Goal: Task Accomplishment & Management: Use online tool/utility

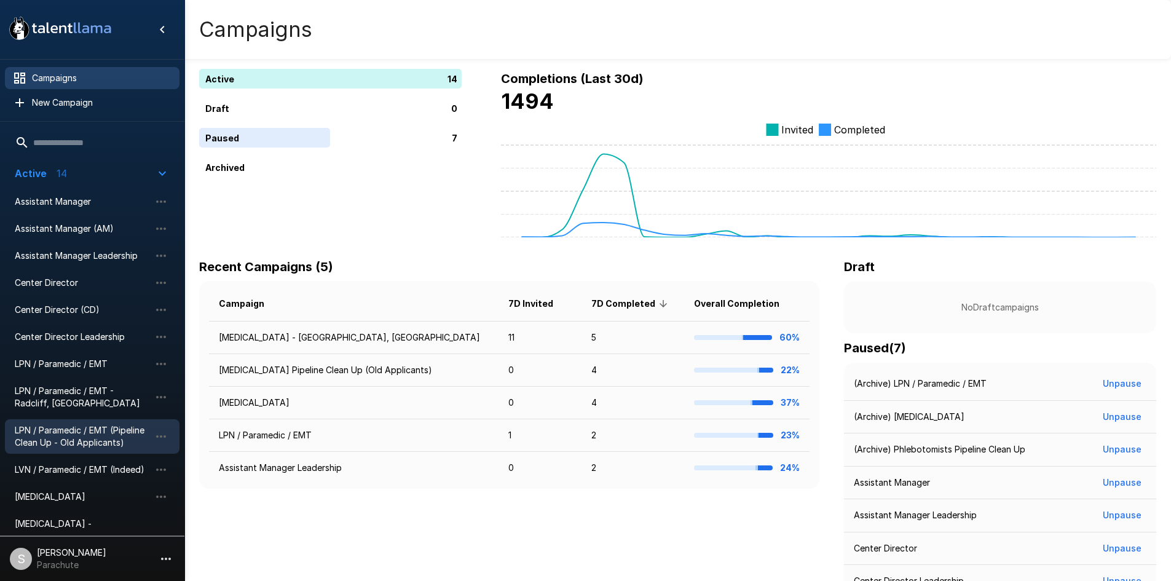
scroll to position [108, 0]
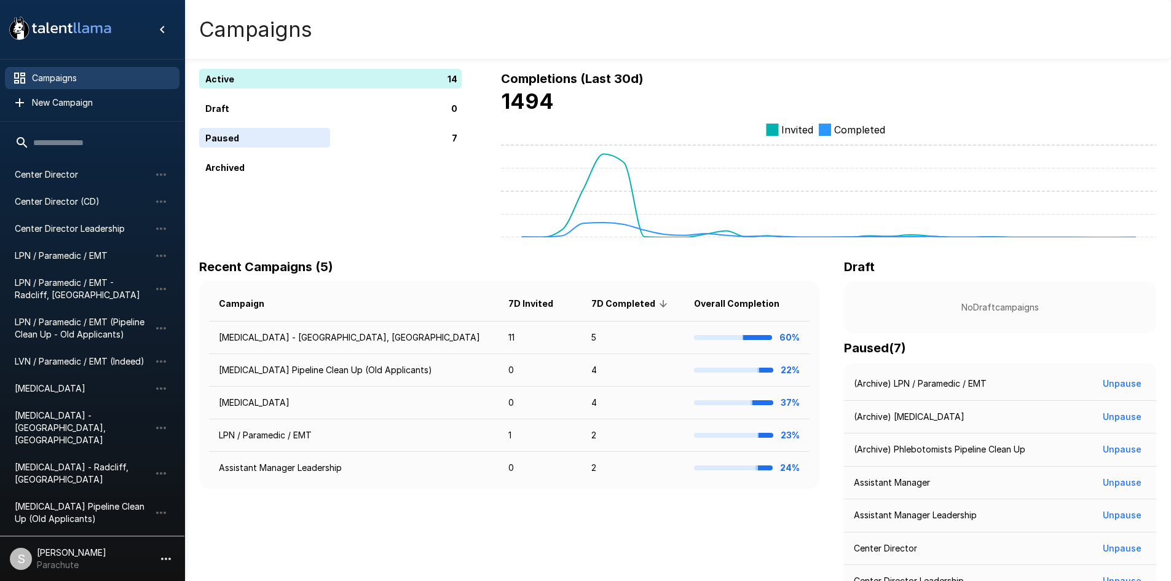
click at [64, 545] on p "7" at bounding box center [64, 552] width 6 height 15
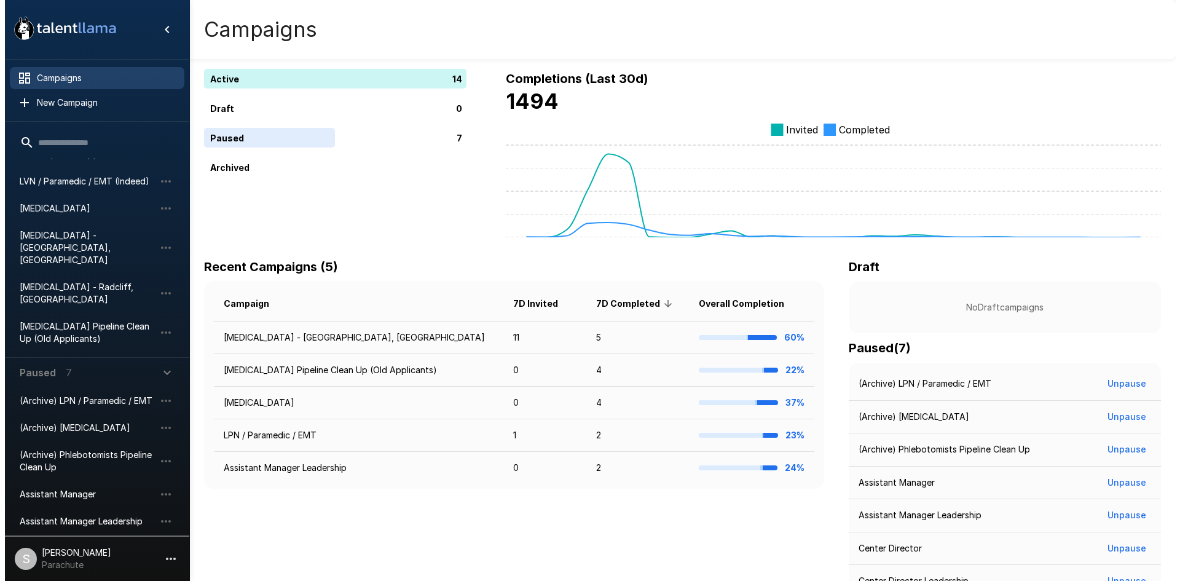
scroll to position [315, 0]
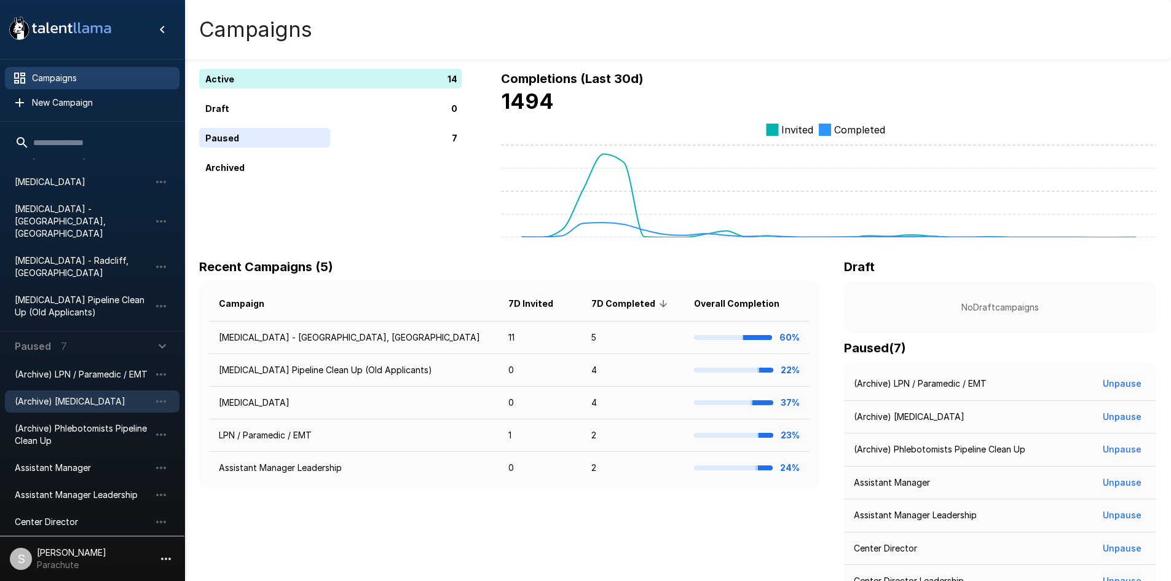
click at [76, 390] on div "(Archive) [MEDICAL_DATA]" at bounding box center [92, 401] width 175 height 22
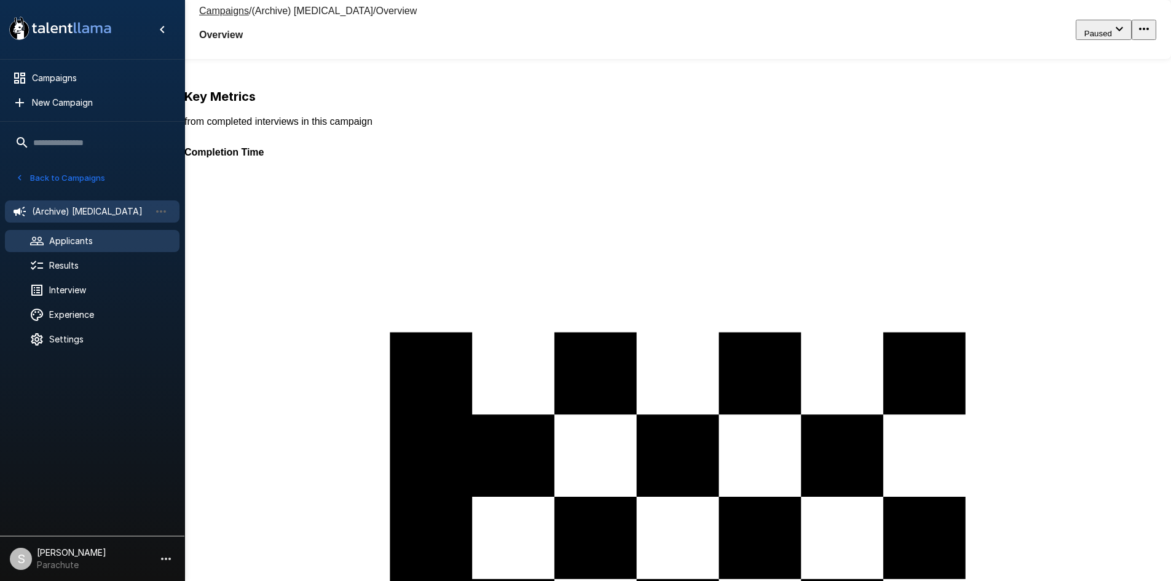
click at [134, 241] on span "Applicants" at bounding box center [109, 241] width 120 height 12
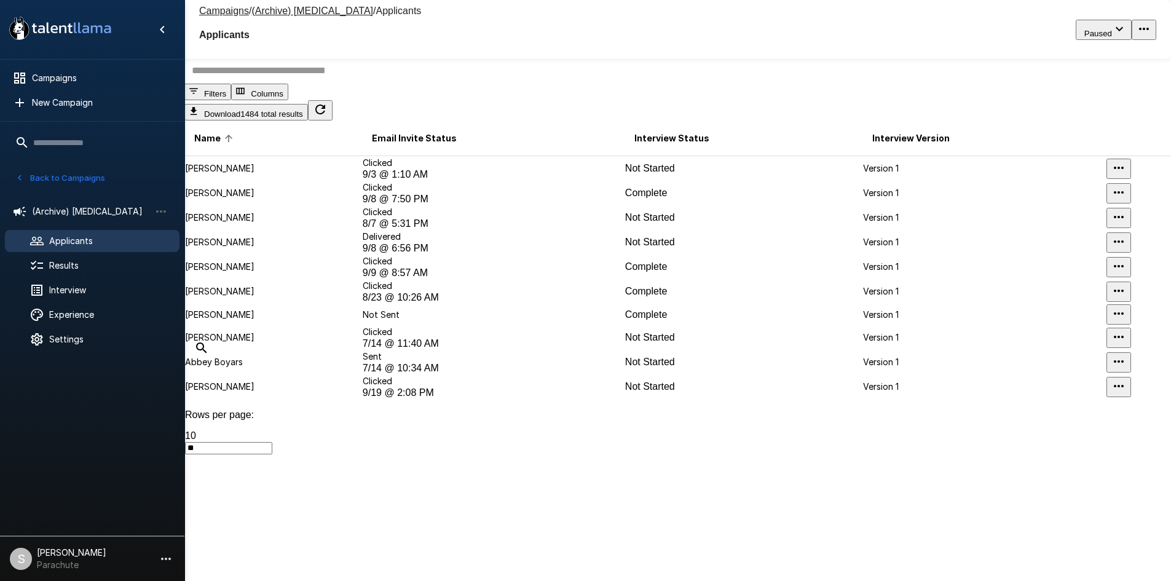
click at [343, 84] on input "text" at bounding box center [684, 70] width 1001 height 26
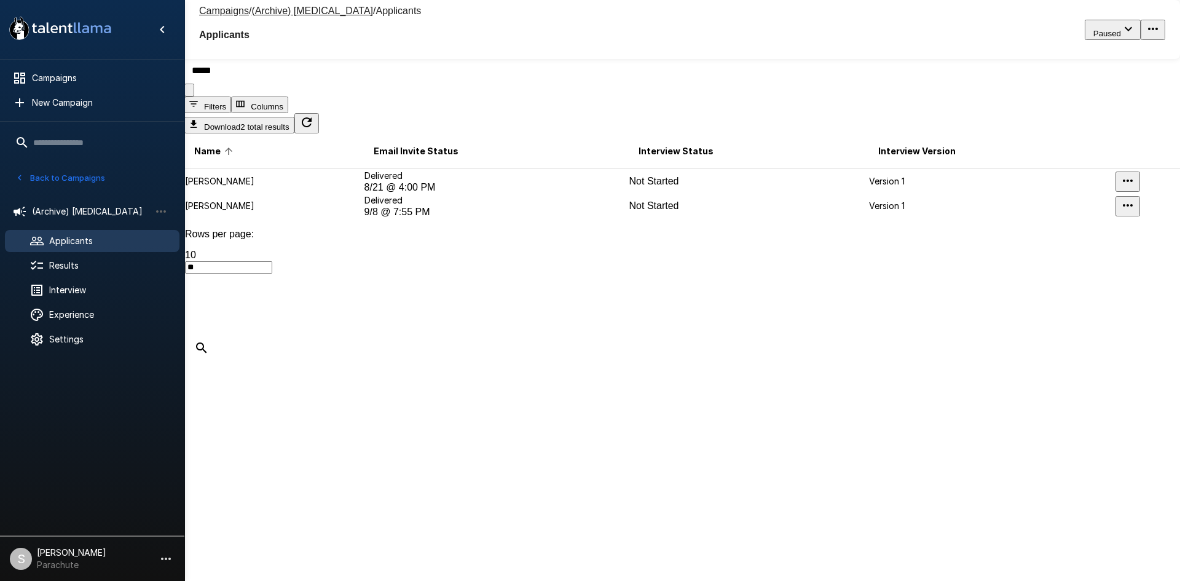
click at [349, 84] on input "*****" at bounding box center [689, 70] width 1011 height 26
type input "*"
click at [286, 84] on input "******" at bounding box center [689, 70] width 1011 height 26
click at [285, 84] on input "******" at bounding box center [689, 70] width 1011 height 26
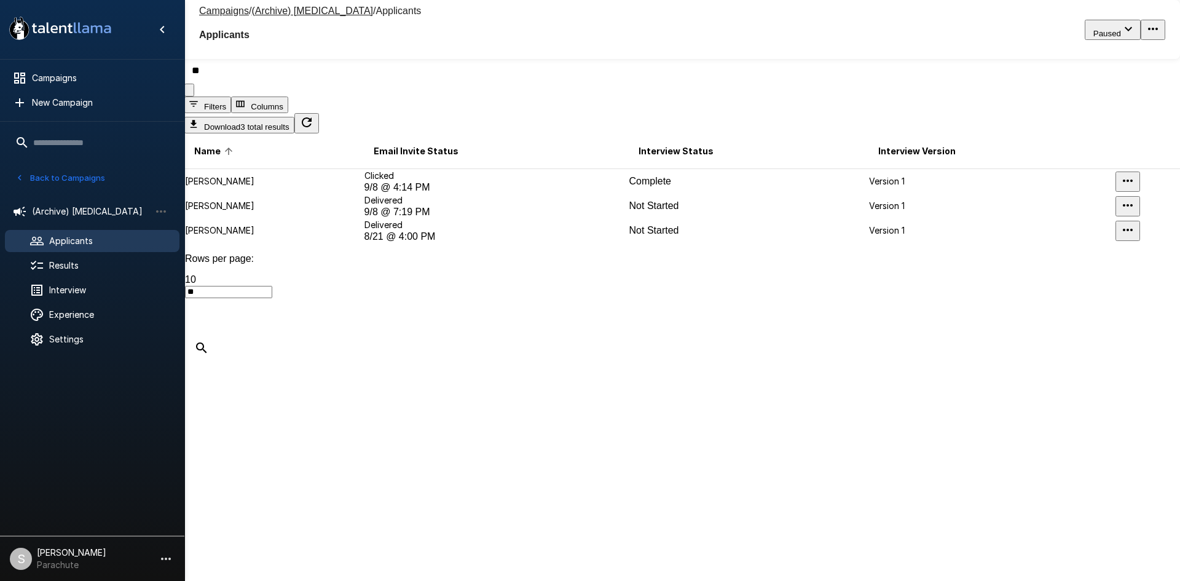
type input "*"
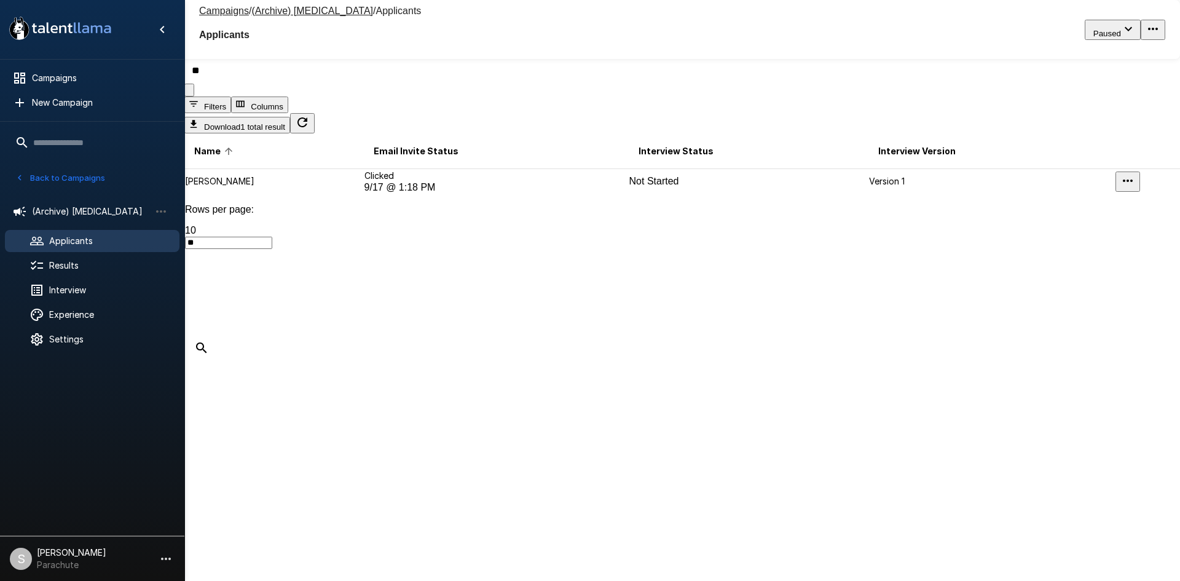
type input "*"
type input "*****"
click at [78, 180] on button "Back to Campaigns" at bounding box center [60, 177] width 96 height 19
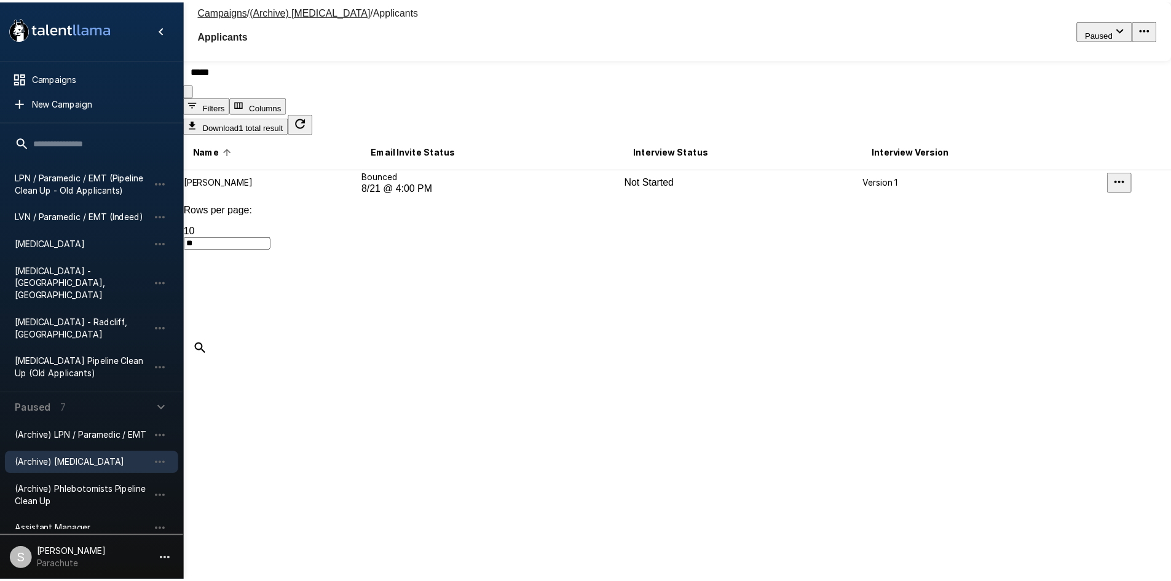
scroll to position [192, 0]
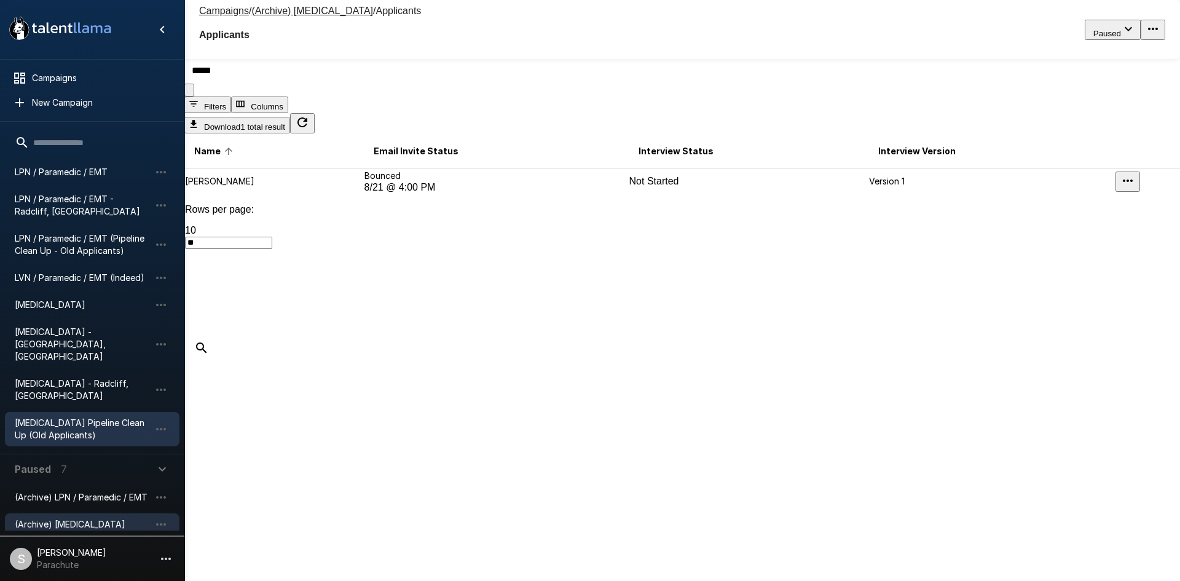
click at [78, 417] on span "[MEDICAL_DATA] Pipeline Clean Up (Old Applicants)" at bounding box center [82, 429] width 135 height 25
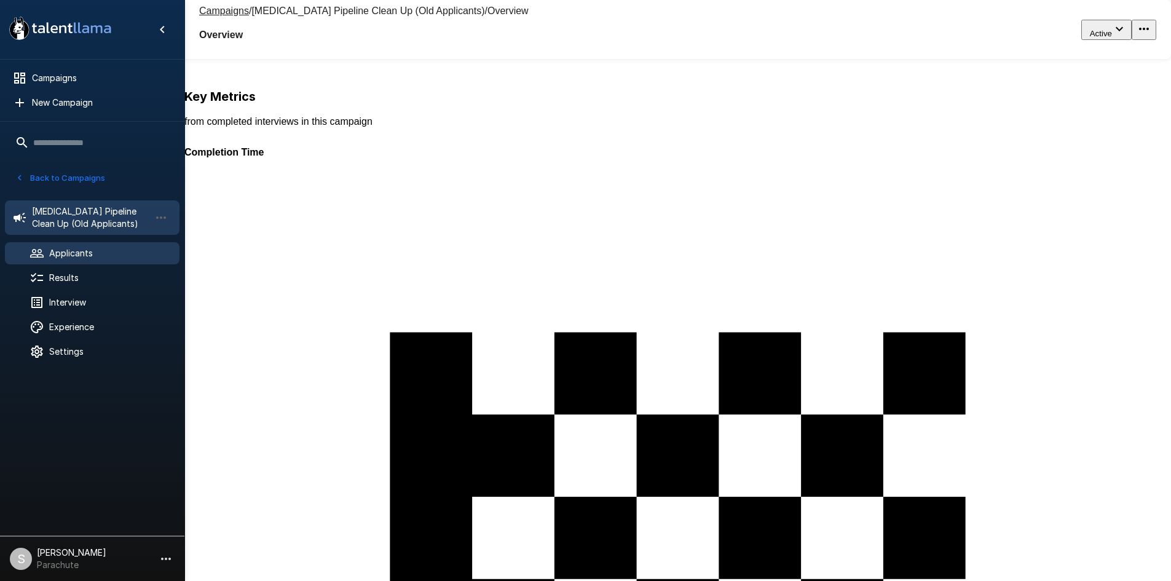
click at [100, 251] on span "Applicants" at bounding box center [109, 253] width 120 height 12
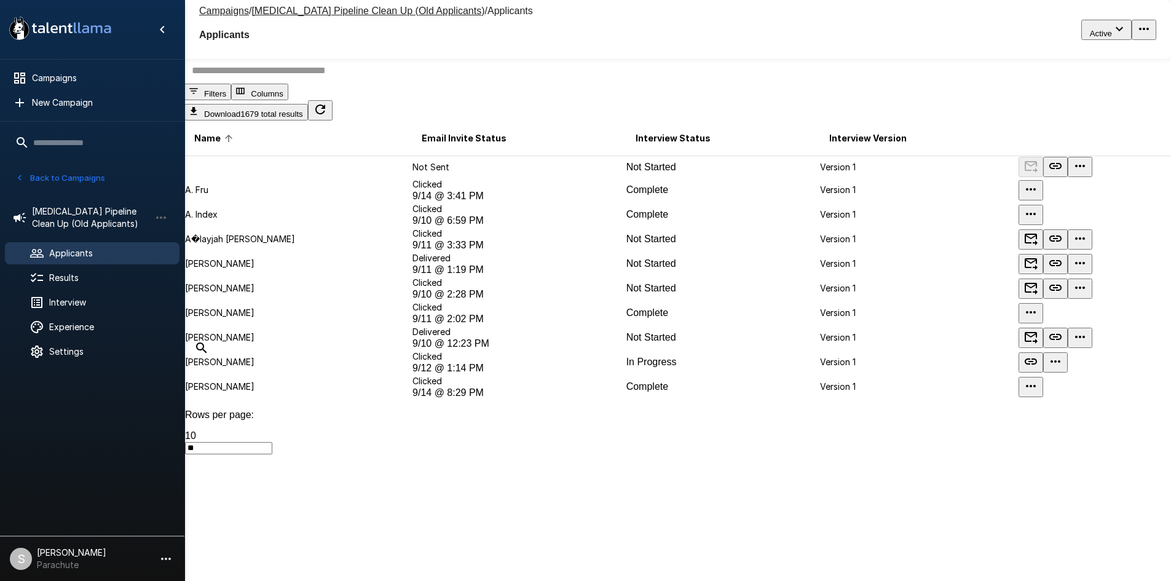
click at [328, 84] on input "text" at bounding box center [684, 70] width 1001 height 26
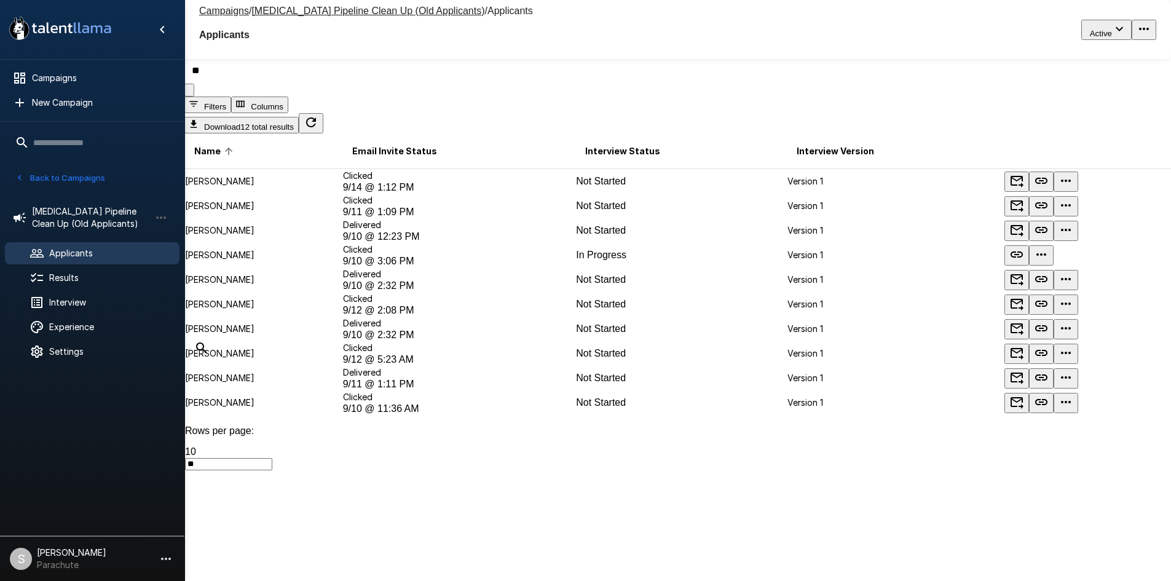
type input "*"
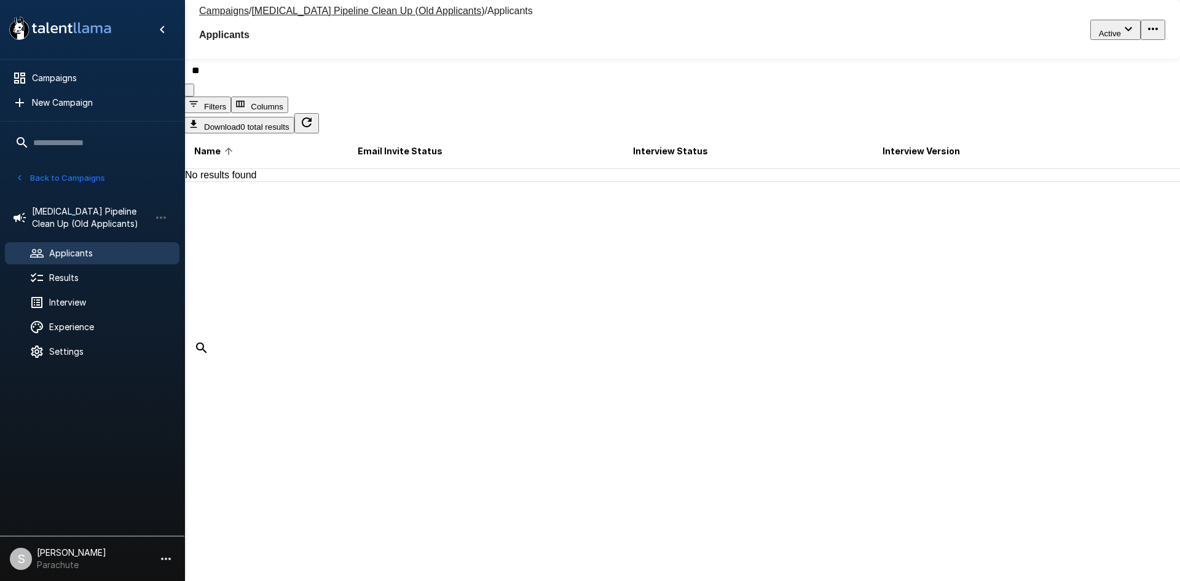
type input "*"
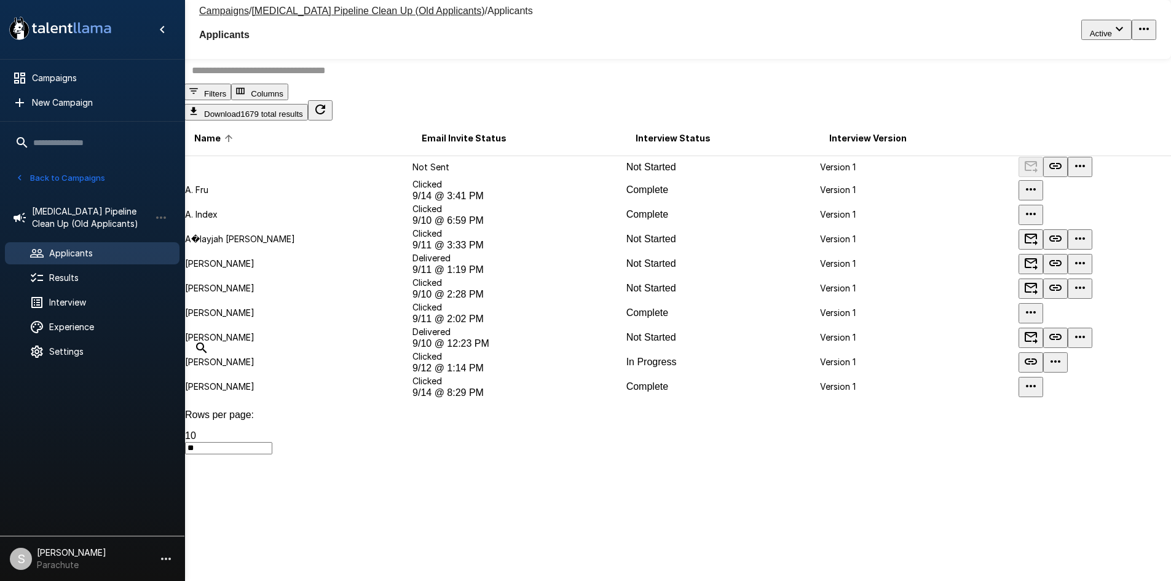
click at [85, 179] on button "Back to Campaigns" at bounding box center [60, 177] width 96 height 19
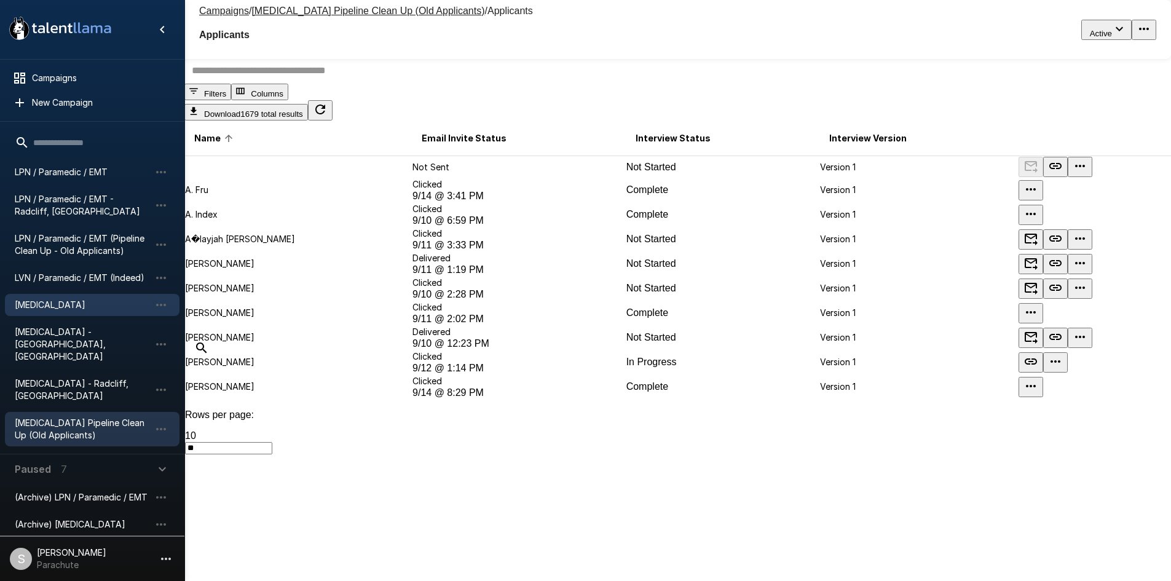
click at [69, 310] on span "[MEDICAL_DATA]" at bounding box center [82, 305] width 135 height 12
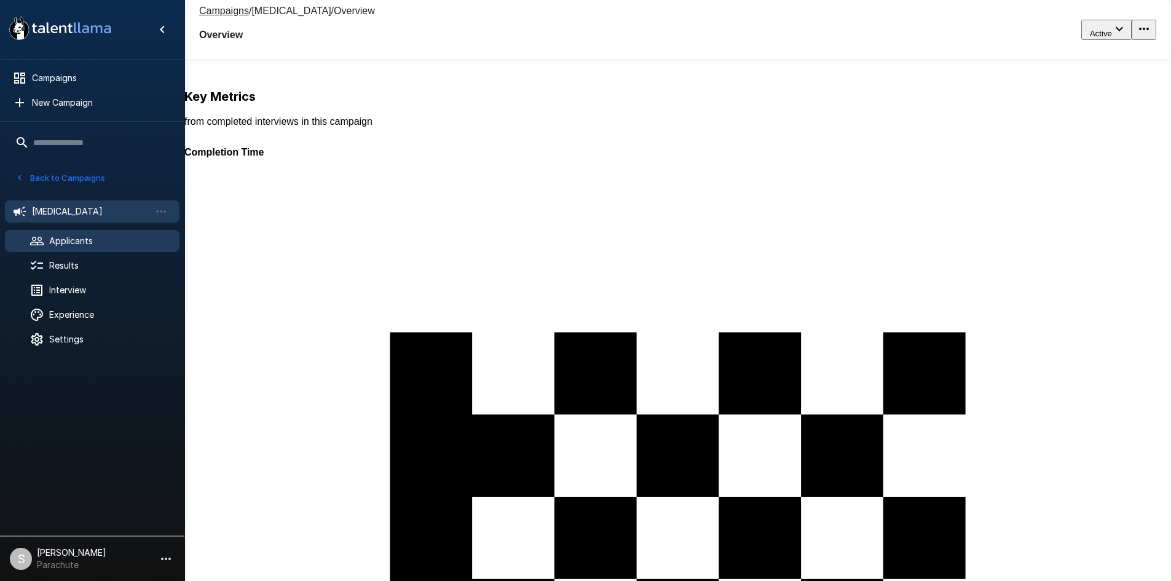
click at [64, 239] on span "Applicants" at bounding box center [109, 241] width 120 height 12
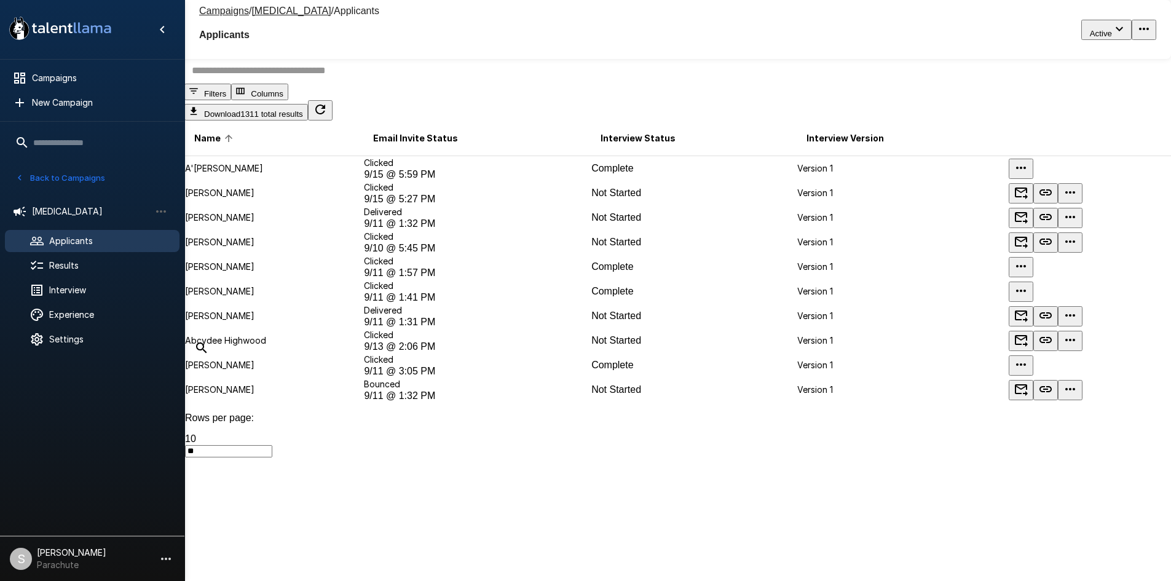
click at [313, 84] on input "text" at bounding box center [684, 70] width 1001 height 26
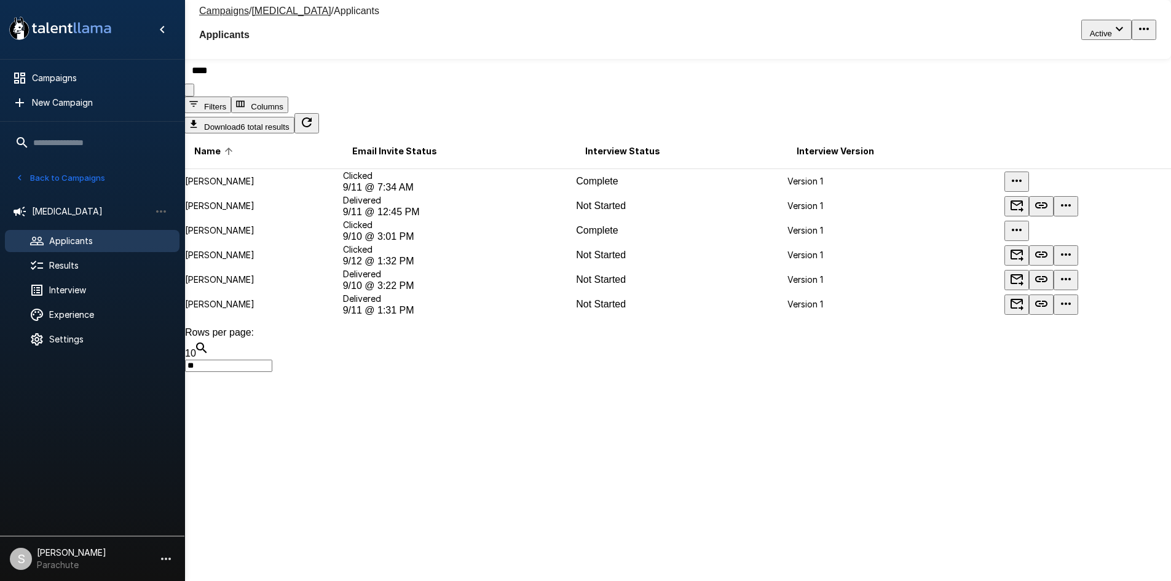
type input "****"
click at [49, 181] on button "Back to Campaigns" at bounding box center [60, 177] width 96 height 19
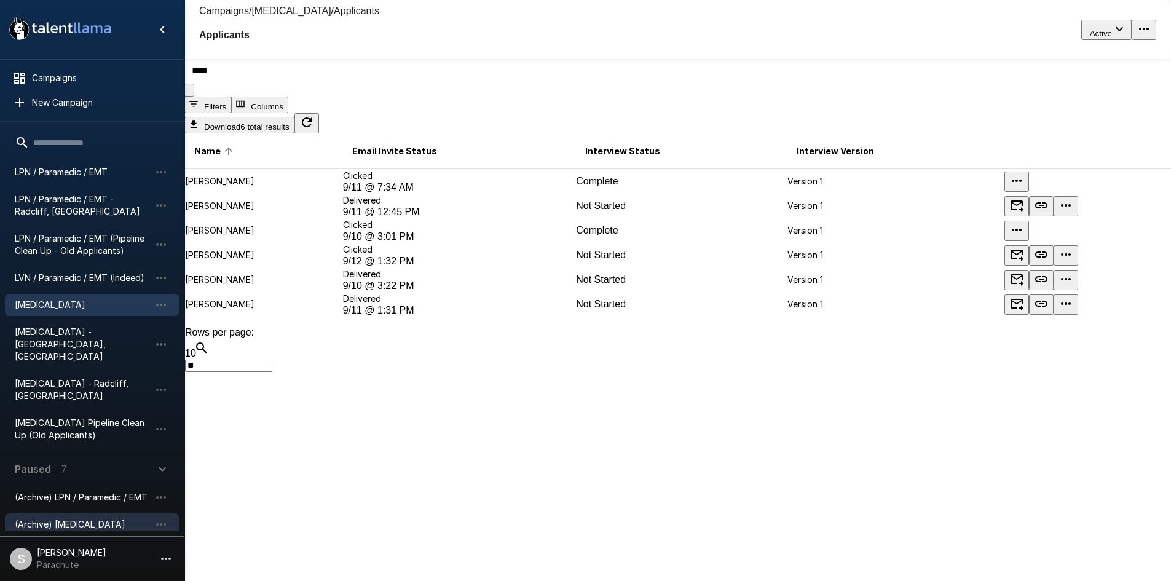
click at [81, 518] on span "(Archive) [MEDICAL_DATA]" at bounding box center [82, 524] width 135 height 12
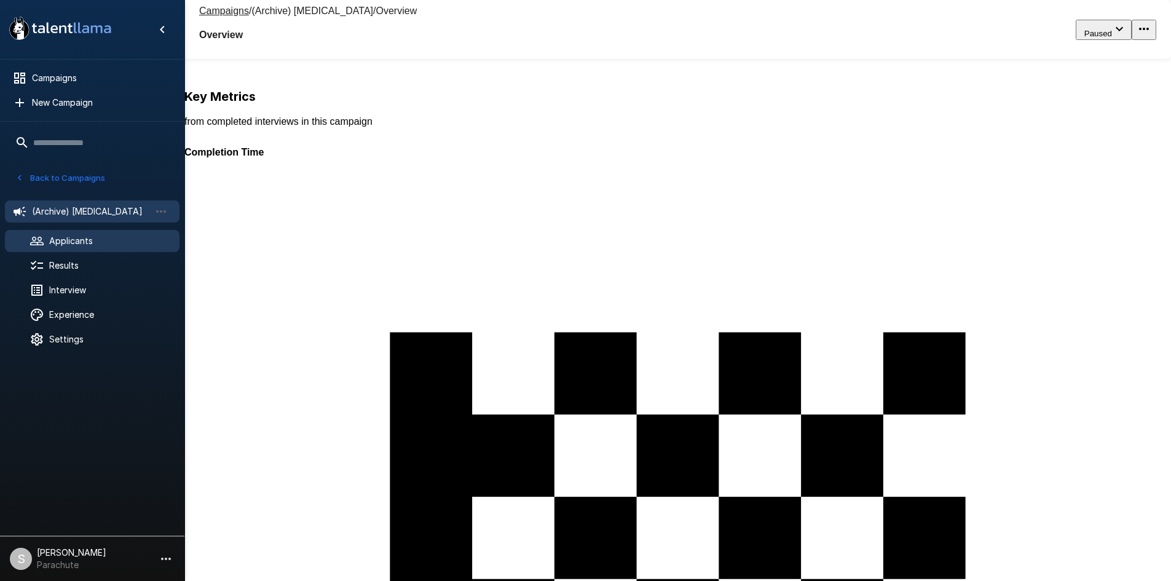
click at [116, 233] on div "Applicants" at bounding box center [92, 241] width 175 height 22
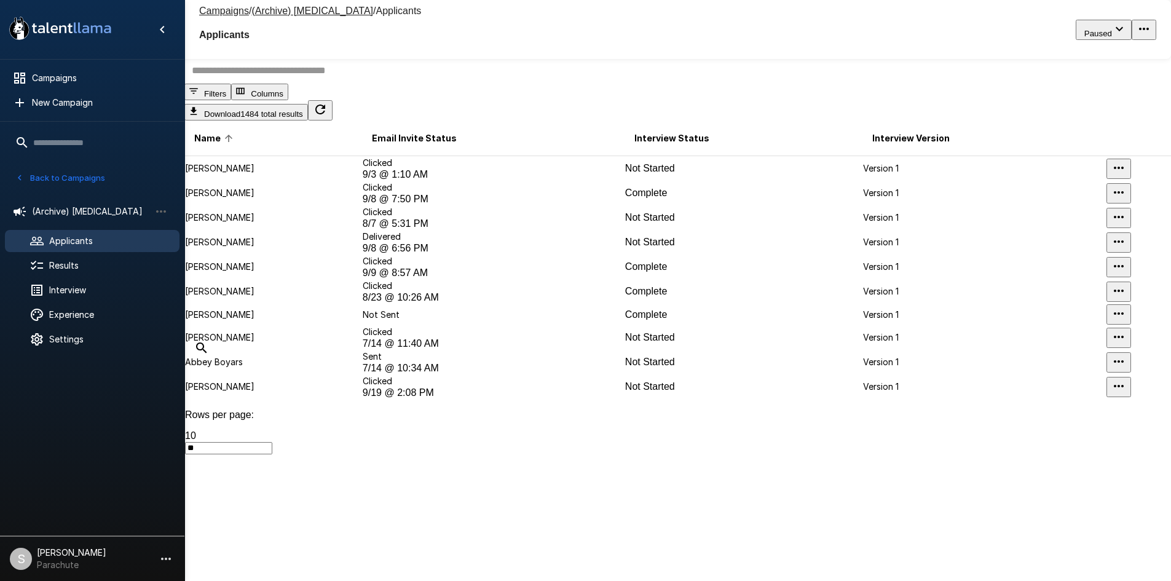
click at [358, 84] on input "text" at bounding box center [684, 70] width 1001 height 26
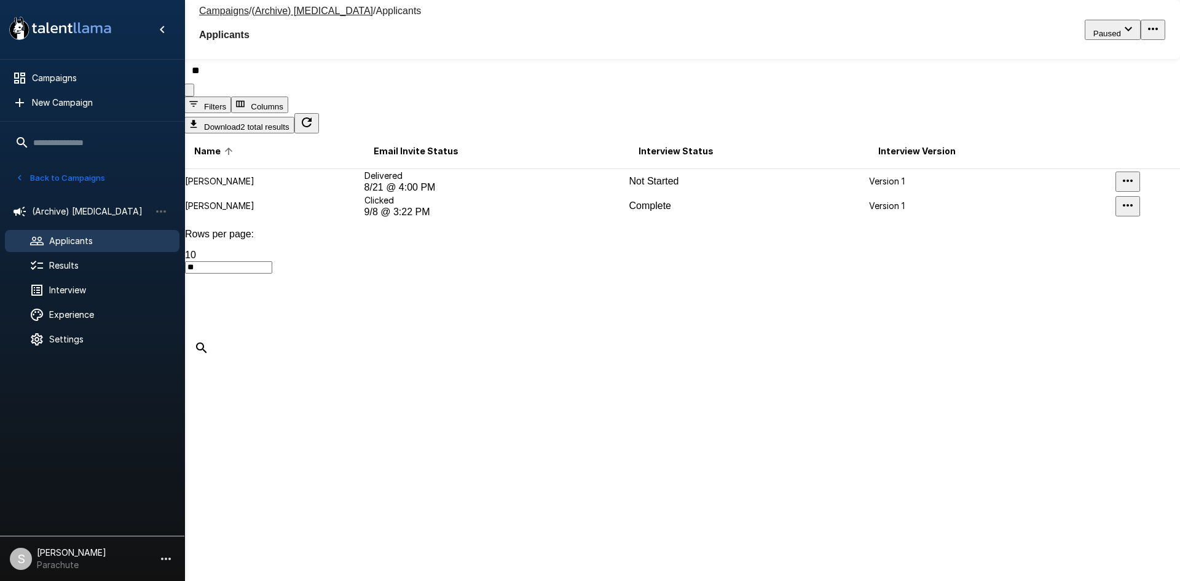
type input "*"
click at [311, 84] on input "*********" at bounding box center [689, 70] width 1011 height 26
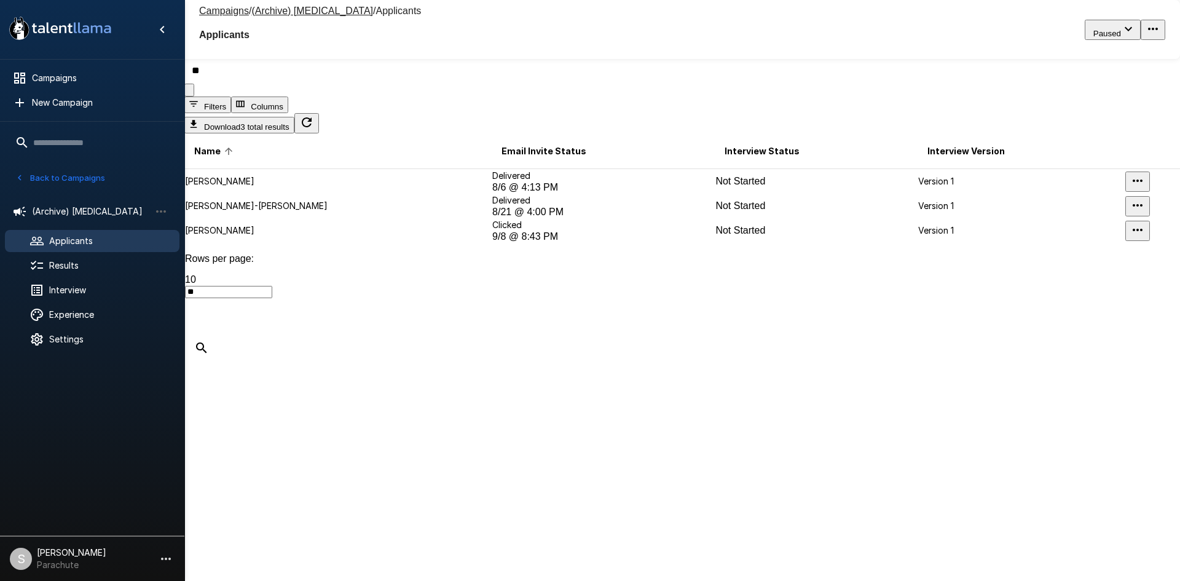
type input "*"
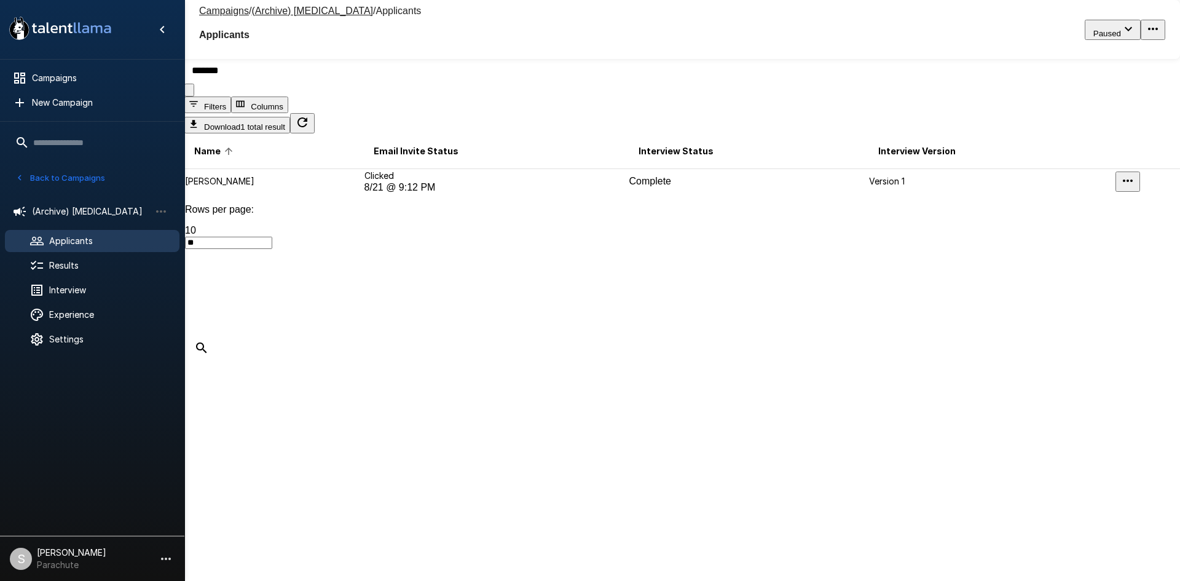
type input "*******"
click at [390, 192] on span "[DATE] 9:12 PM" at bounding box center [400, 187] width 71 height 10
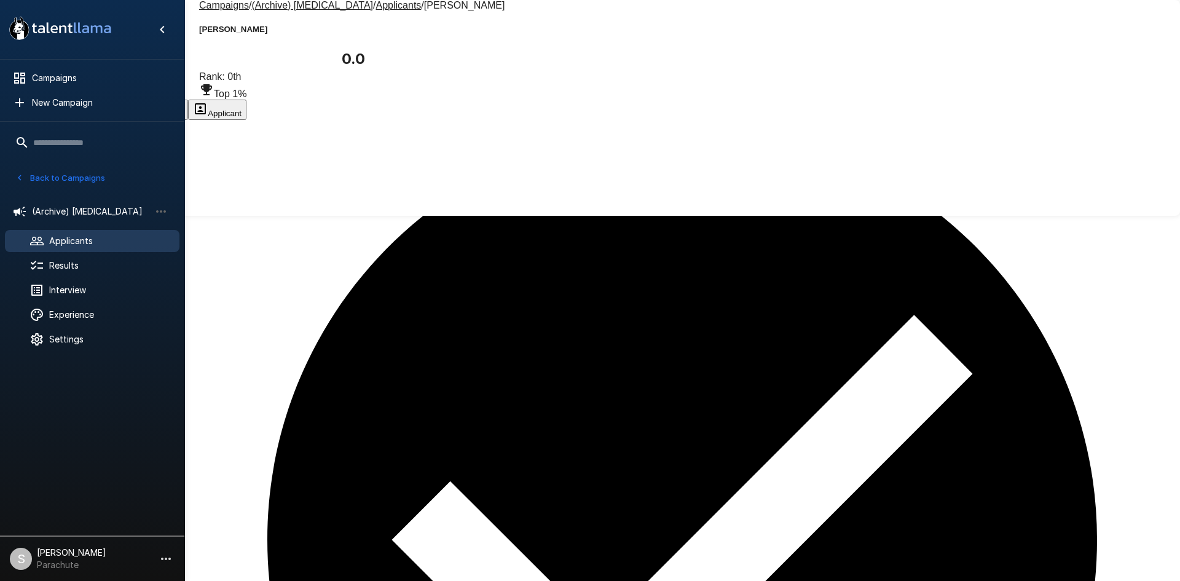
click at [124, 100] on button "Transcript" at bounding box center [93, 110] width 61 height 20
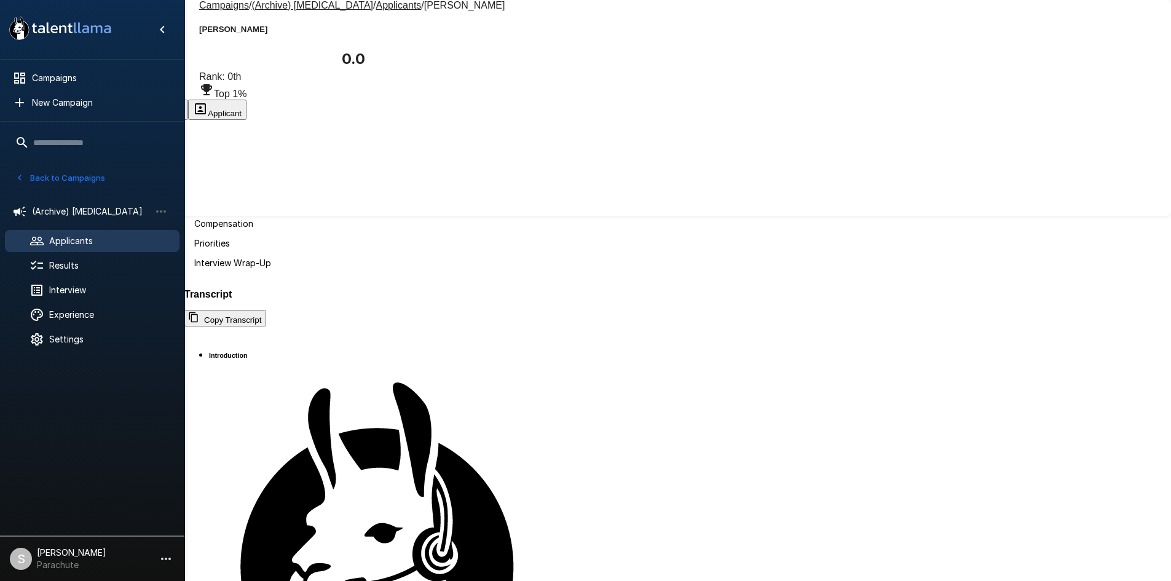
scroll to position [1291, 0]
click at [376, 10] on u "Applicants" at bounding box center [398, 5] width 45 height 10
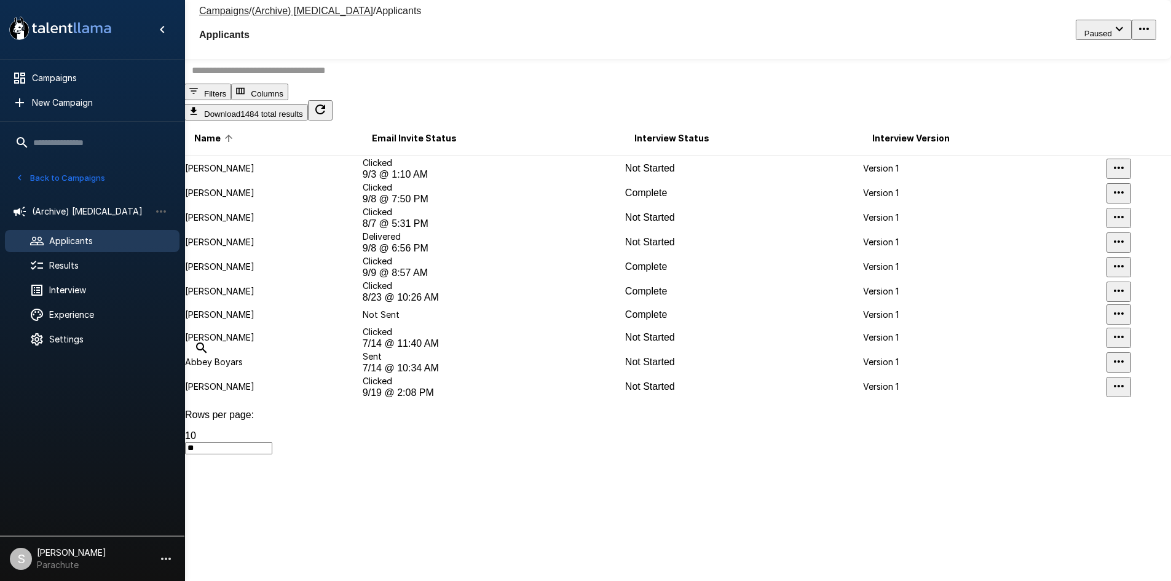
click at [266, 84] on input "text" at bounding box center [684, 70] width 1001 height 26
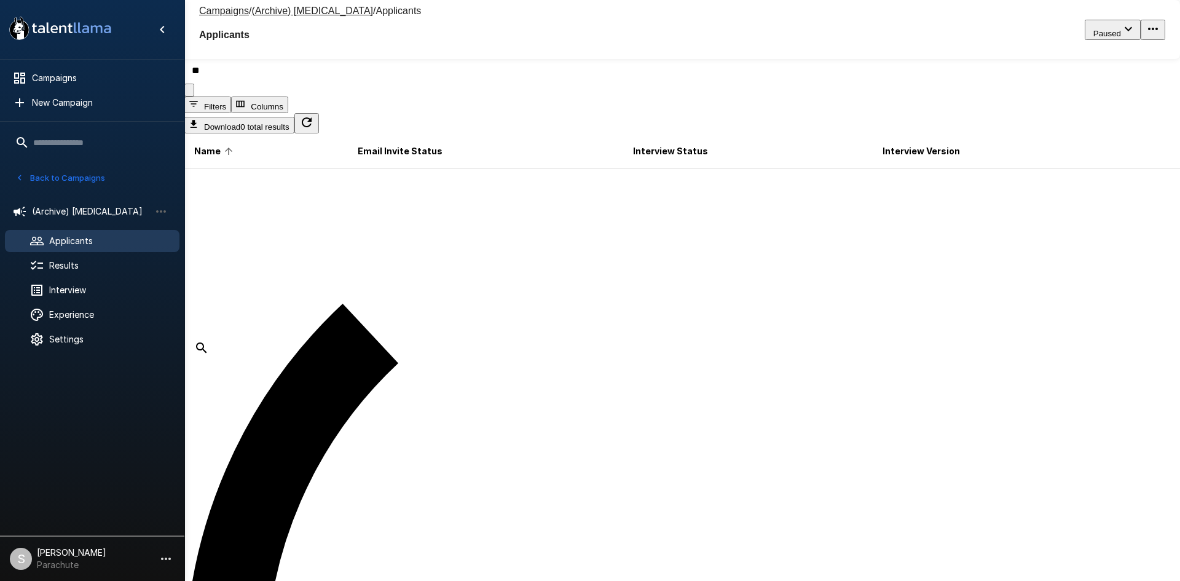
type input "*"
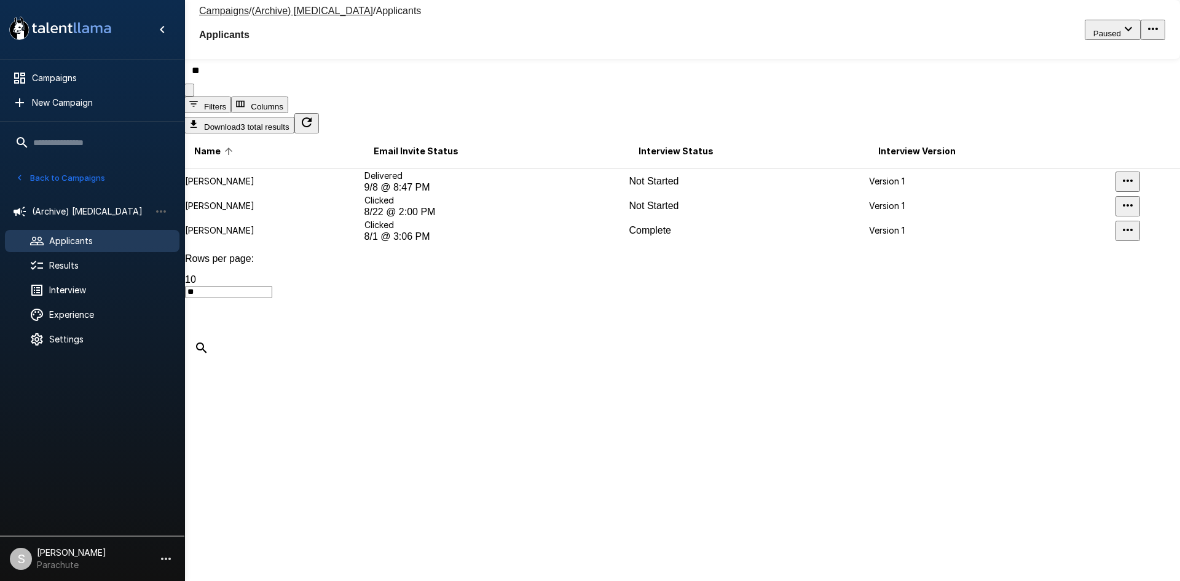
type input "*"
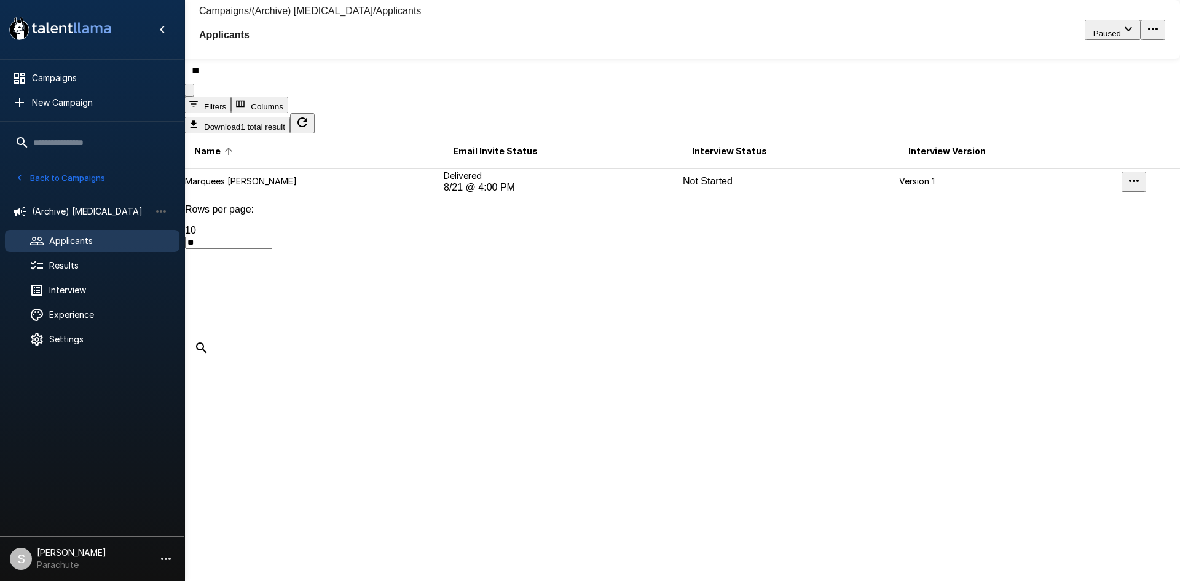
type input "*"
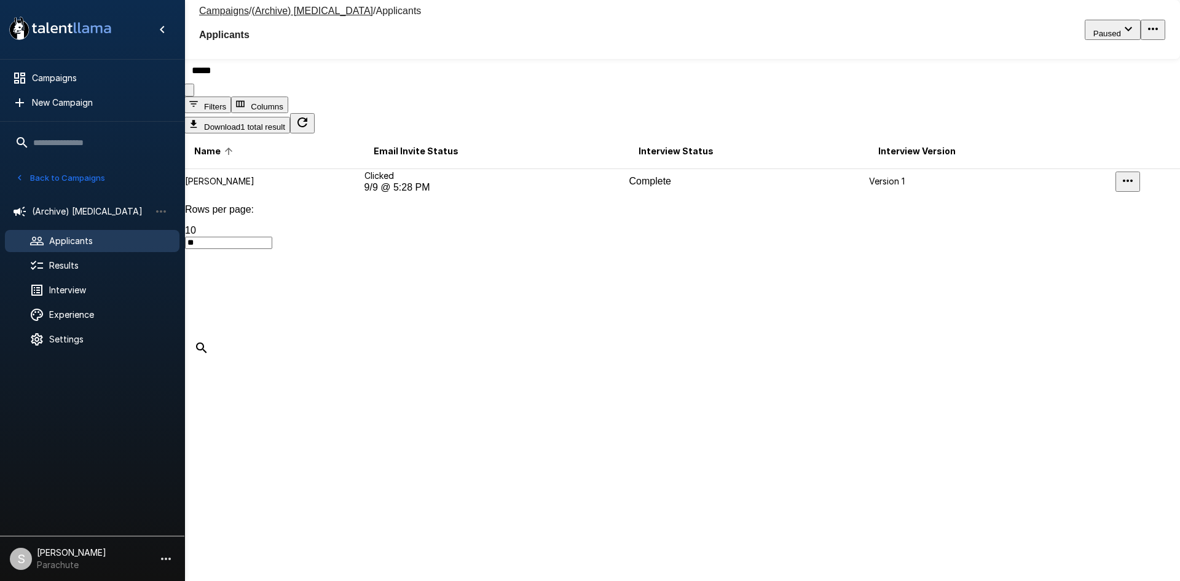
type input "*****"
click at [378, 194] on td "Clicked [DATE] 5:28 PM" at bounding box center [496, 181] width 265 height 25
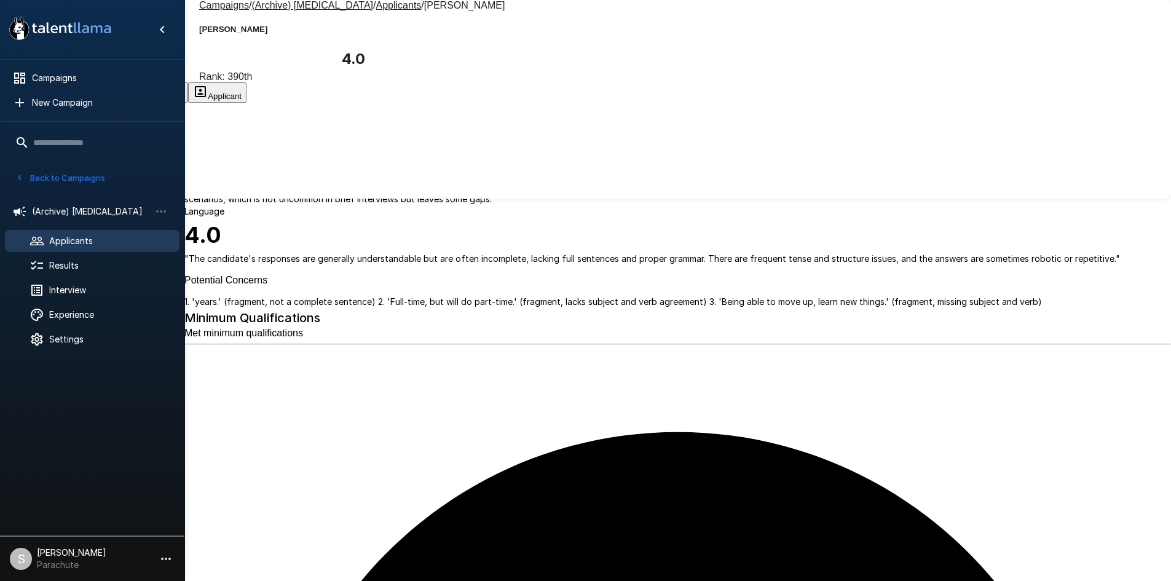
click at [124, 82] on button "Transcript" at bounding box center [93, 92] width 61 height 20
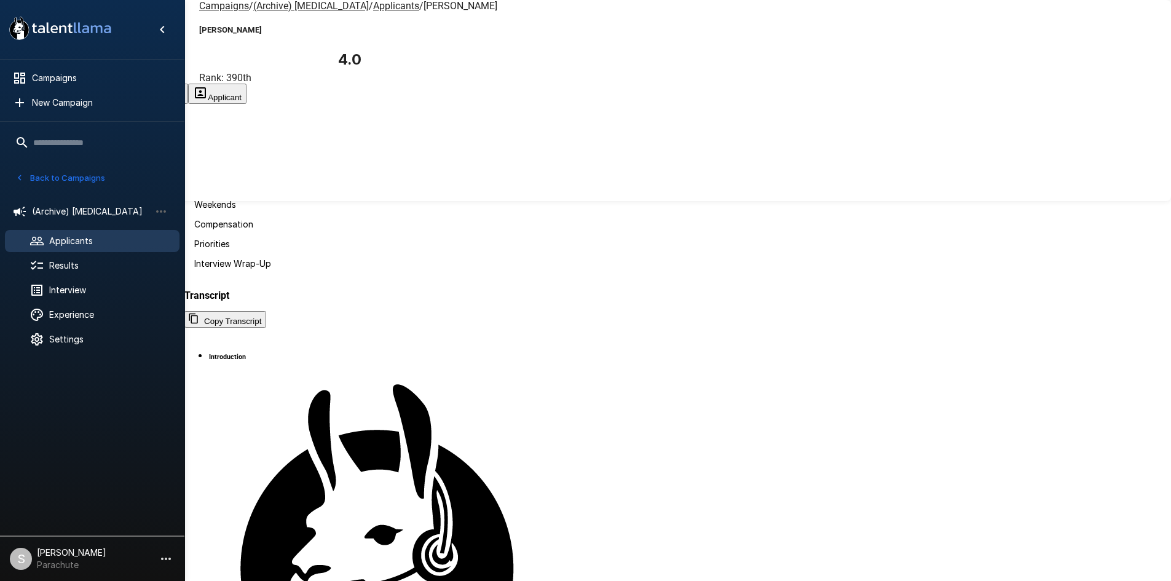
scroll to position [2172, 0]
click at [373, 12] on u "Applicants" at bounding box center [396, 6] width 46 height 12
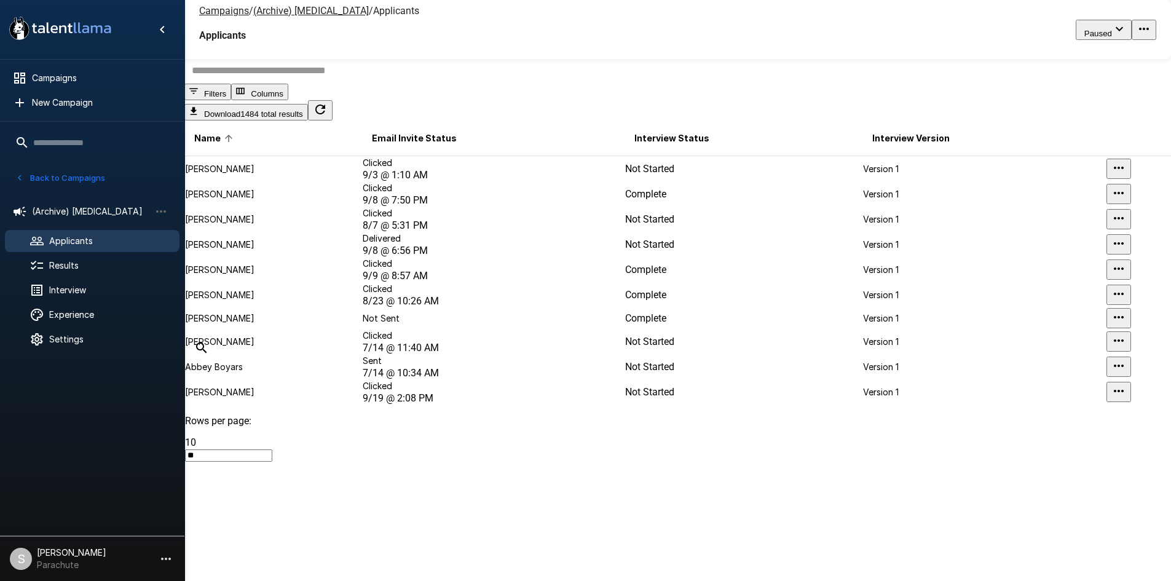
click at [288, 84] on input "text" at bounding box center [684, 70] width 1001 height 26
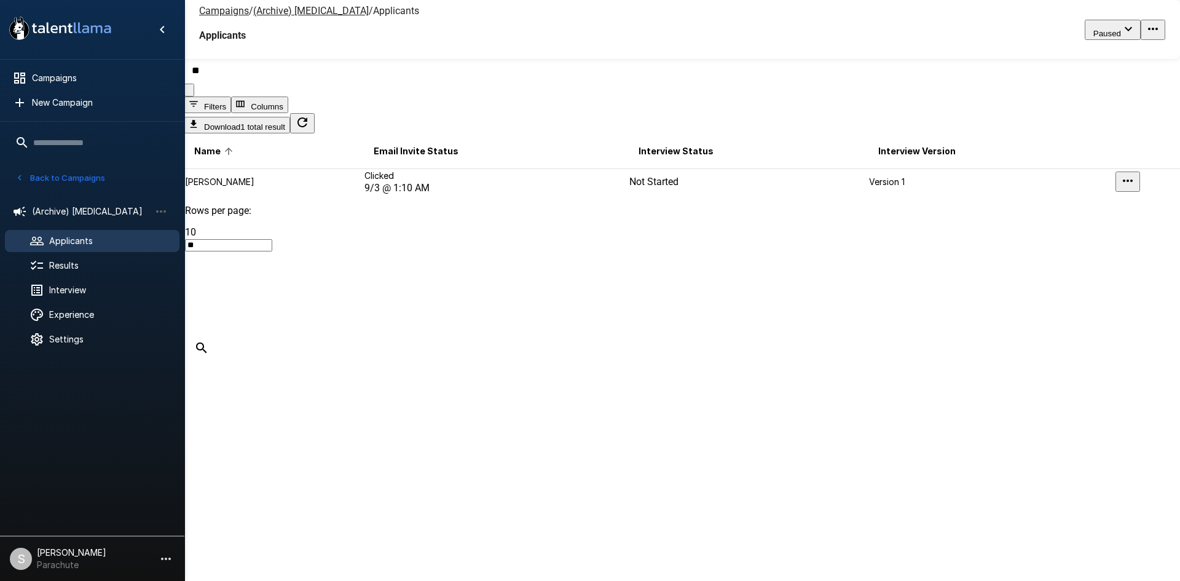
type input "*"
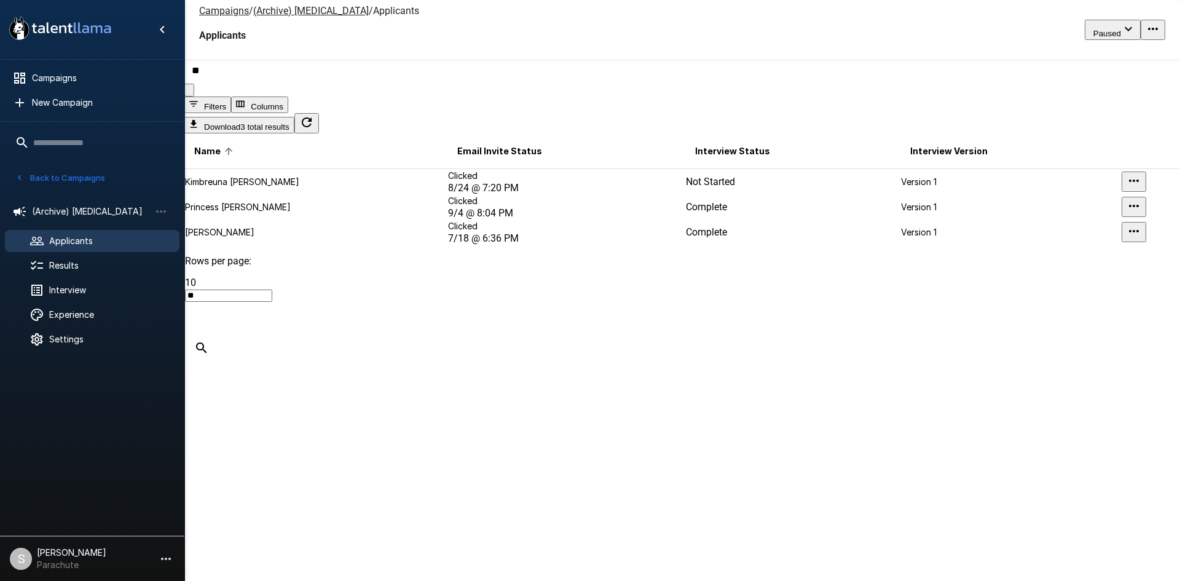
type input "*"
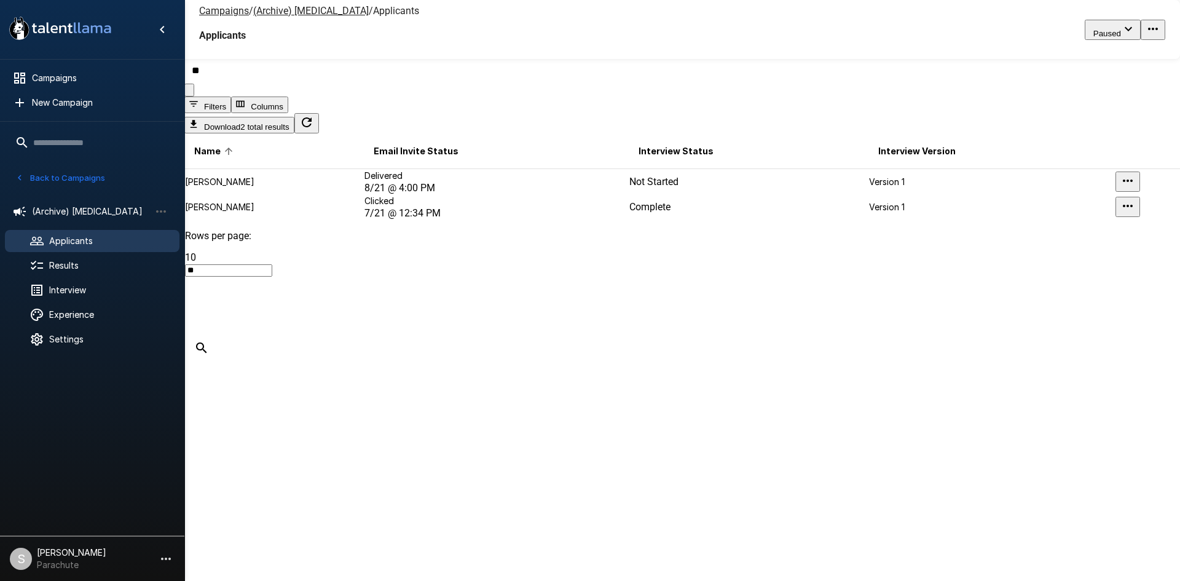
type input "*"
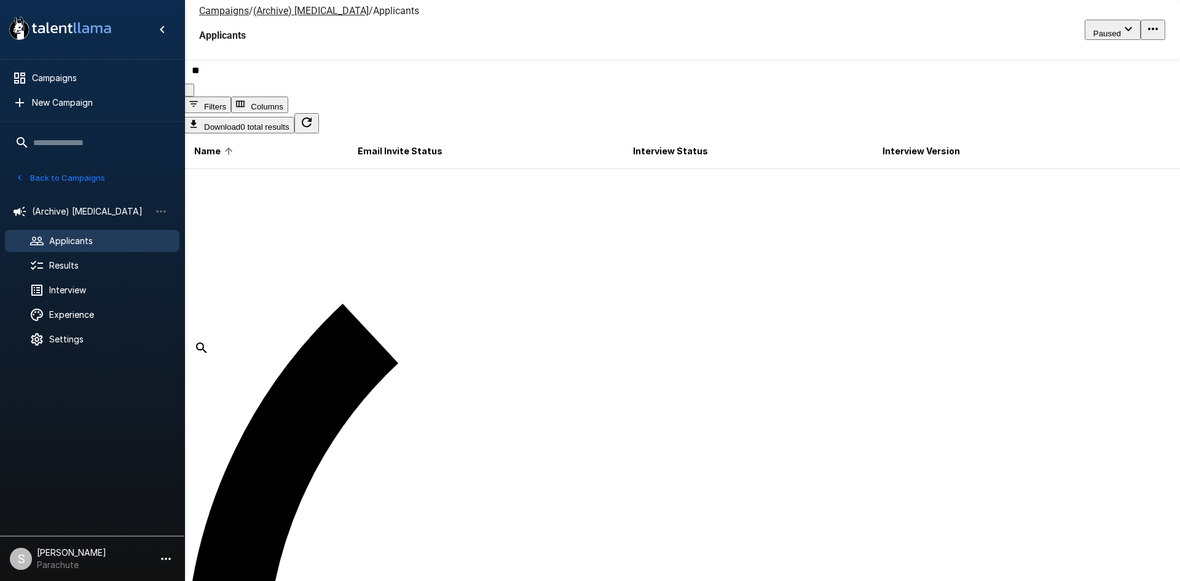
type input "*"
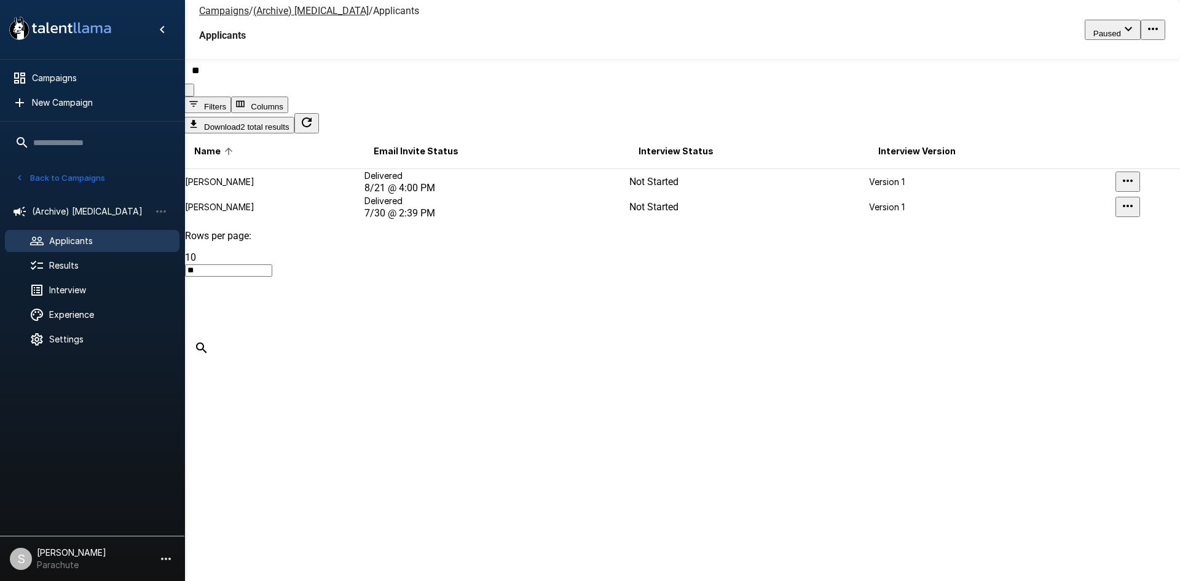
type input "*"
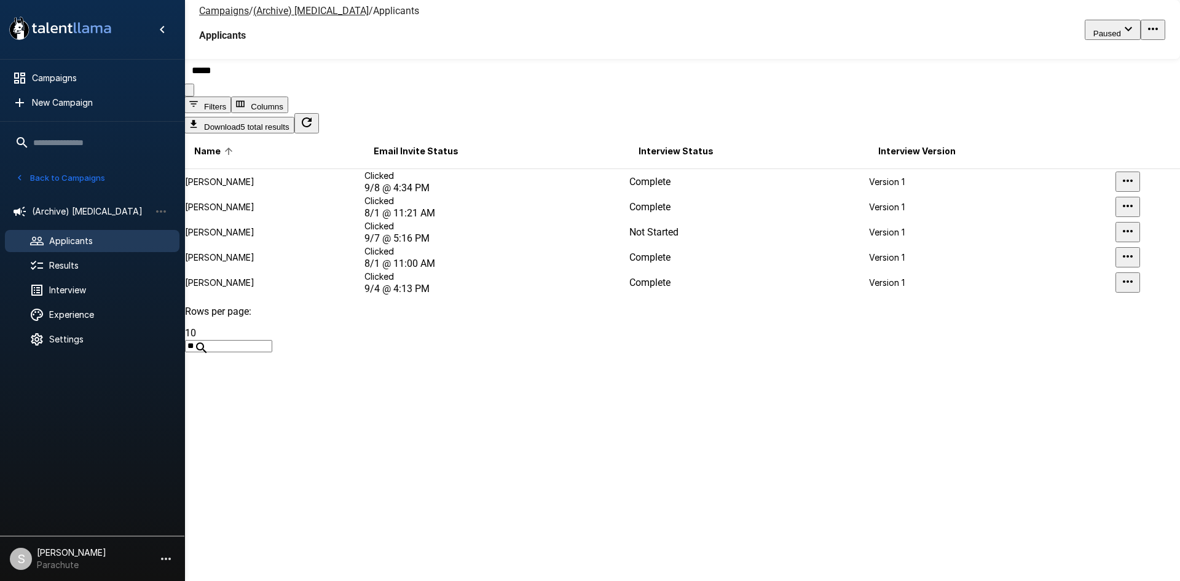
type input "*****"
click at [444, 195] on td "Clicked [DATE] 4:34 PM" at bounding box center [496, 182] width 265 height 26
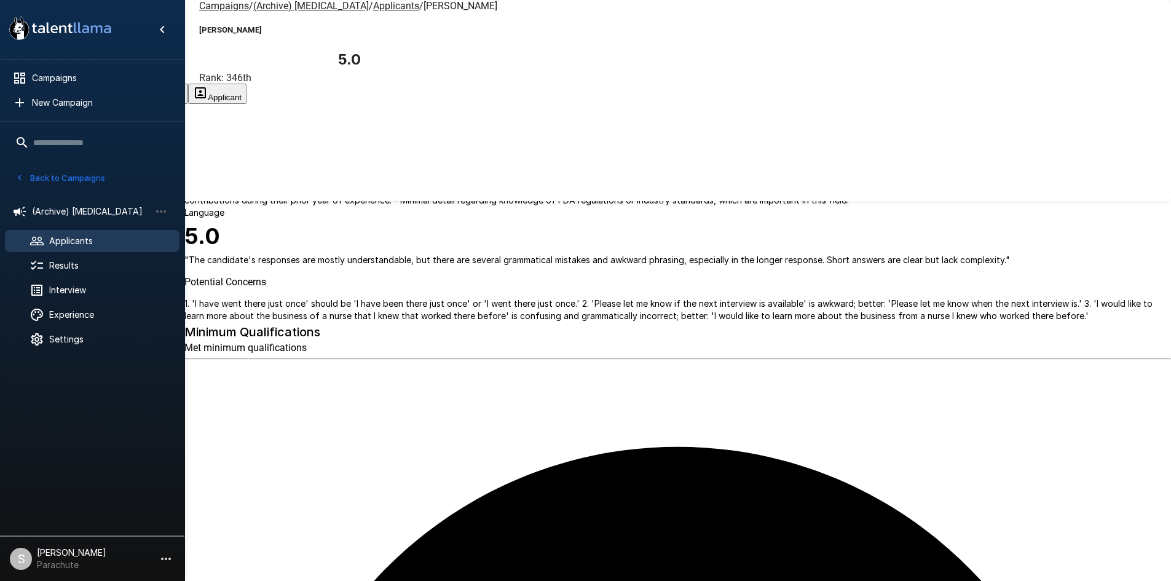
click at [124, 84] on button "Transcript" at bounding box center [93, 94] width 61 height 20
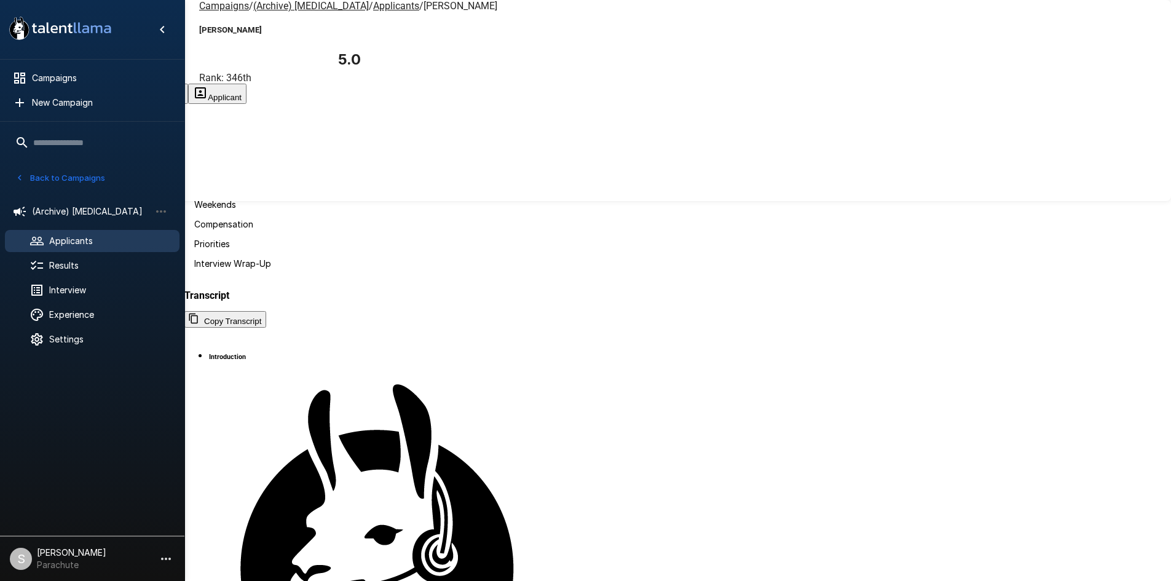
scroll to position [2245, 0]
click at [373, 12] on u "Applicants" at bounding box center [396, 6] width 46 height 12
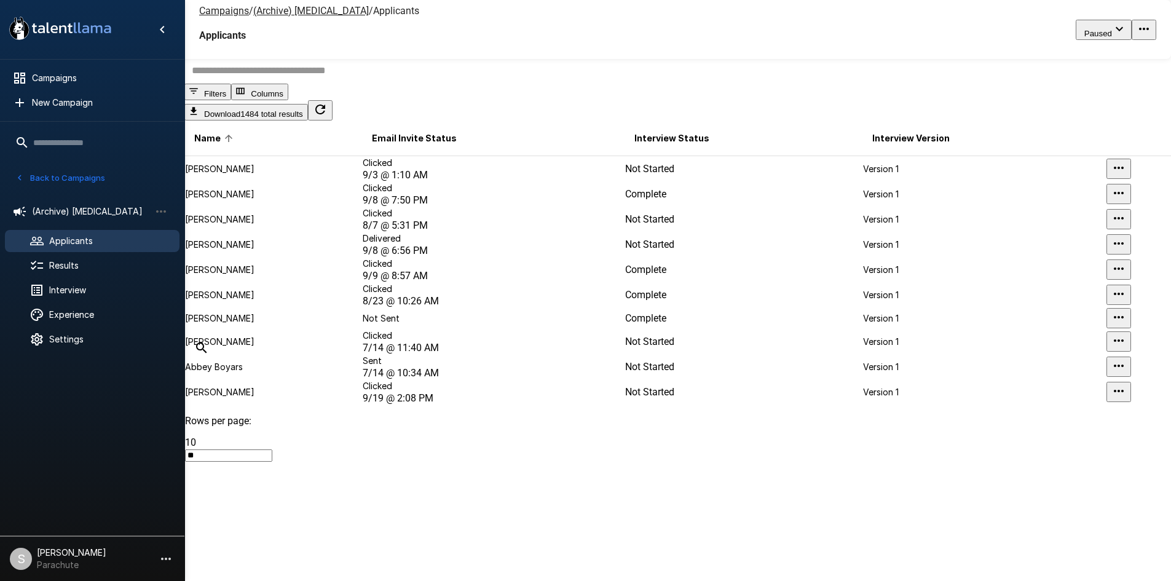
click at [276, 84] on input "text" at bounding box center [684, 70] width 1001 height 26
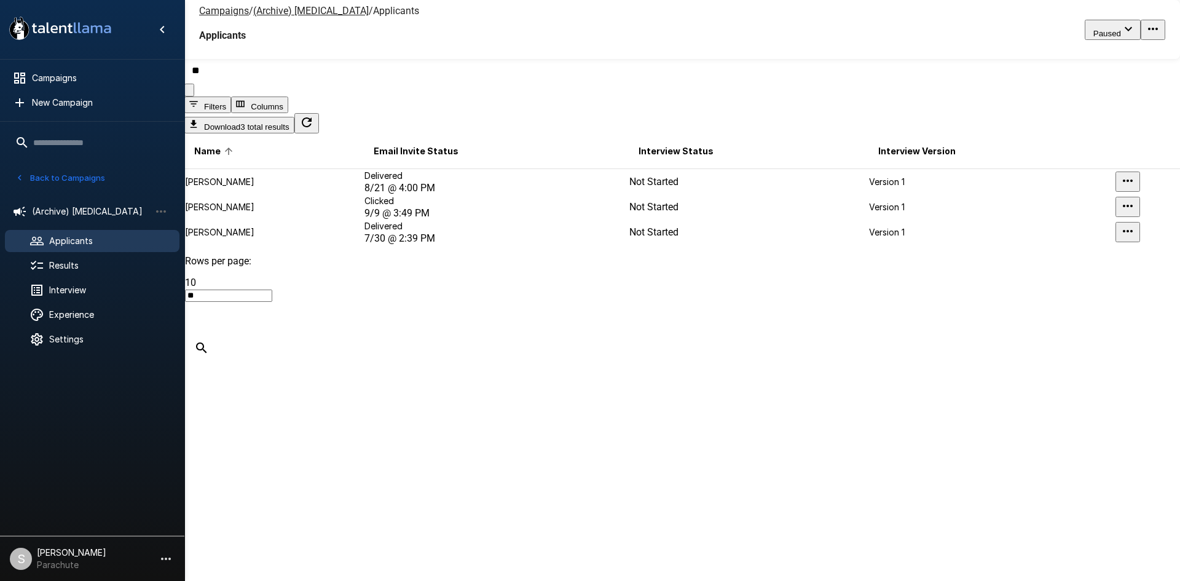
type input "*"
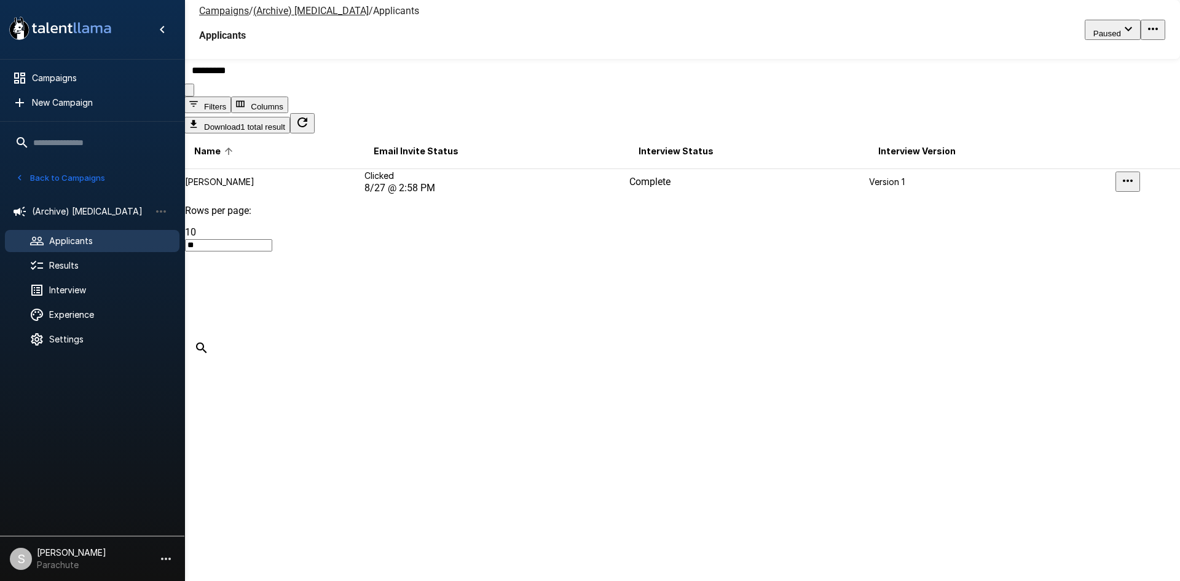
type input "*********"
click at [360, 188] on p "[PERSON_NAME]" at bounding box center [274, 182] width 178 height 12
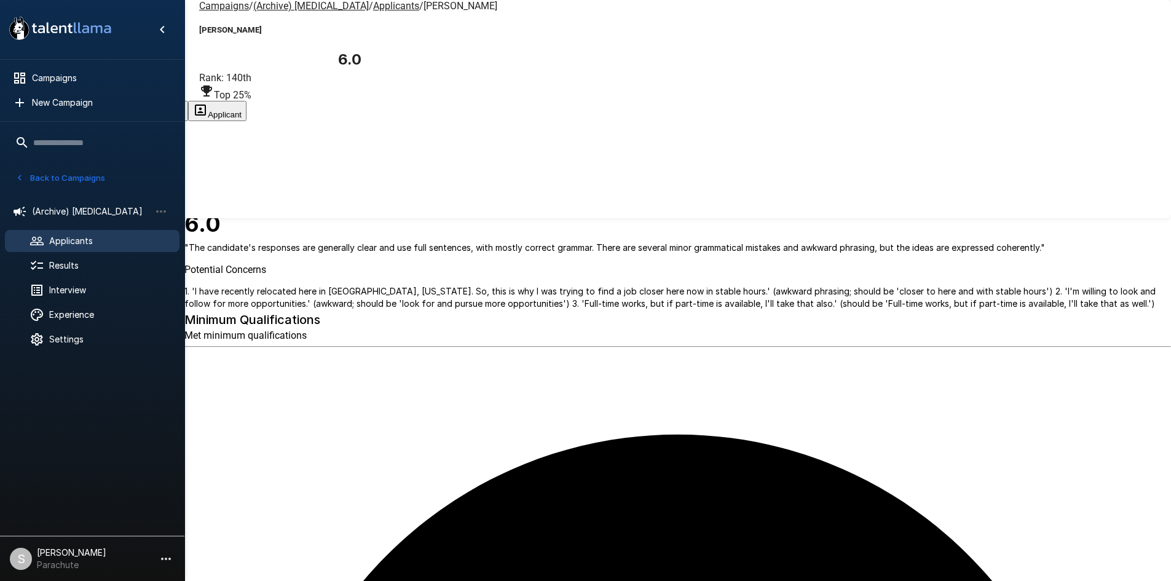
click at [124, 101] on button "Transcript" at bounding box center [93, 111] width 61 height 20
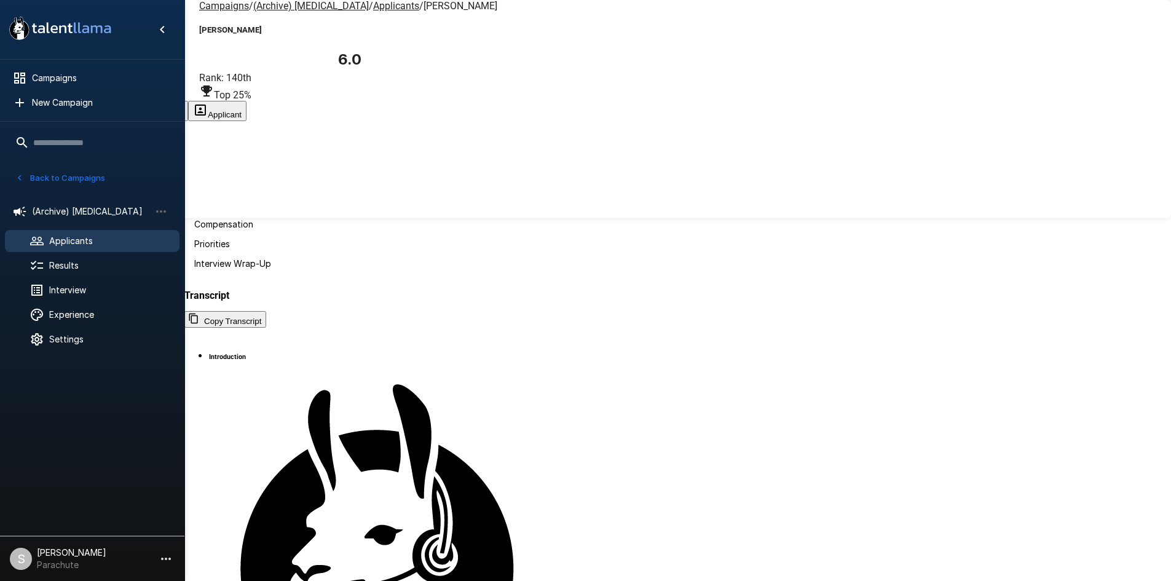
scroll to position [58, 0]
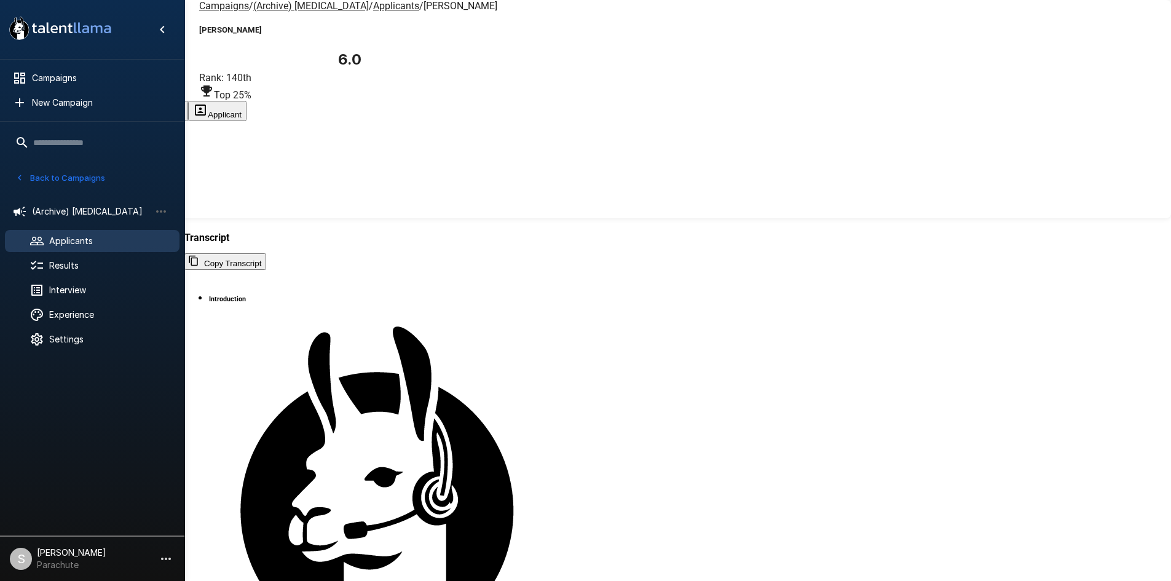
click at [373, 12] on u "Applicants" at bounding box center [396, 6] width 46 height 12
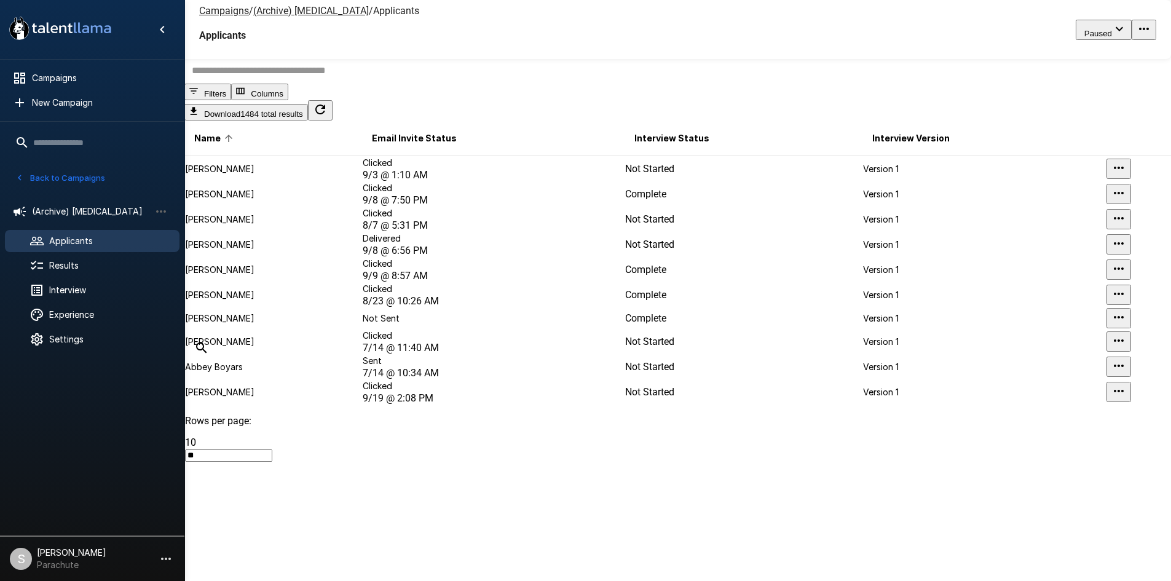
click at [349, 84] on div at bounding box center [677, 70] width 987 height 26
click at [342, 84] on input "text" at bounding box center [684, 70] width 1001 height 26
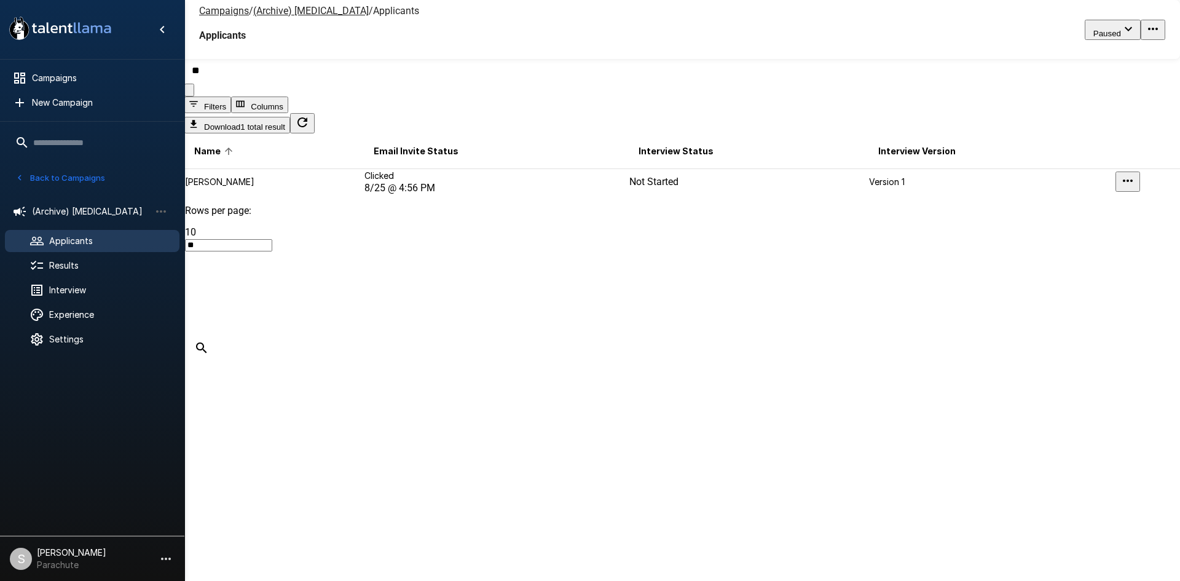
type input "*"
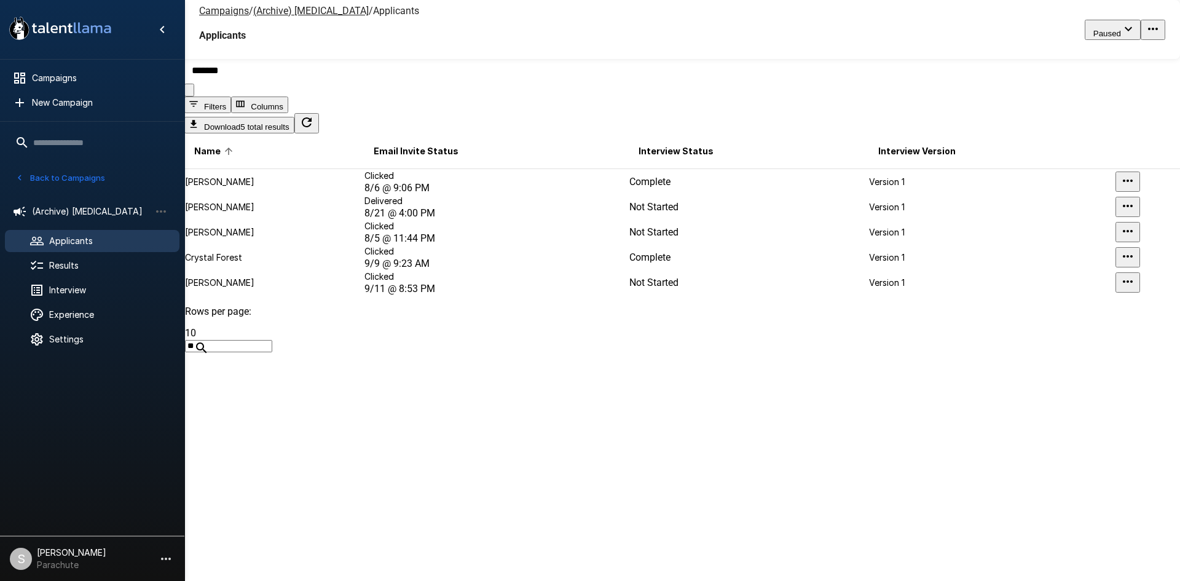
click at [281, 84] on input "*******" at bounding box center [689, 70] width 1011 height 26
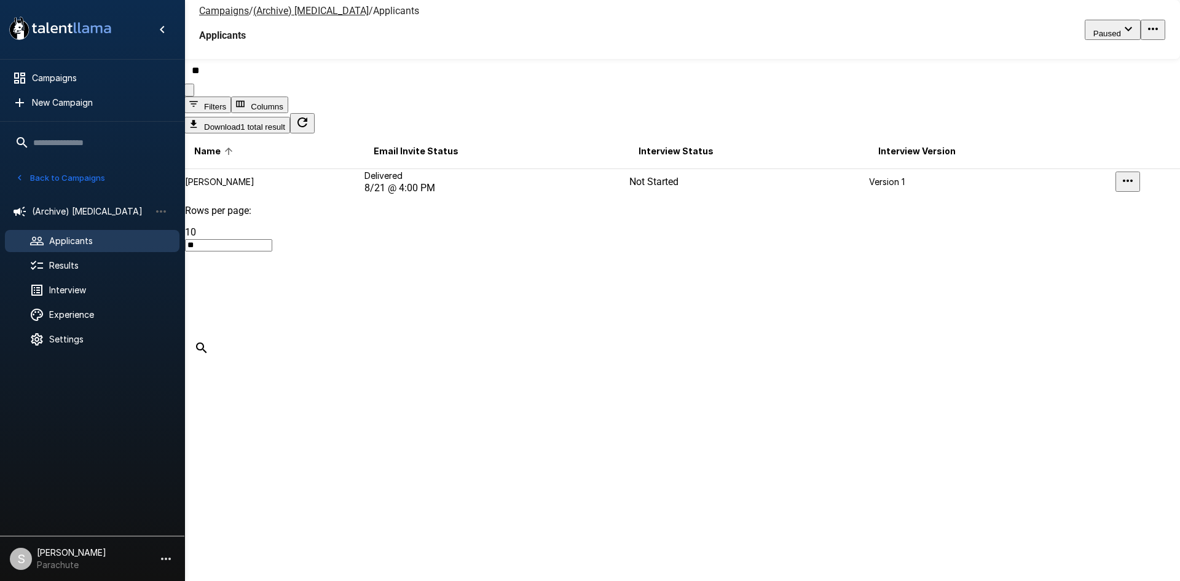
type input "*"
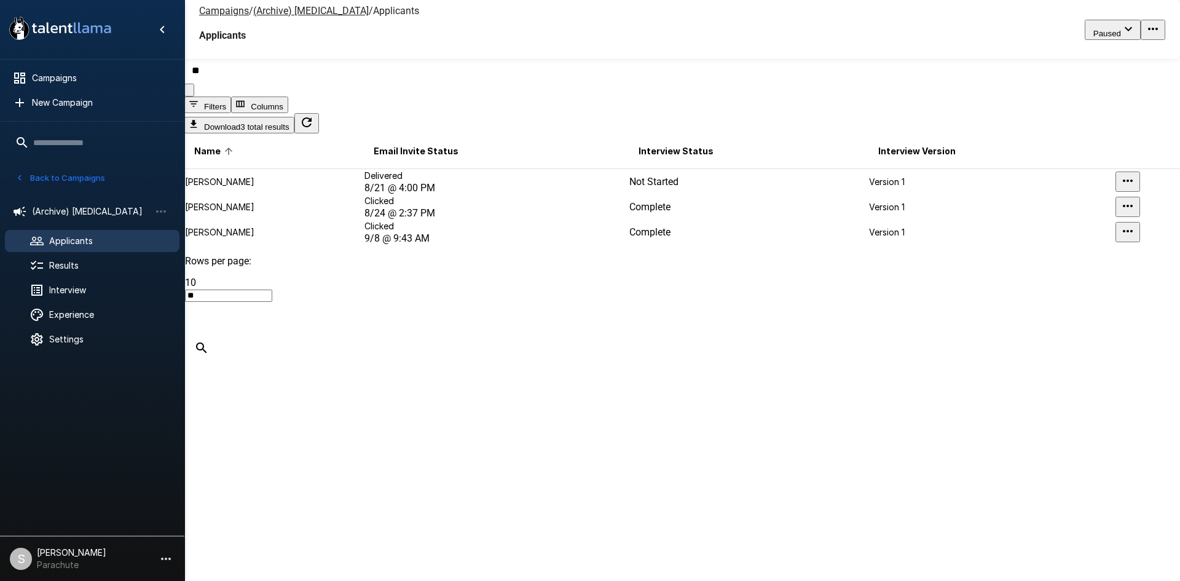
type input "*"
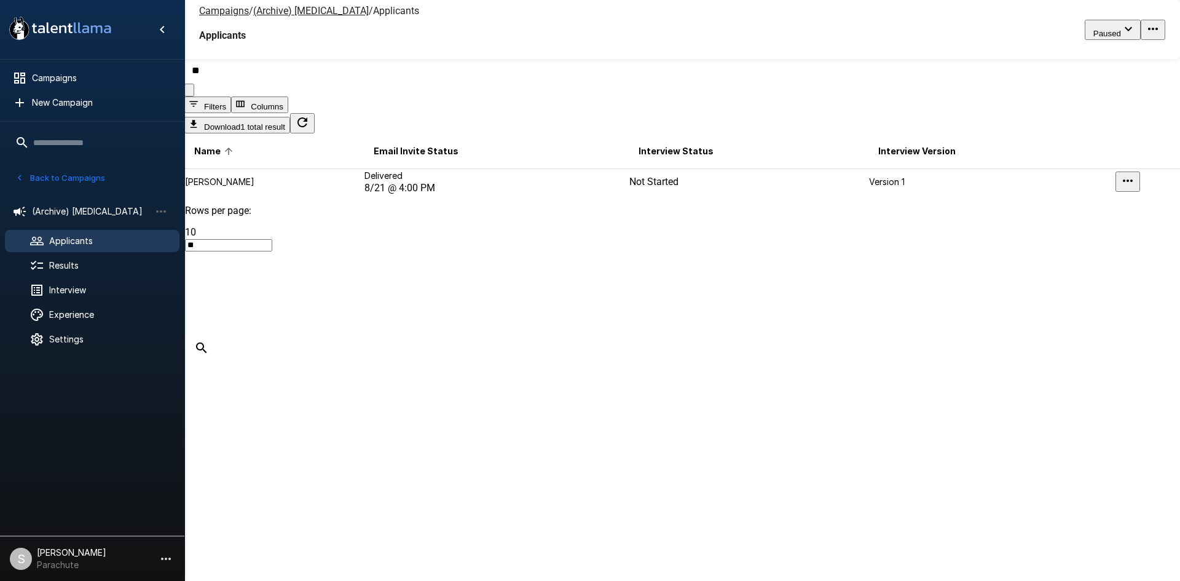
type input "*"
type input "*********"
click at [414, 195] on td "Clicked [DATE] 12:01 AM" at bounding box center [496, 182] width 265 height 26
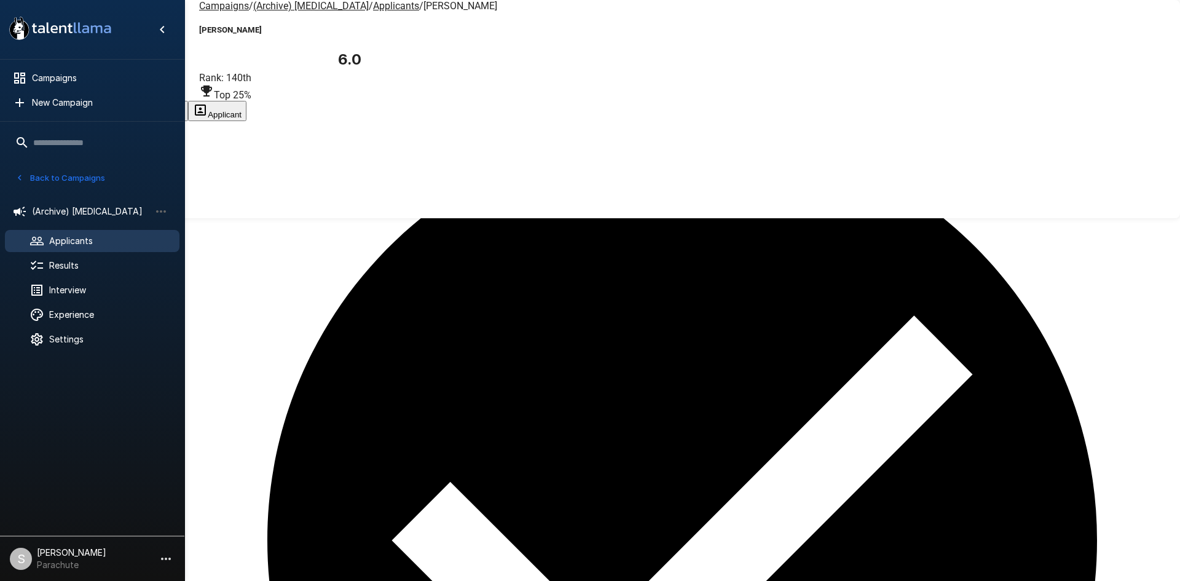
click at [124, 101] on button "Transcript" at bounding box center [93, 111] width 61 height 20
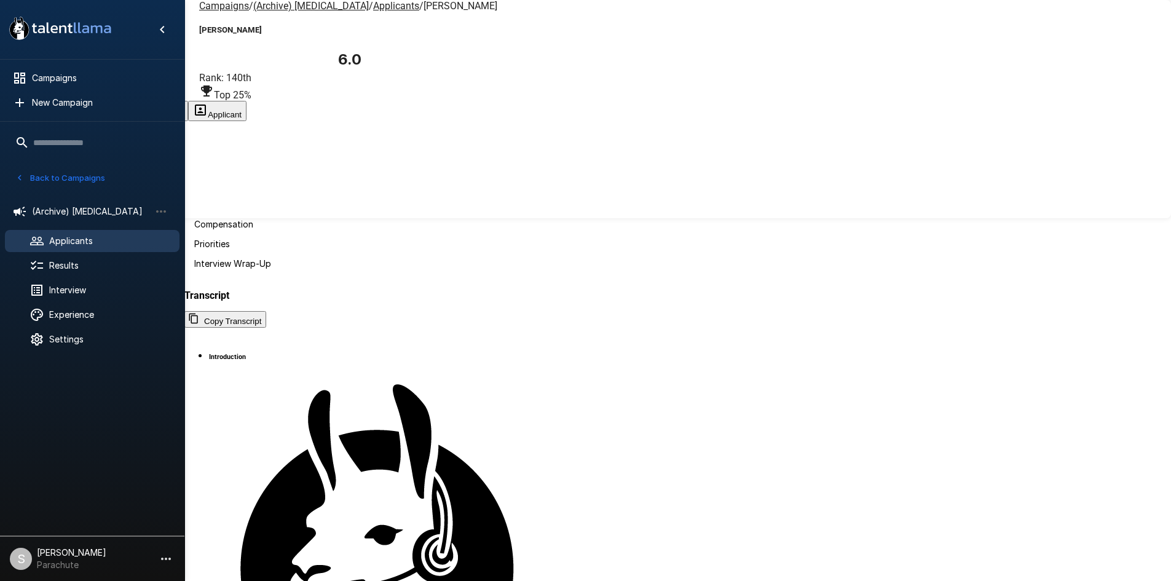
scroll to position [310, 0]
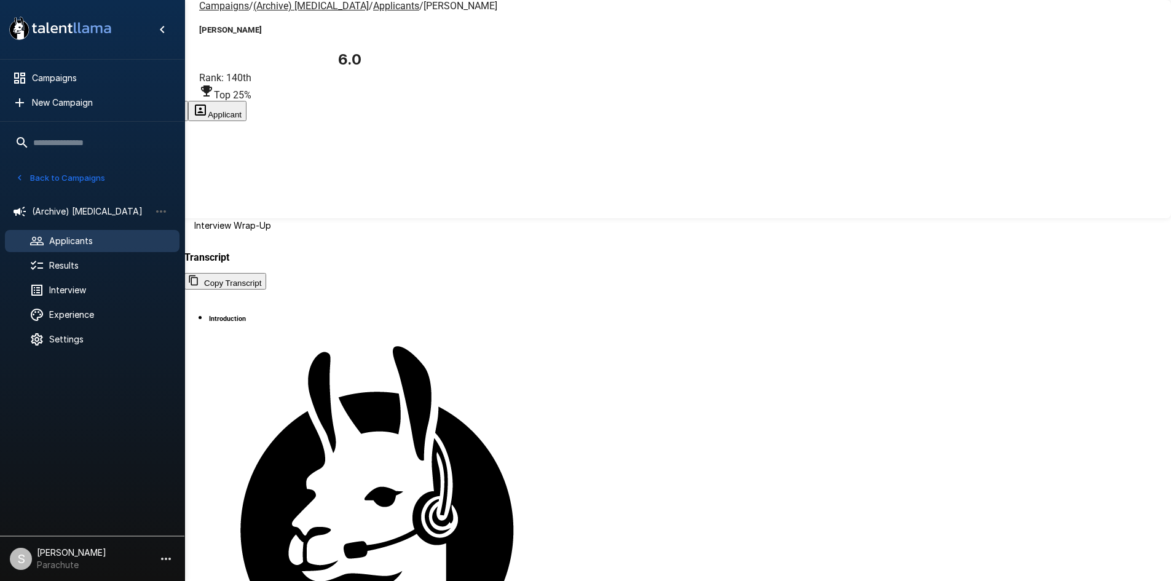
scroll to position [58, 0]
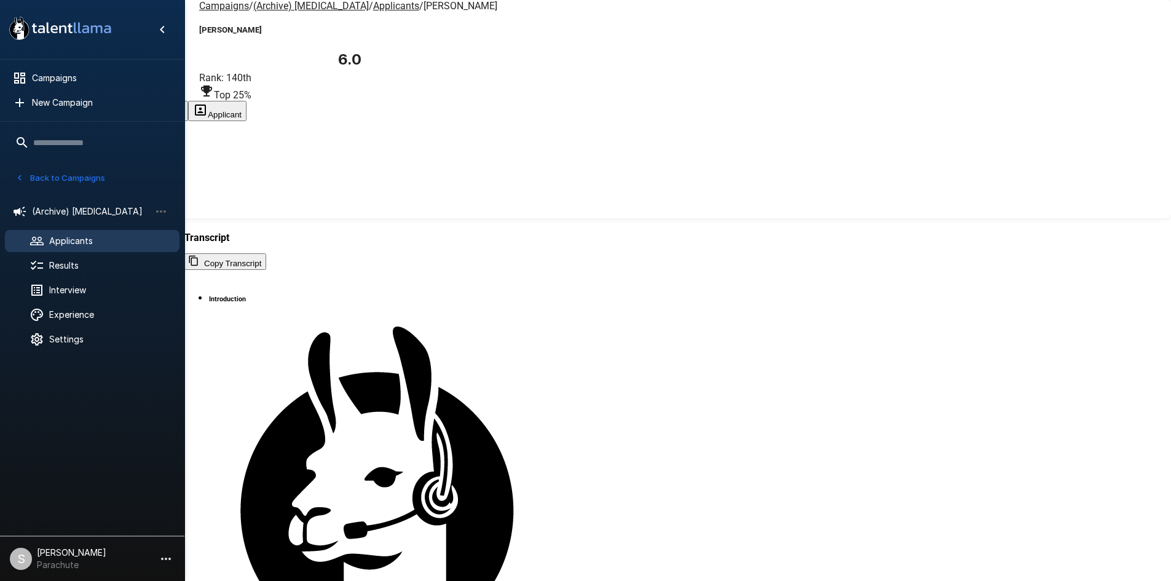
scroll to position [1110, 0]
click at [373, 12] on u "Applicants" at bounding box center [396, 6] width 46 height 12
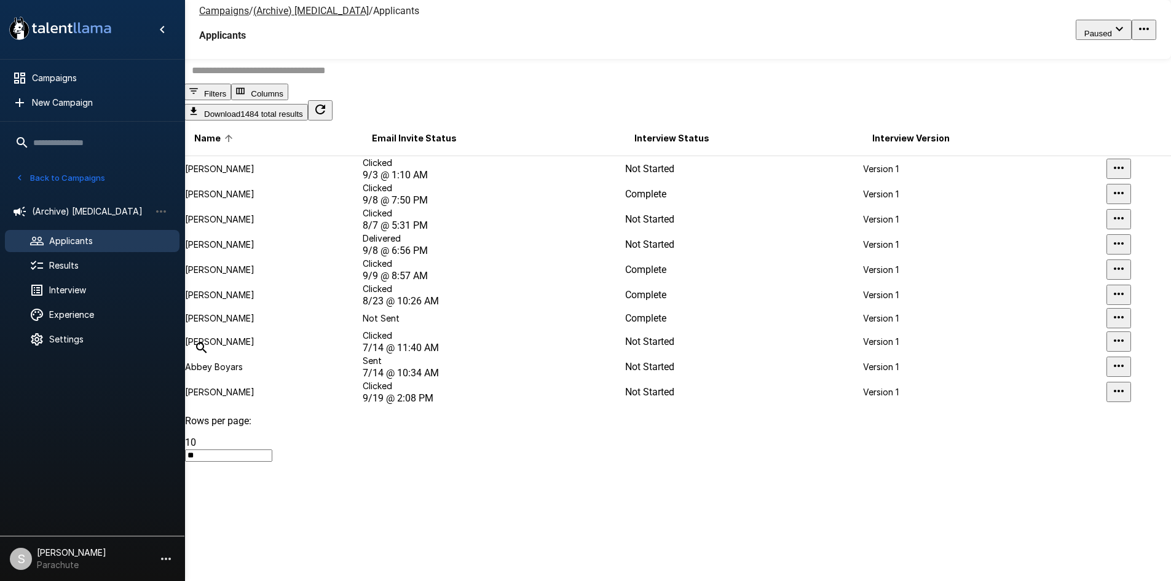
click at [272, 84] on input "text" at bounding box center [684, 70] width 1001 height 26
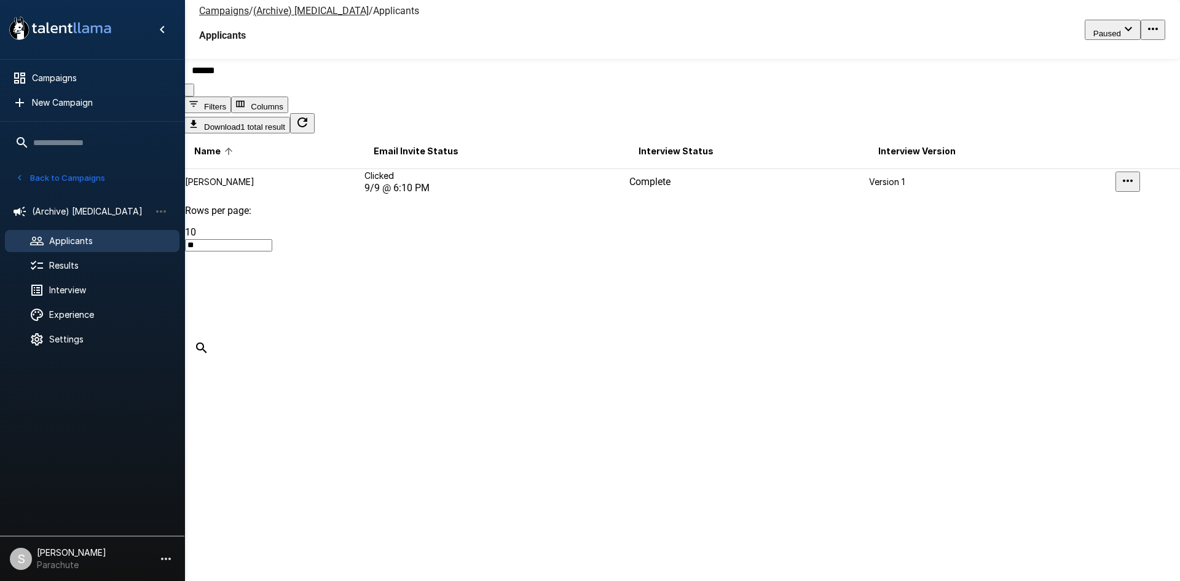
type input "******"
click at [293, 188] on p "[PERSON_NAME]" at bounding box center [274, 182] width 178 height 12
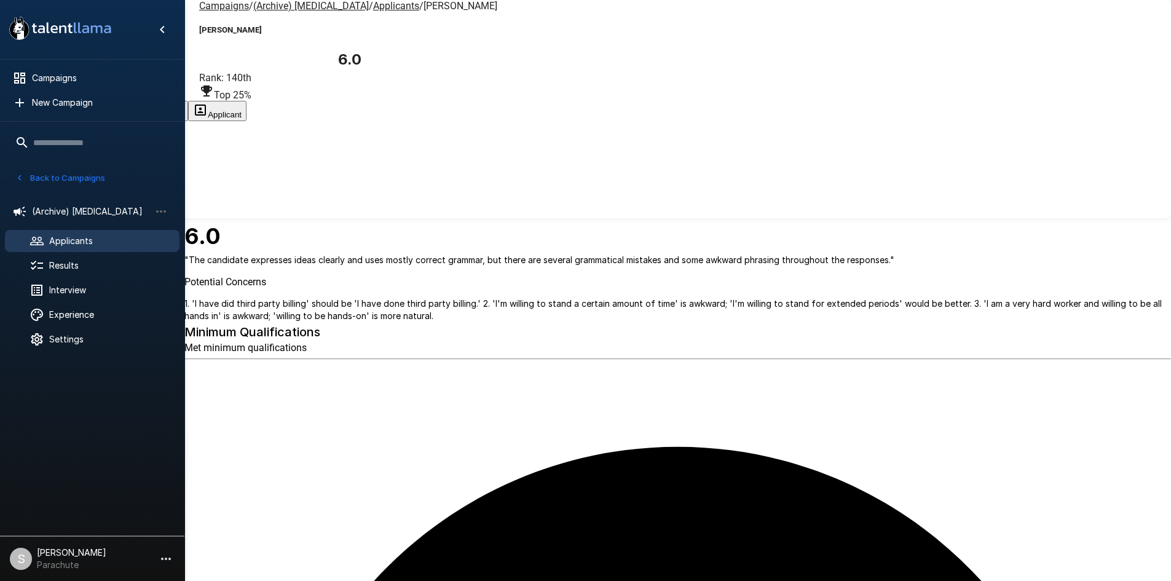
click at [124, 101] on button "Transcript" at bounding box center [93, 111] width 61 height 20
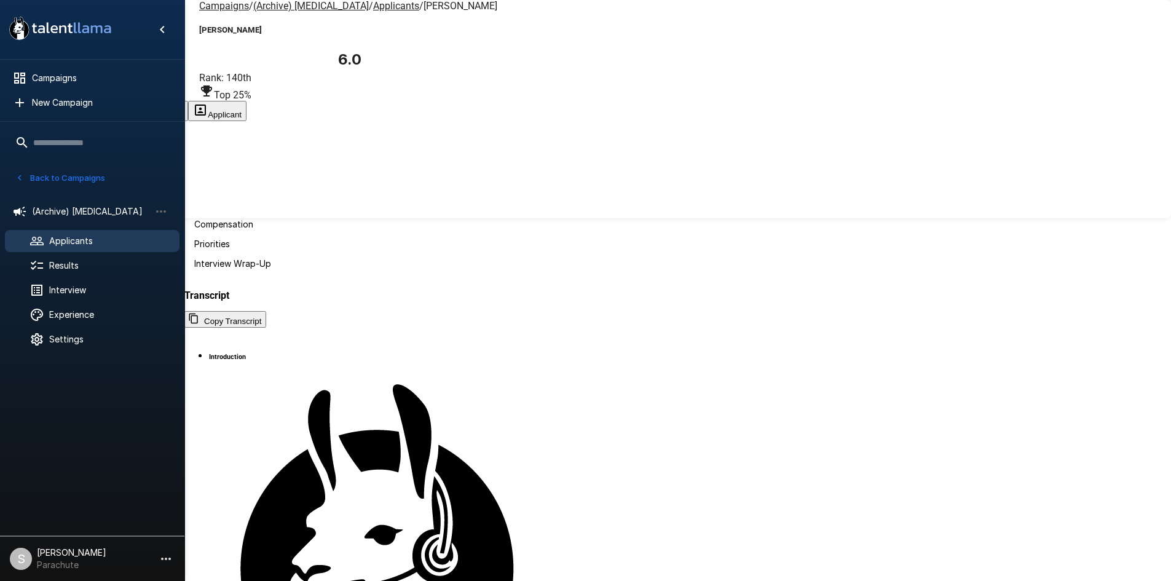
scroll to position [2090, 0]
click at [373, 12] on u "Applicants" at bounding box center [396, 6] width 46 height 12
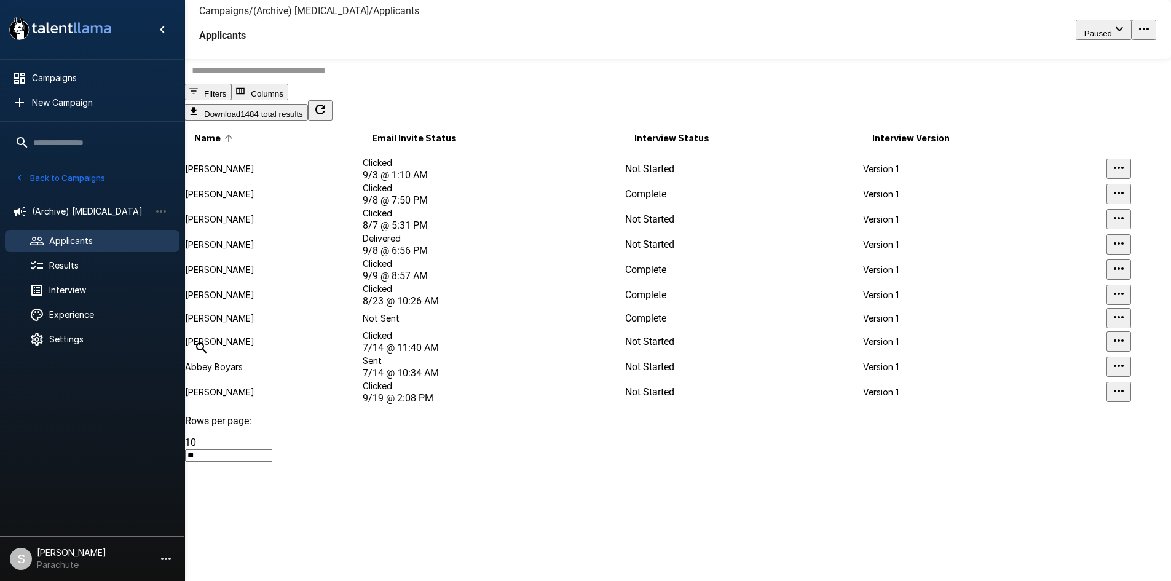
click at [272, 84] on input "text" at bounding box center [684, 70] width 1001 height 26
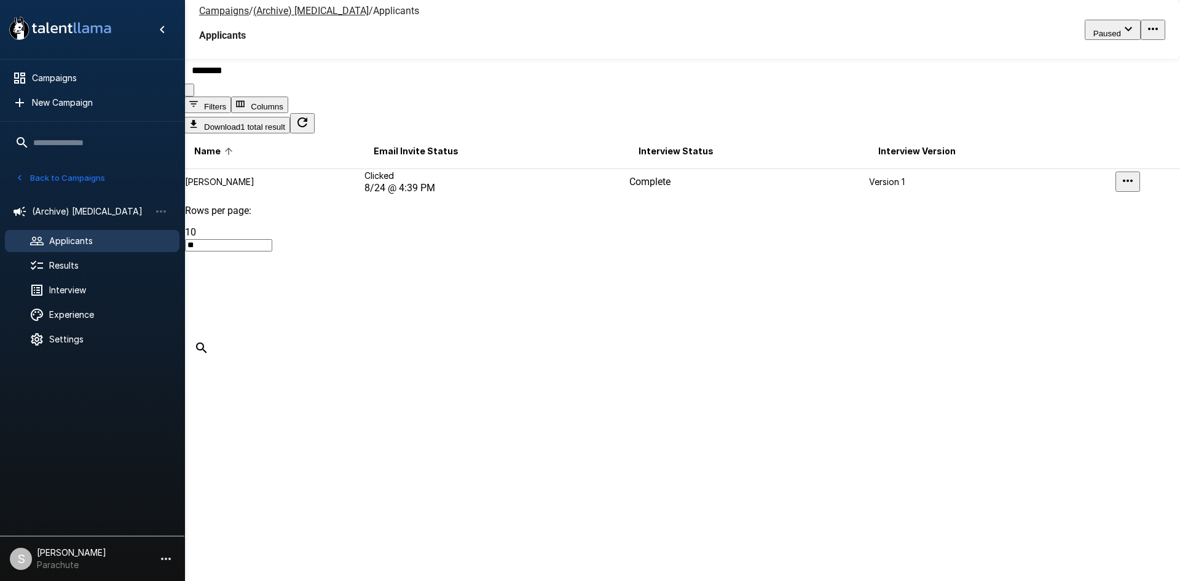
type input "********"
click at [497, 195] on td "Clicked [DATE] 4:39 PM" at bounding box center [496, 182] width 265 height 26
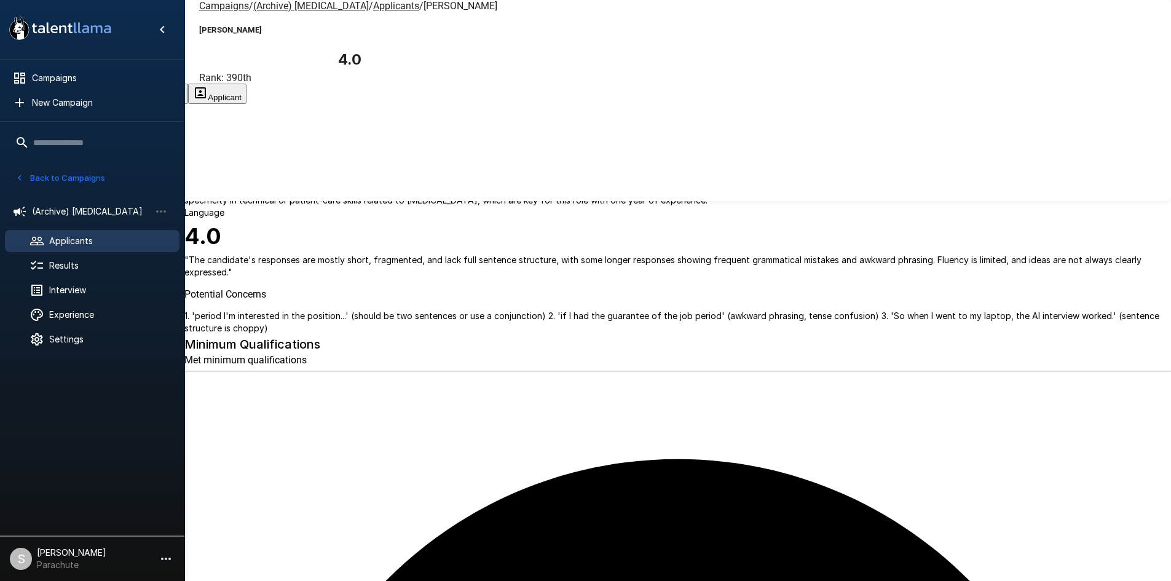
click at [124, 84] on button "Transcript" at bounding box center [93, 94] width 61 height 20
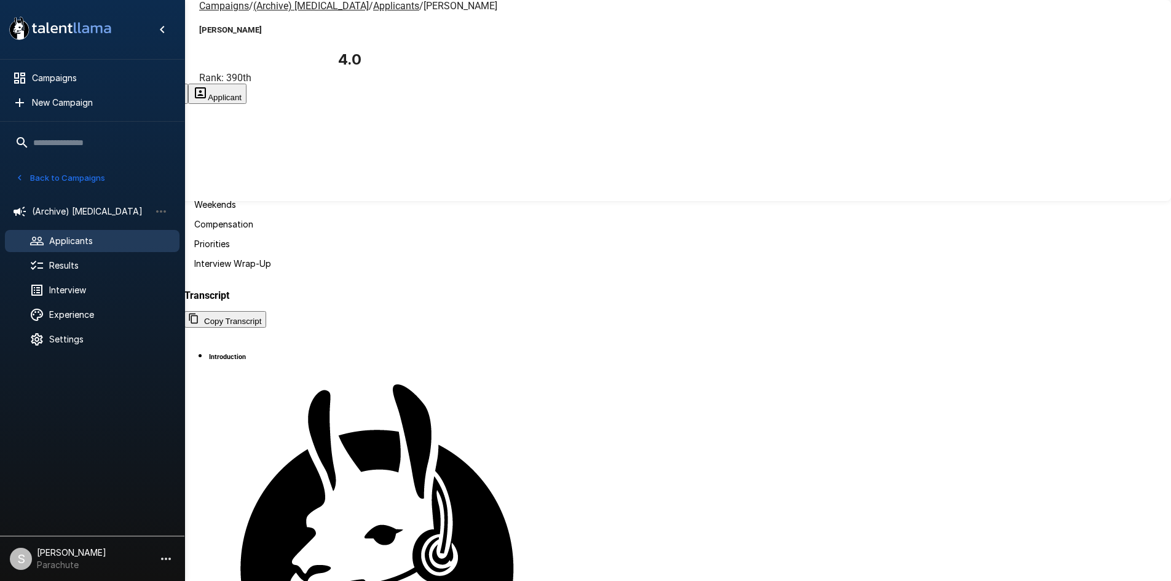
scroll to position [2028, 0]
click at [373, 12] on u "Applicants" at bounding box center [396, 6] width 46 height 12
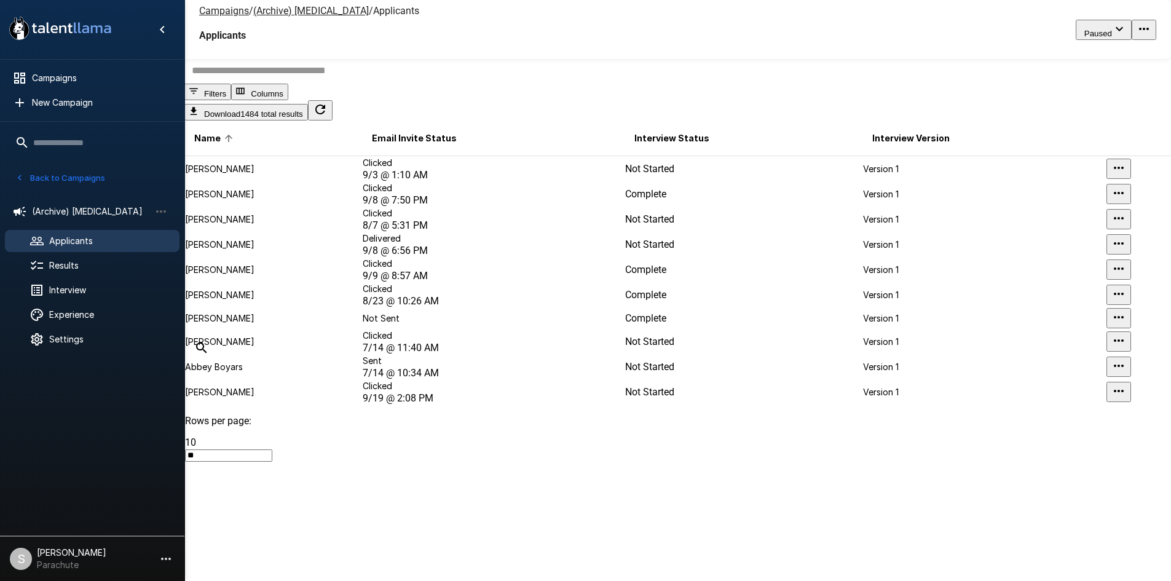
click at [307, 84] on input "text" at bounding box center [684, 70] width 1001 height 26
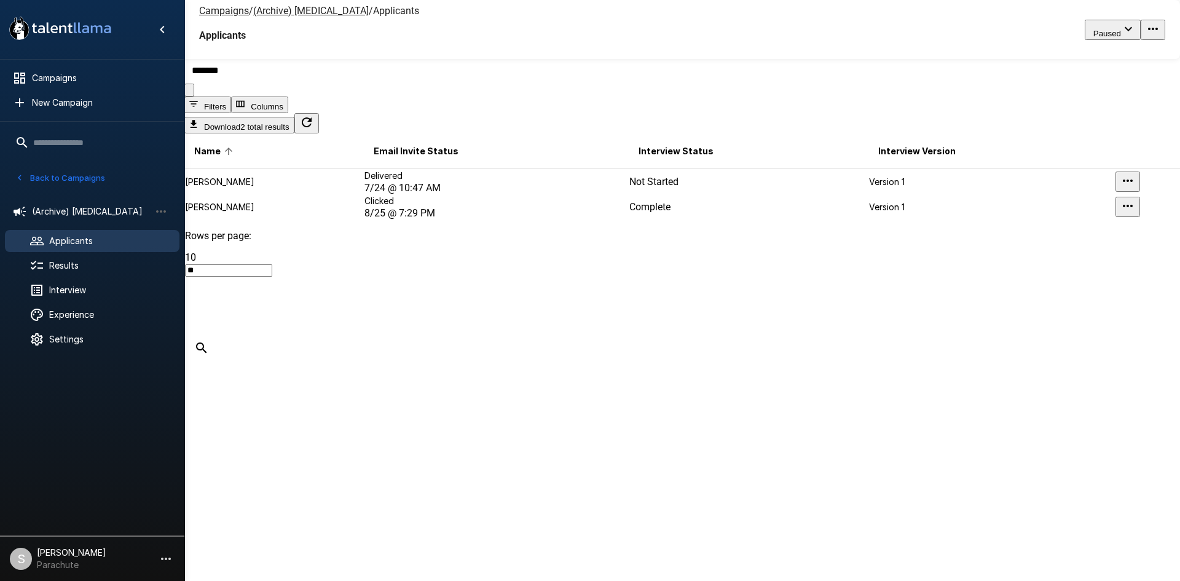
type input "*******"
click at [416, 219] on td "Clicked [DATE] 7:29 PM" at bounding box center [496, 206] width 265 height 25
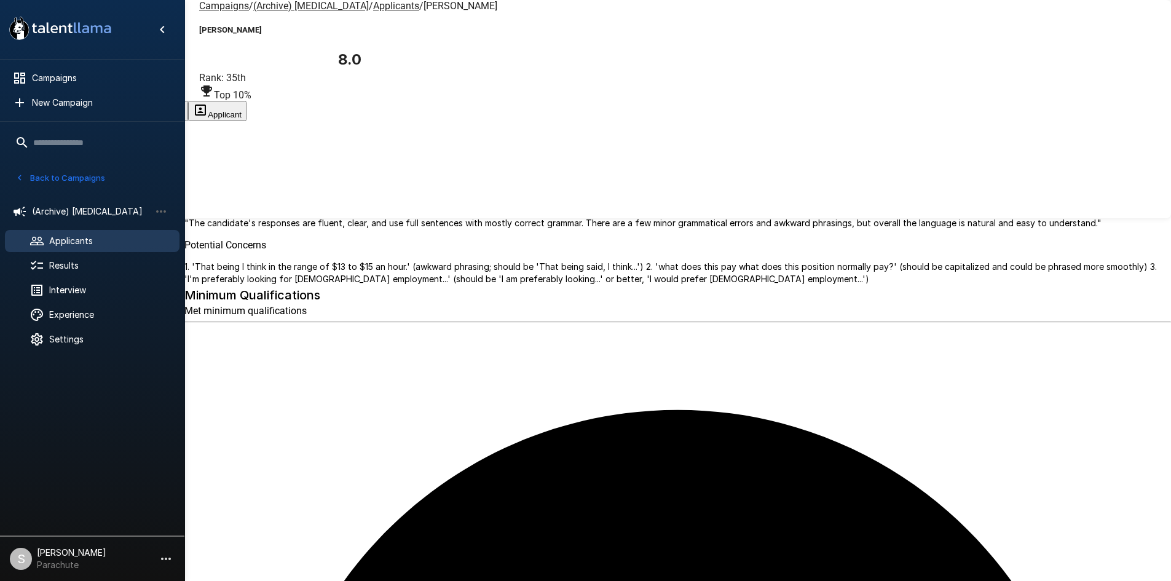
click at [124, 101] on button "Transcript" at bounding box center [93, 111] width 61 height 20
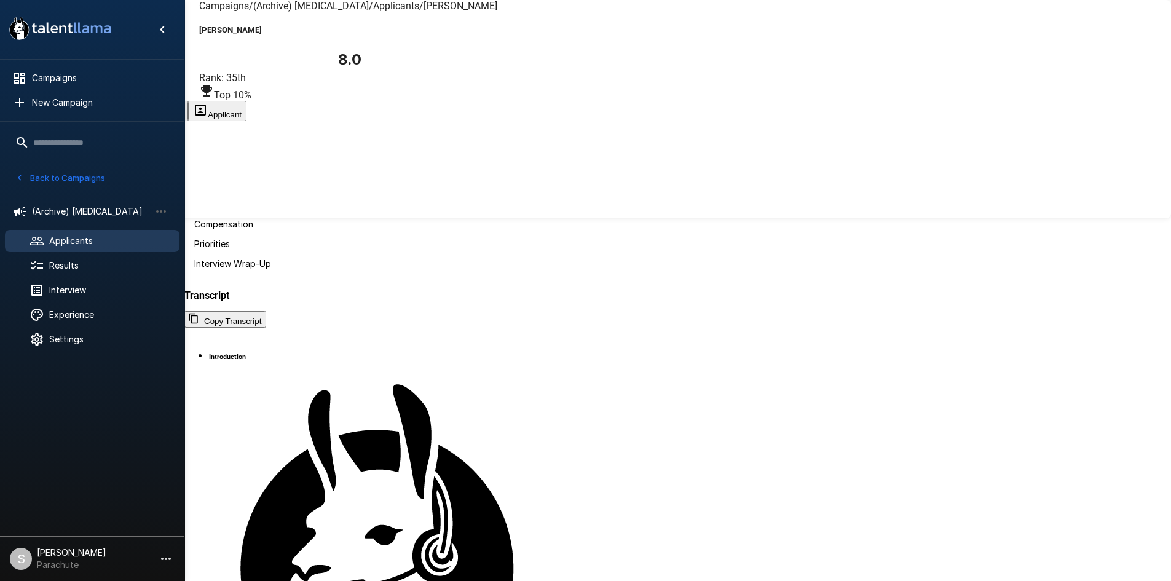
scroll to position [2118, 0]
click at [373, 12] on u "Applicants" at bounding box center [396, 6] width 46 height 12
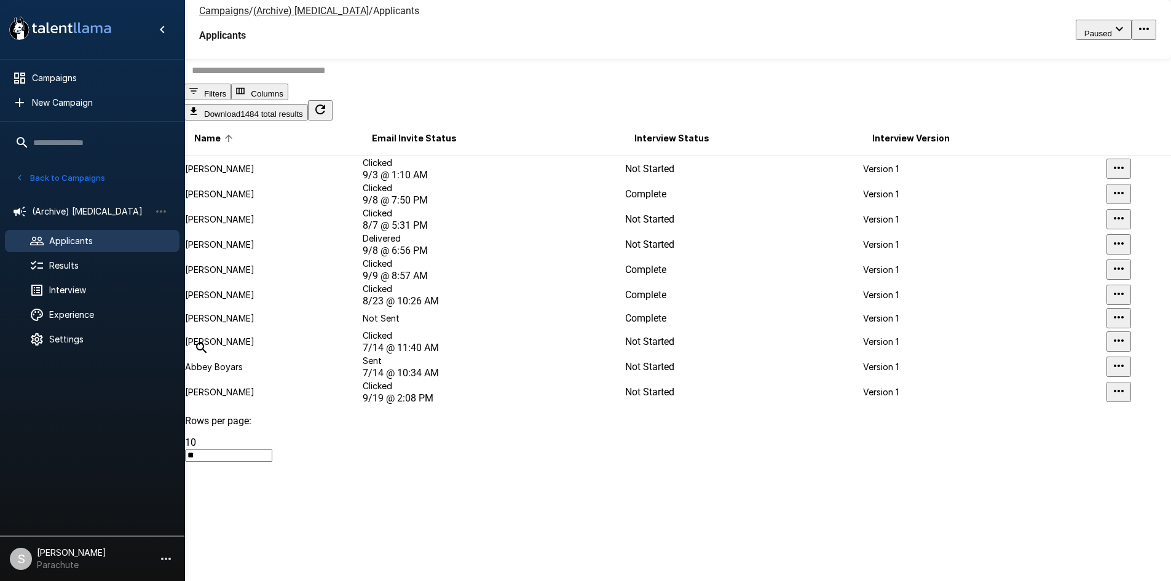
click at [301, 84] on input "text" at bounding box center [684, 70] width 1001 height 26
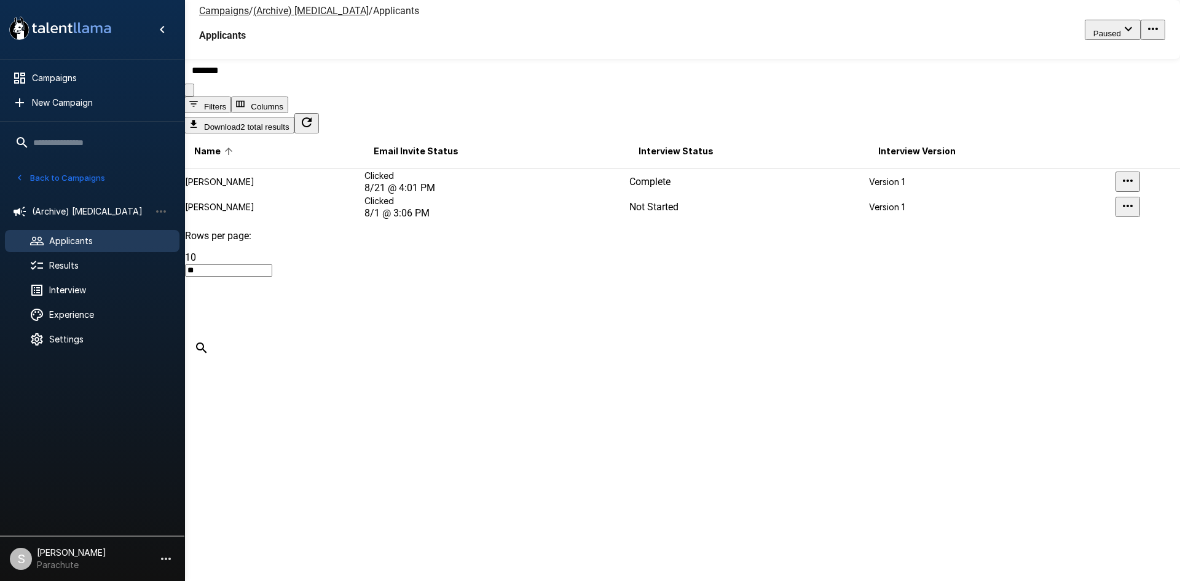
type input "*******"
click at [379, 194] on span "[DATE] 4:01 PM" at bounding box center [400, 188] width 71 height 12
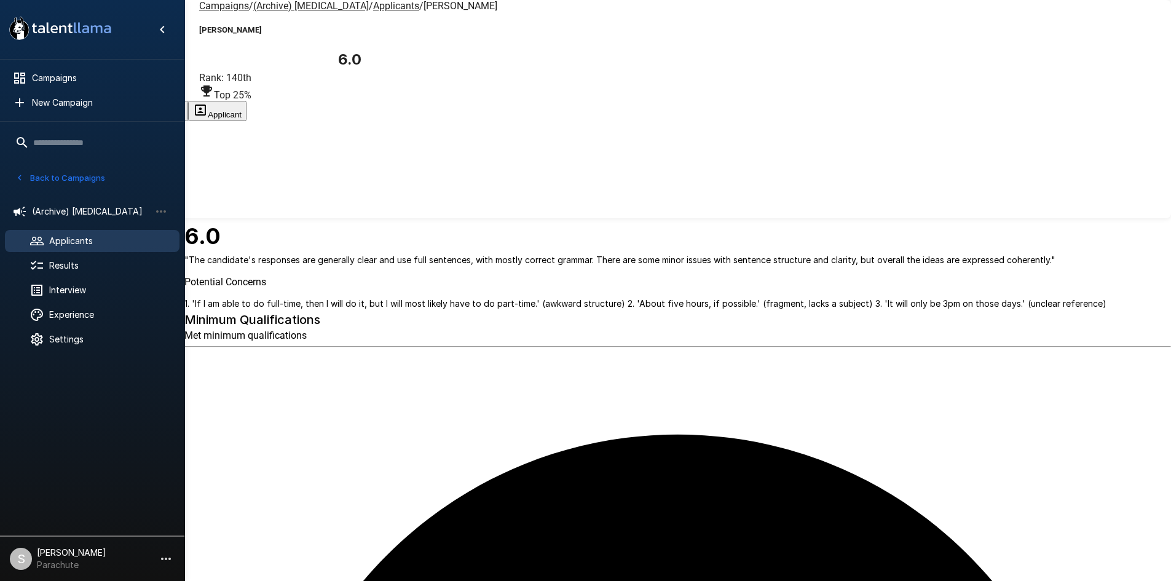
click at [124, 101] on button "Transcript" at bounding box center [93, 111] width 61 height 20
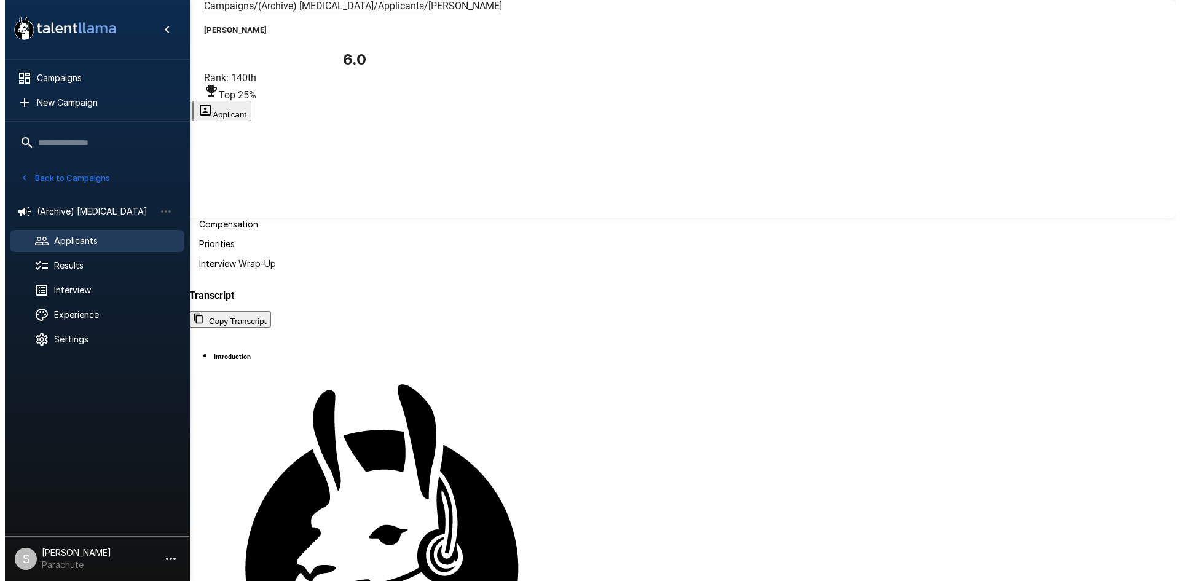
scroll to position [1177, 0]
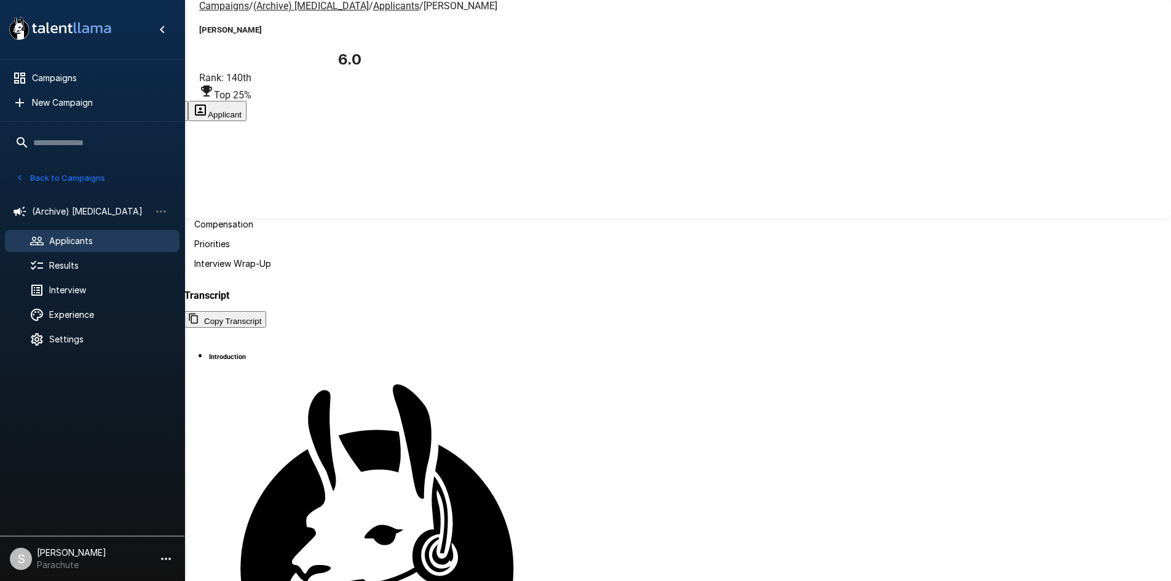
click at [373, 12] on u "Applicants" at bounding box center [396, 6] width 46 height 12
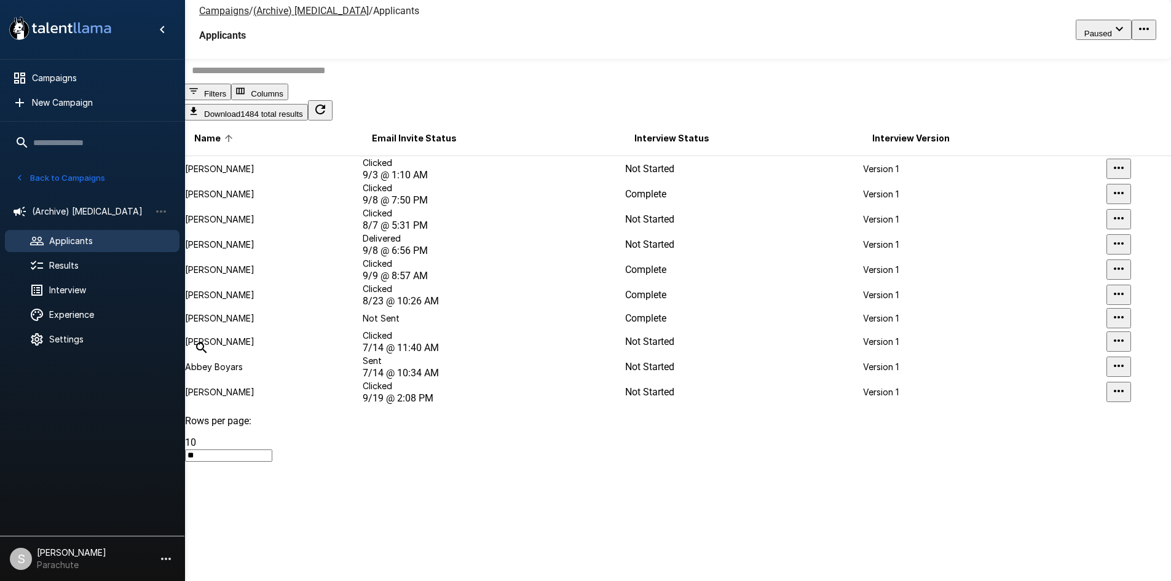
click at [325, 84] on input "text" at bounding box center [684, 70] width 1001 height 26
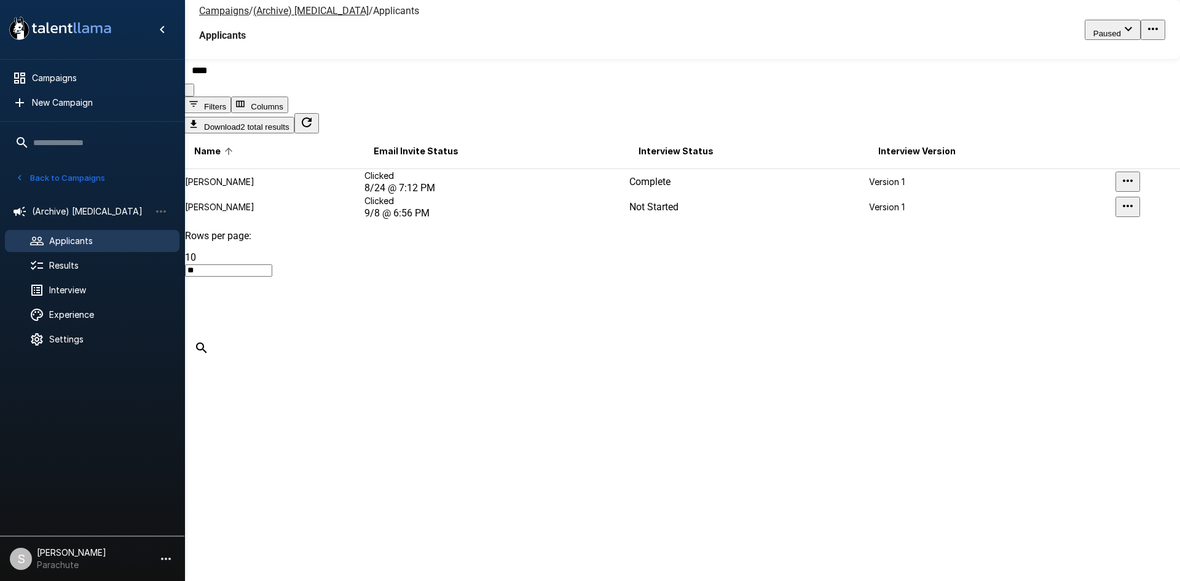
click at [356, 84] on input "****" at bounding box center [689, 70] width 1011 height 26
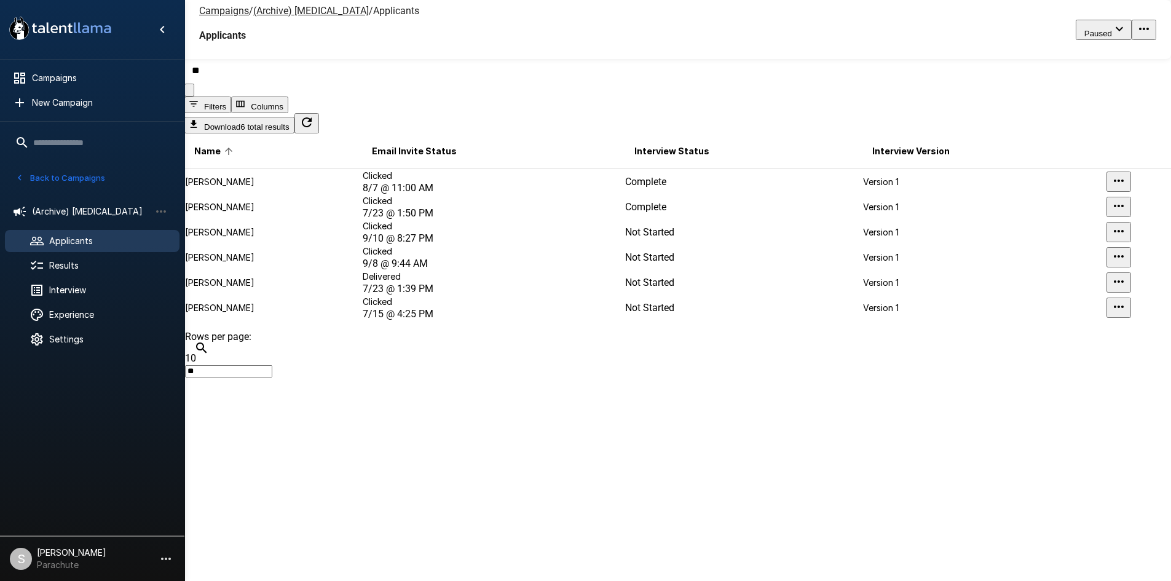
type input "*"
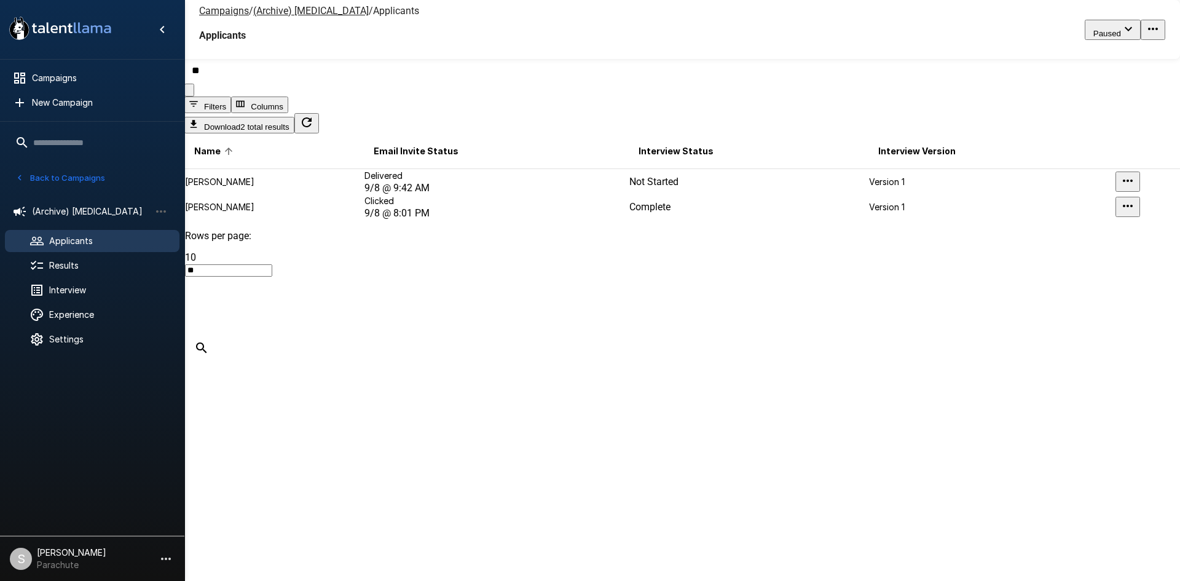
type input "*"
click at [403, 84] on input "******" at bounding box center [689, 70] width 1011 height 26
click at [402, 84] on input "******" at bounding box center [689, 70] width 1011 height 26
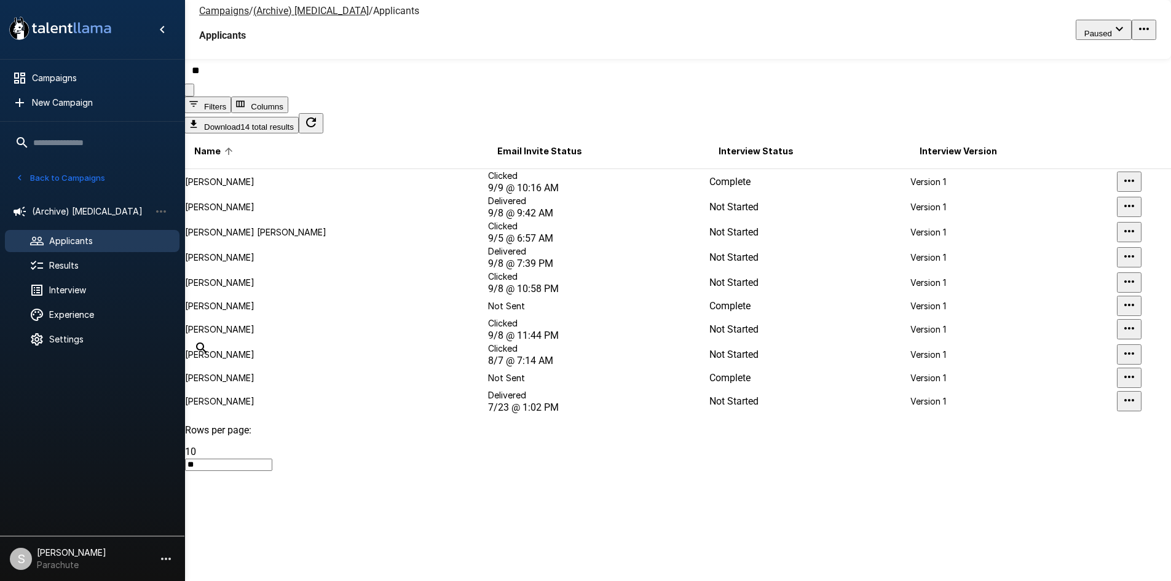
type input "*"
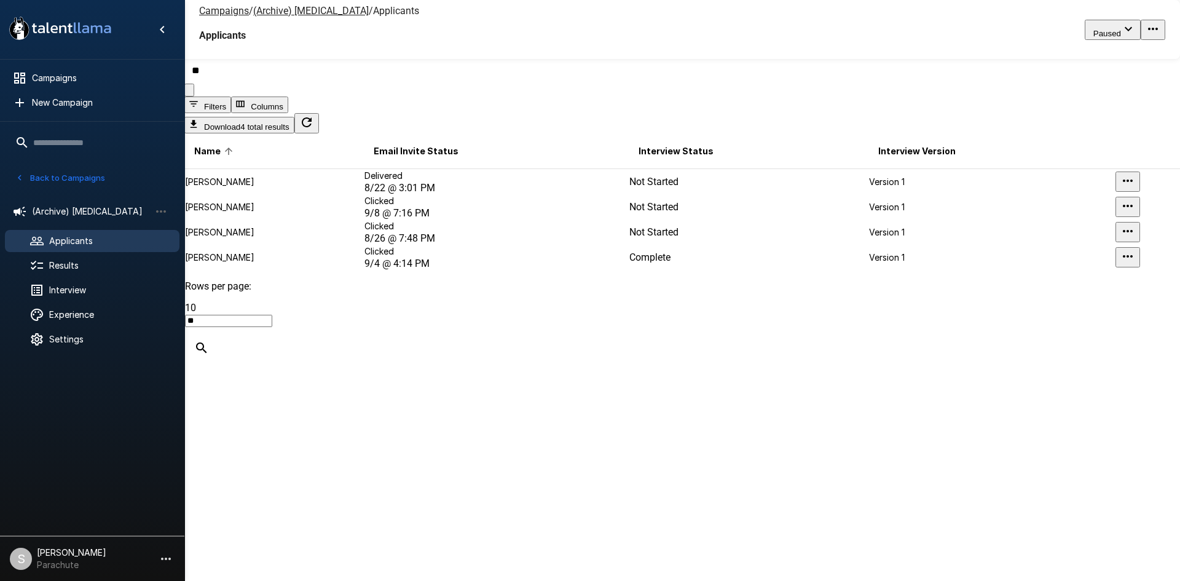
type input "*"
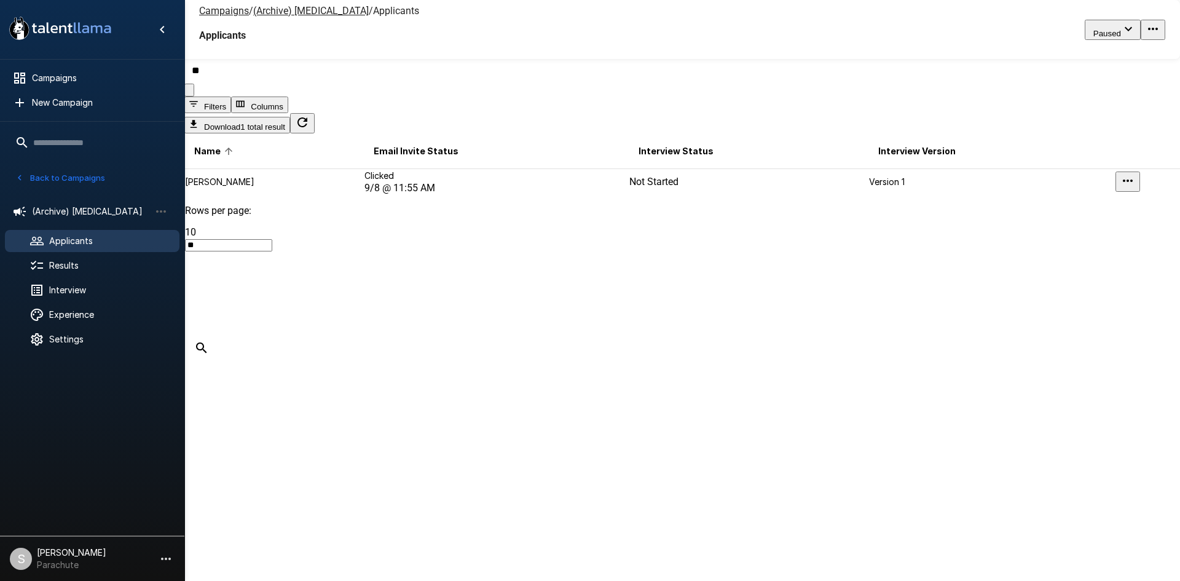
type input "*"
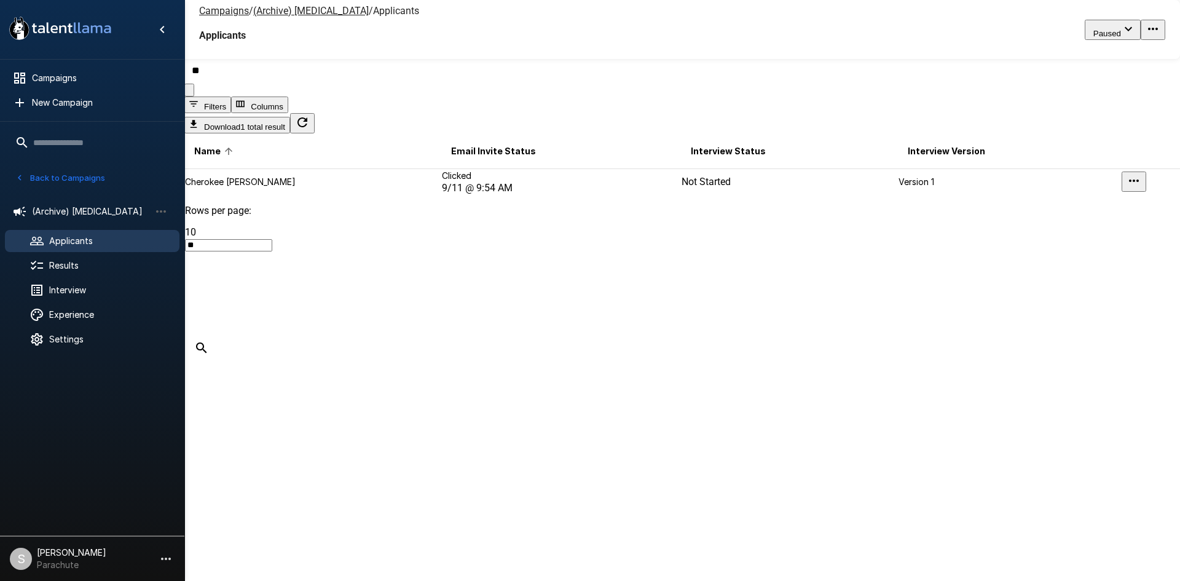
type input "*"
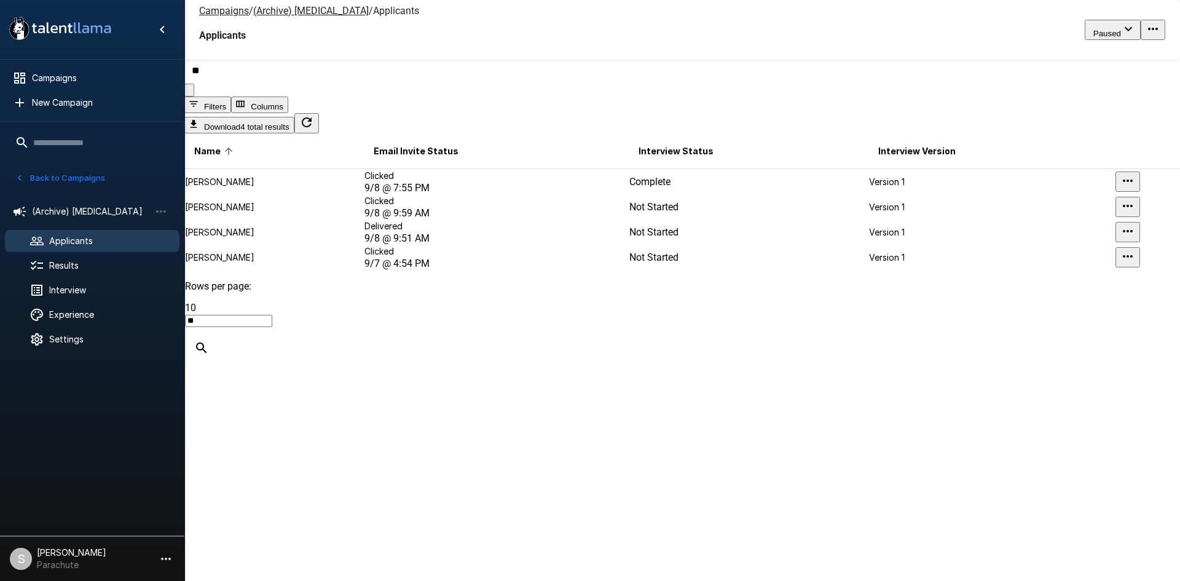
type input "*"
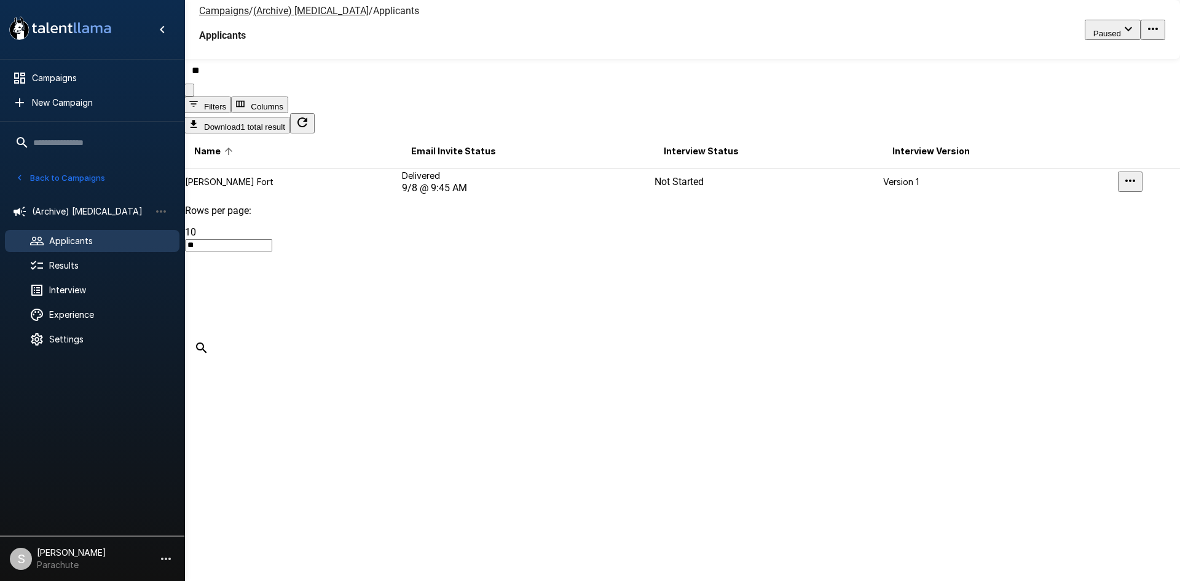
type input "*"
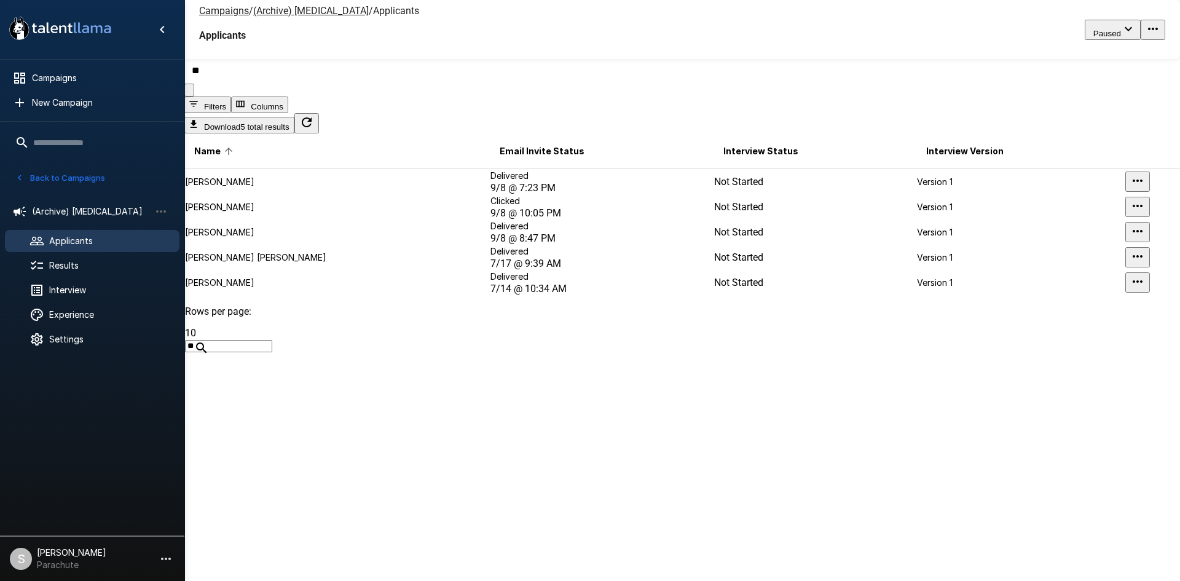
type input "*"
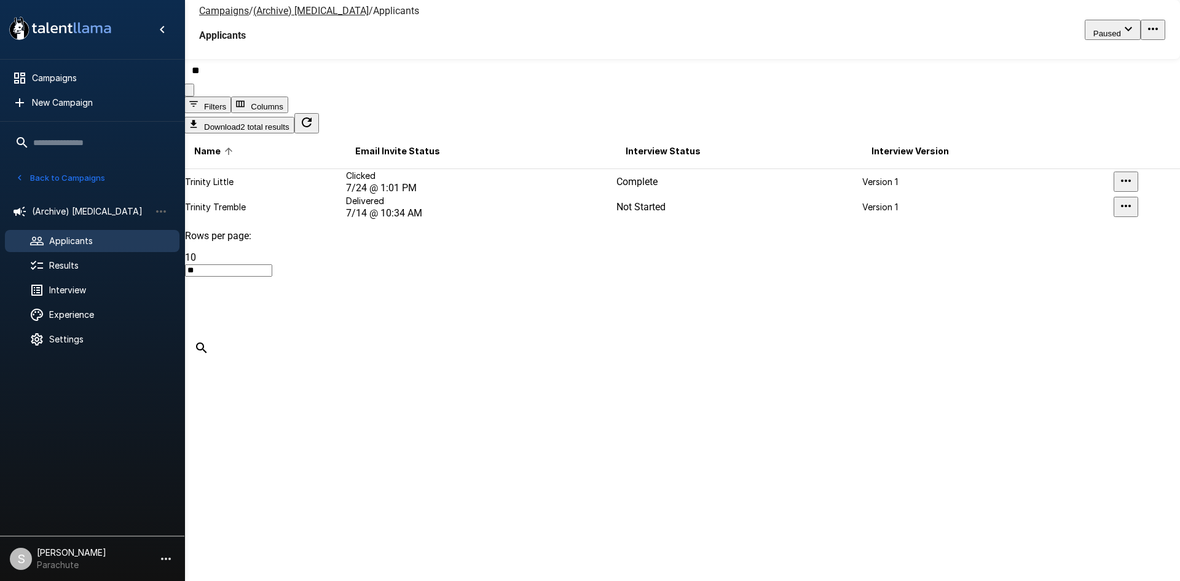
type input "*"
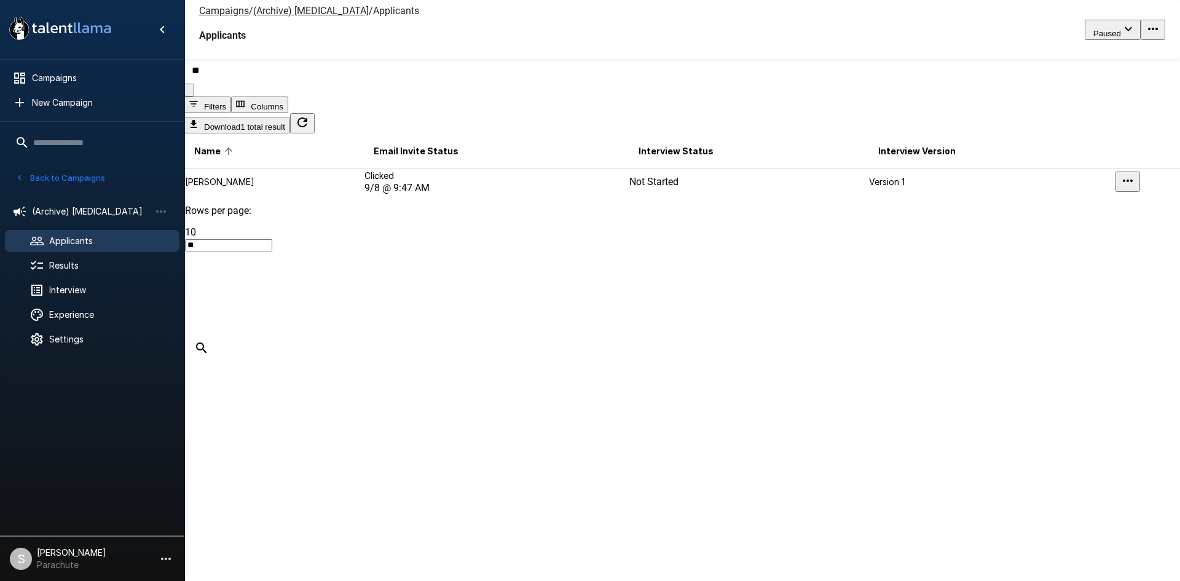
type input "*"
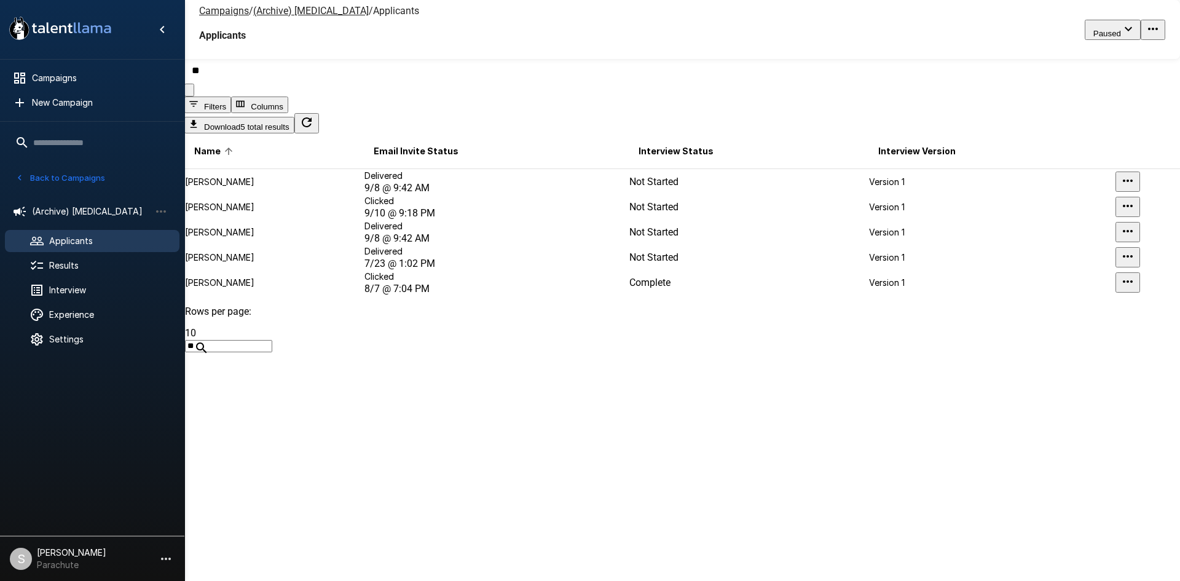
type input "*"
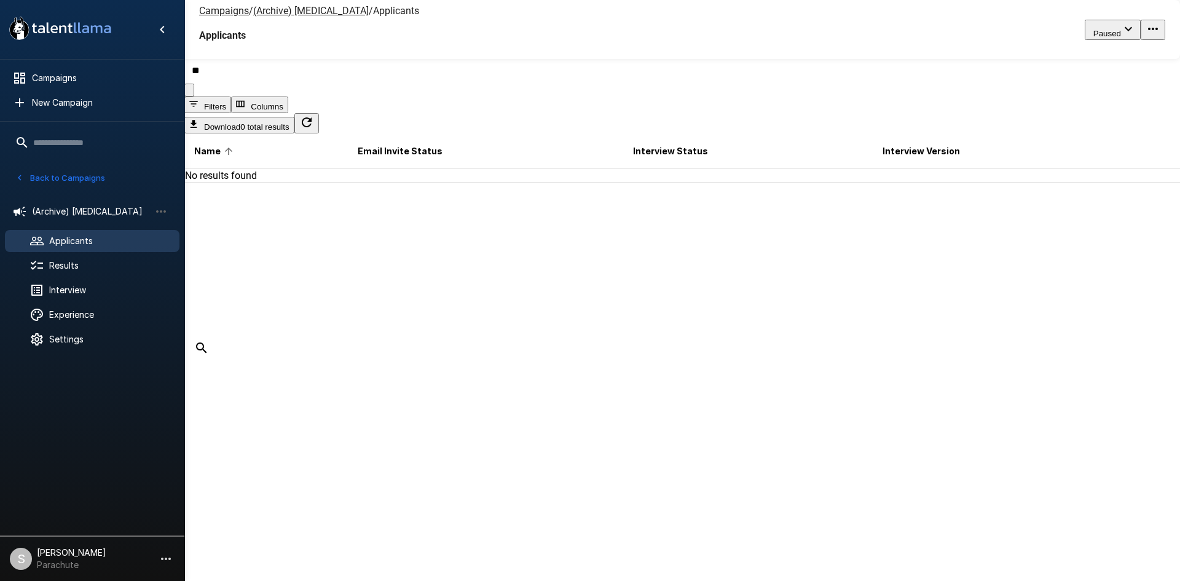
type input "*"
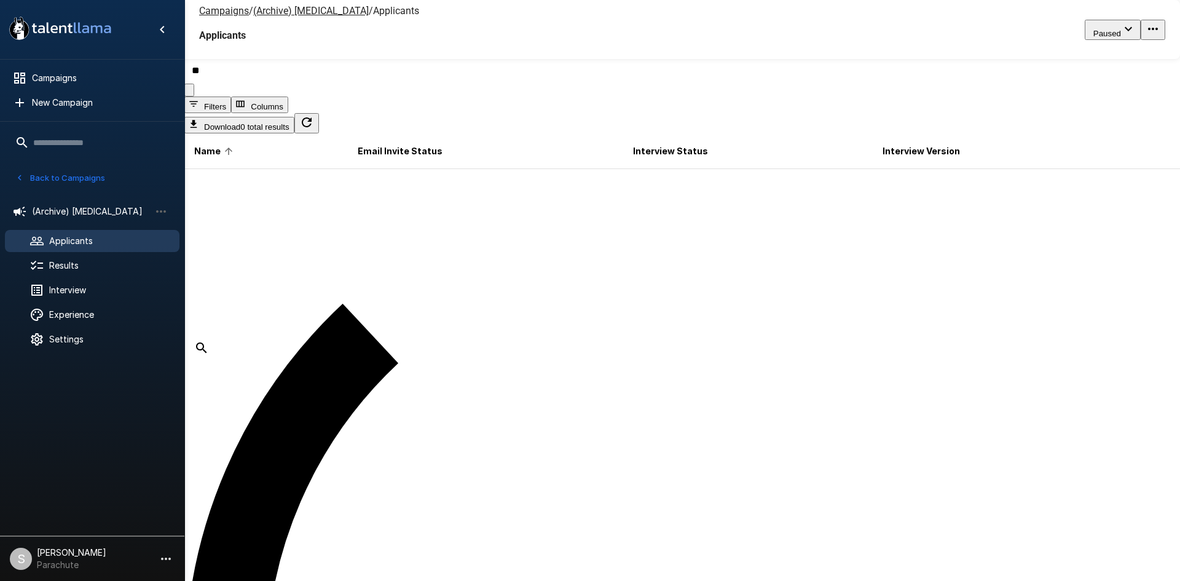
type input "*"
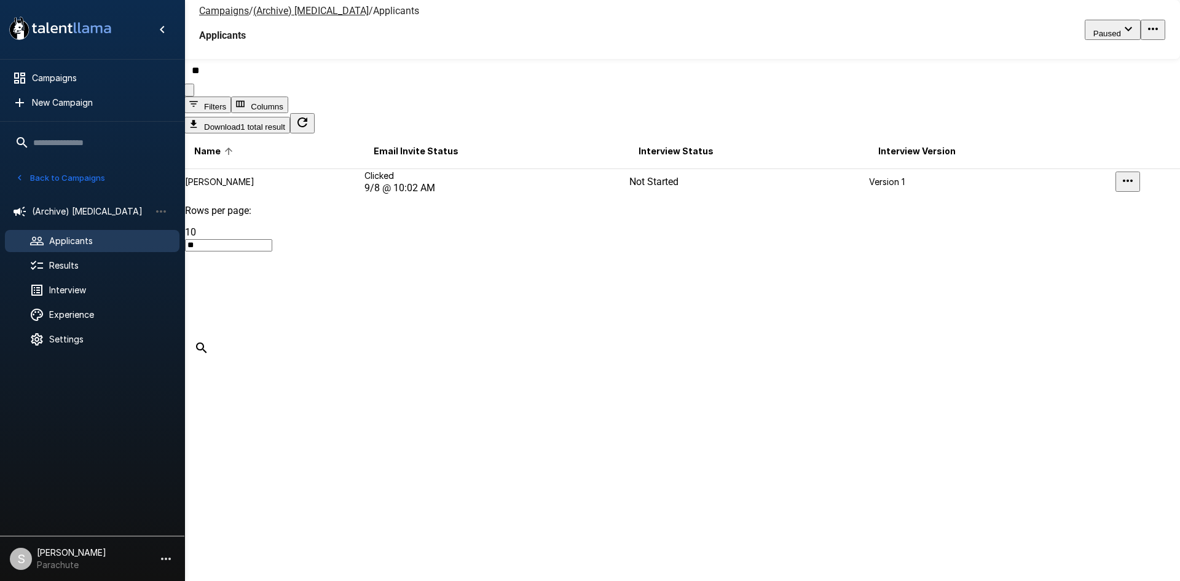
type input "*"
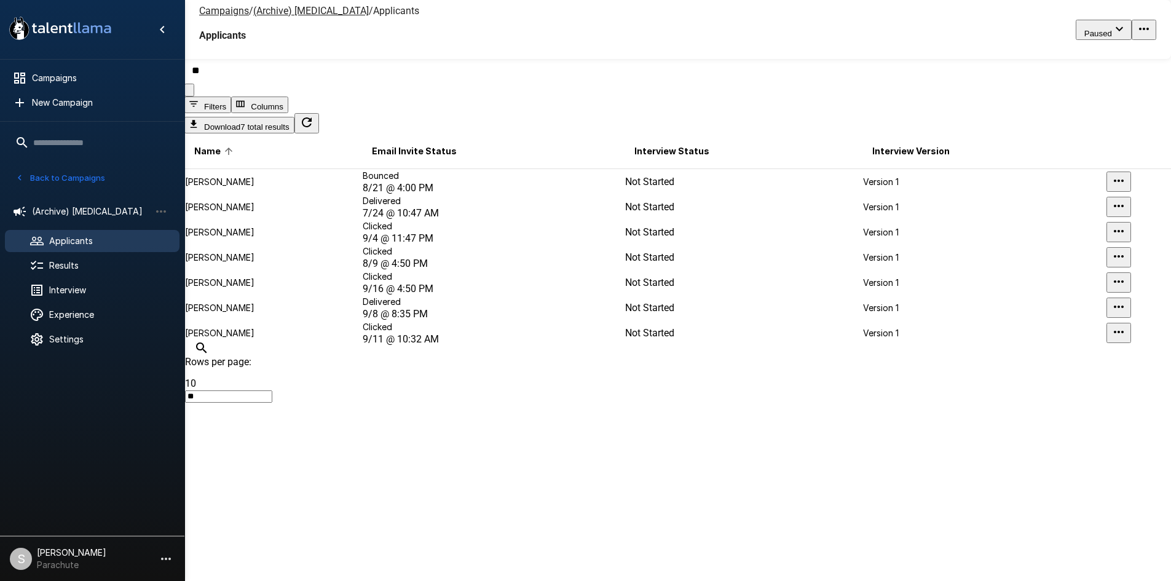
type input "*"
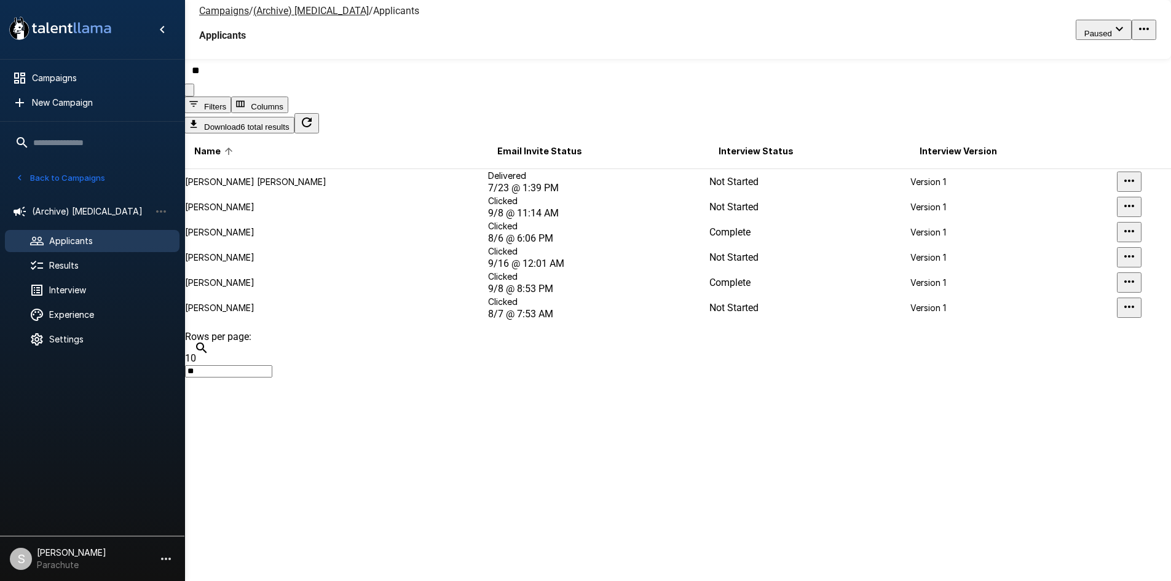
type input "*"
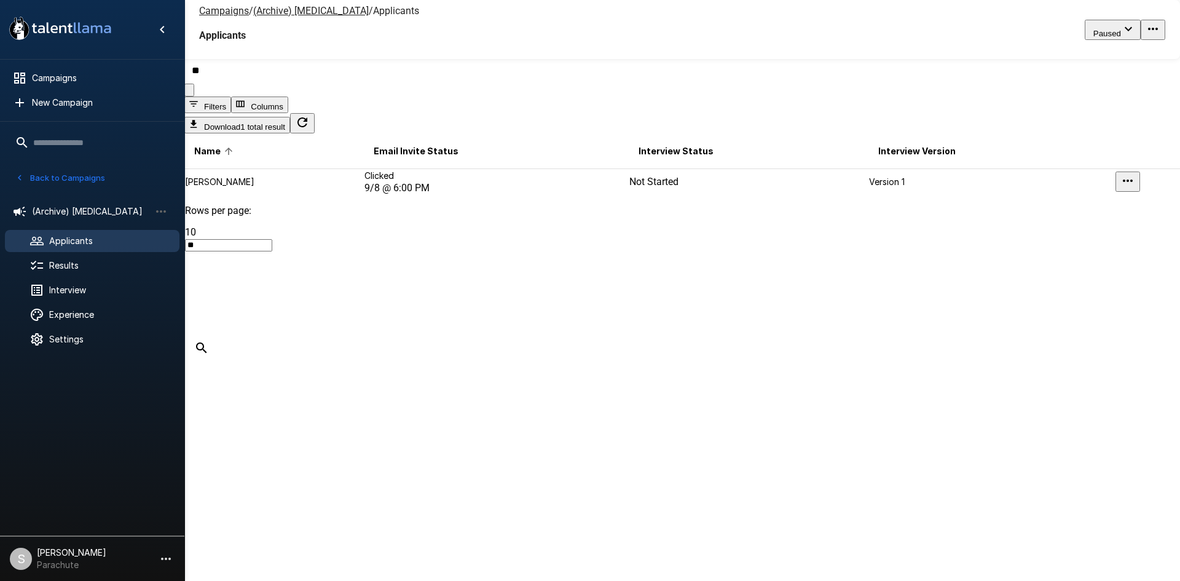
type input "*"
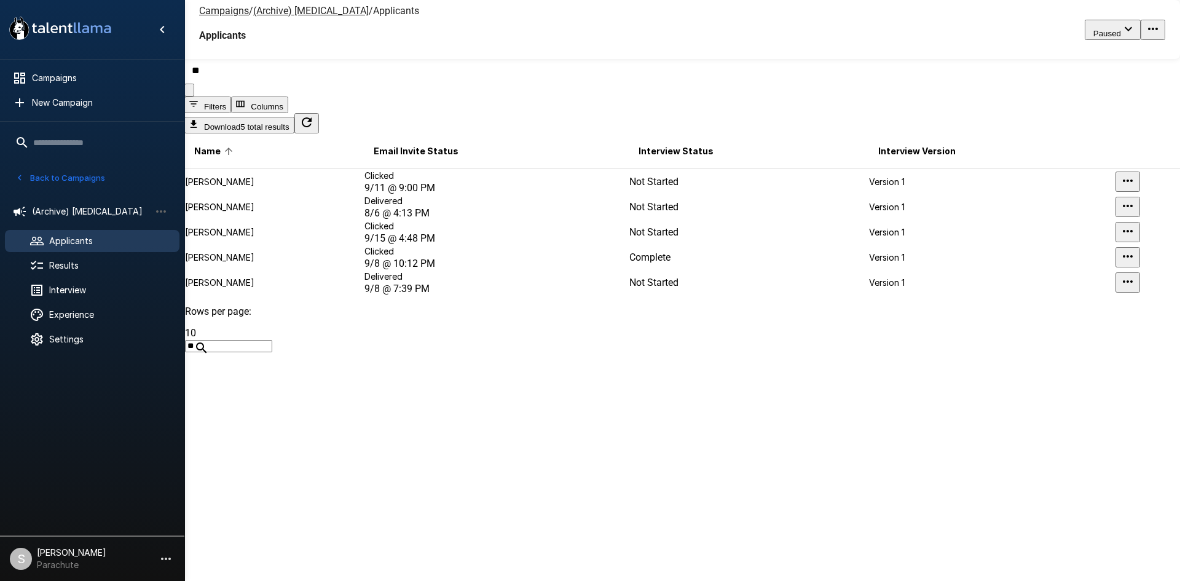
type input "*"
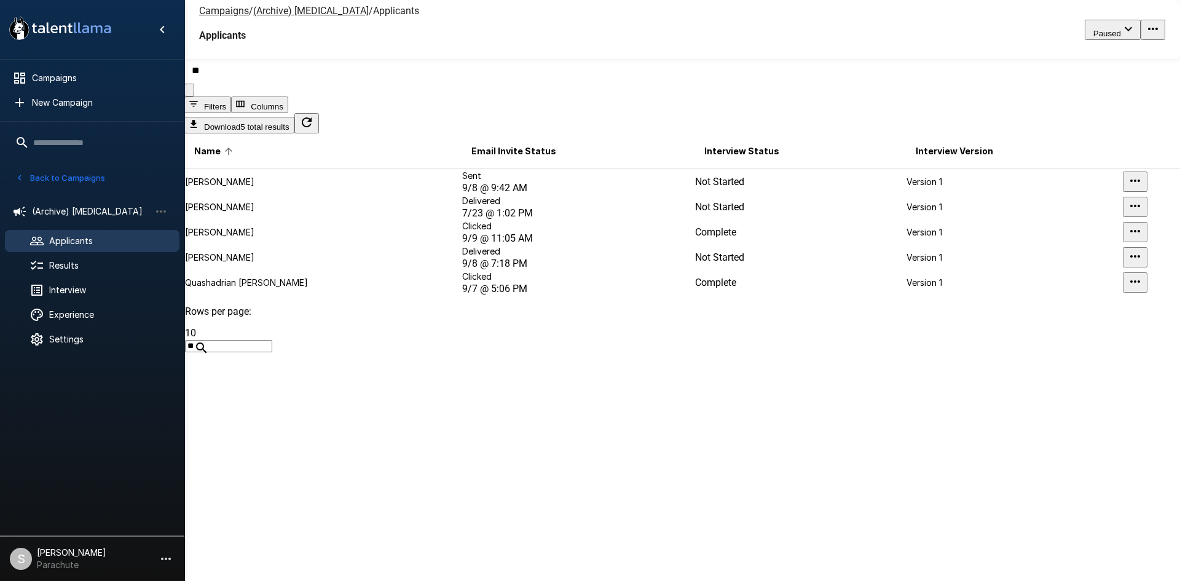
type input "*"
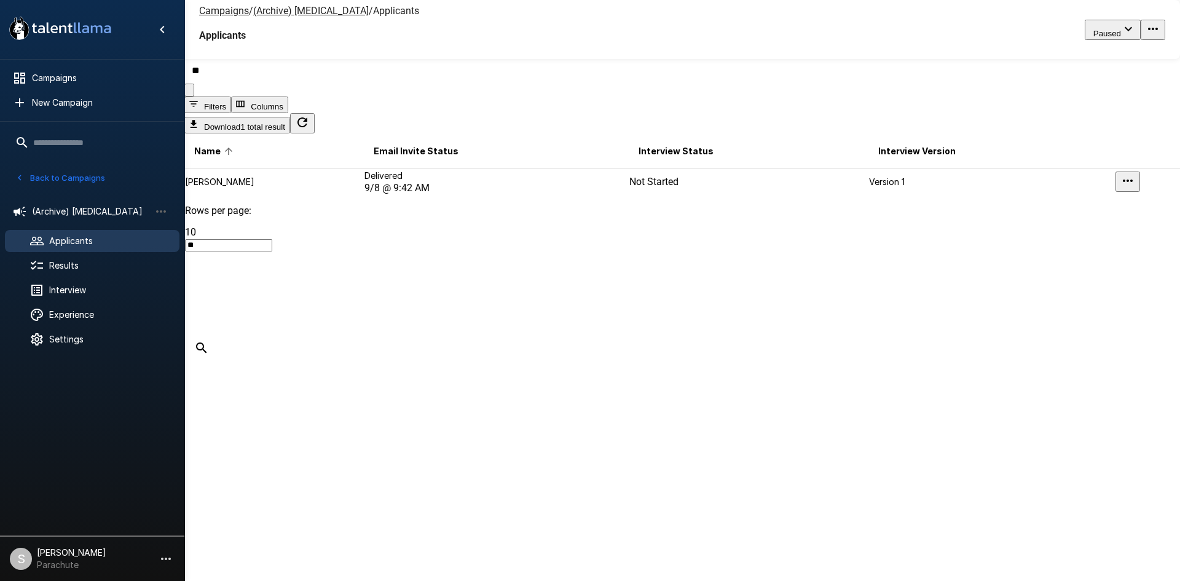
type input "*"
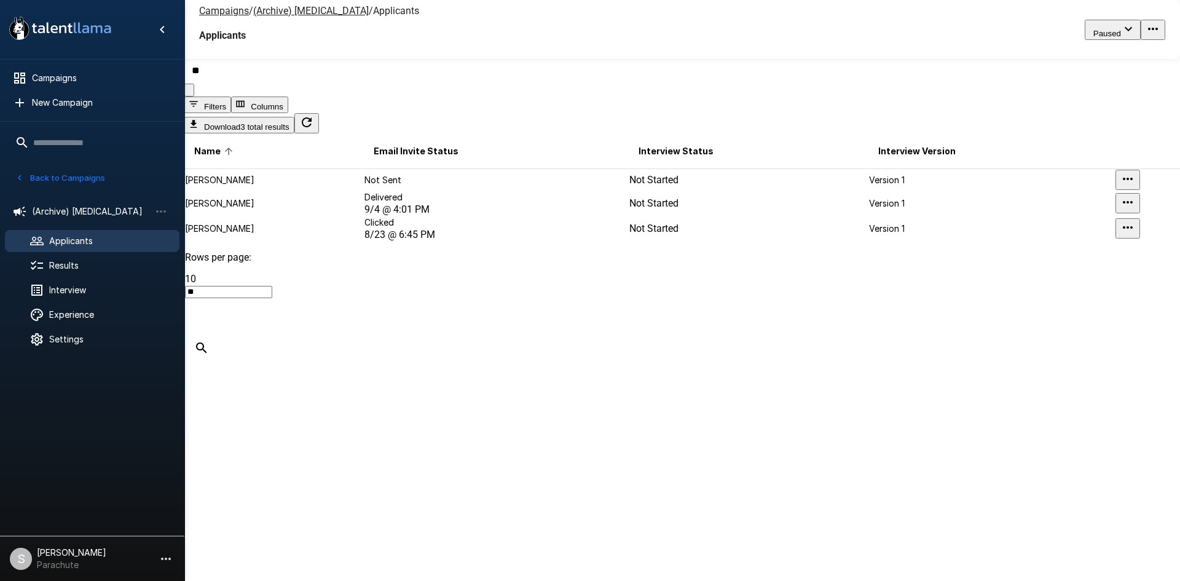
type input "*"
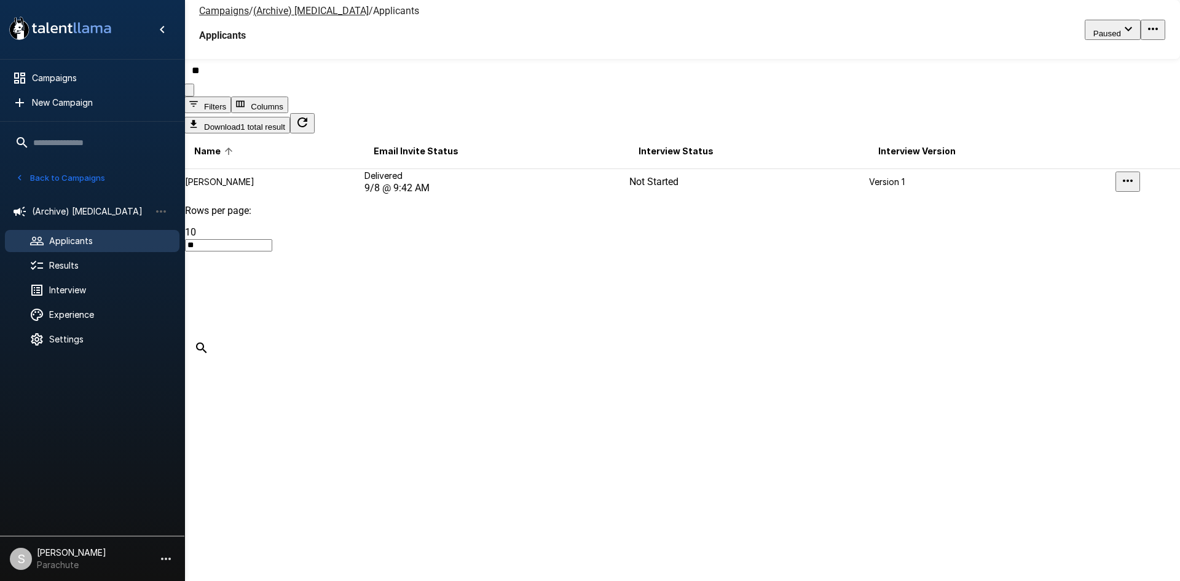
type input "*"
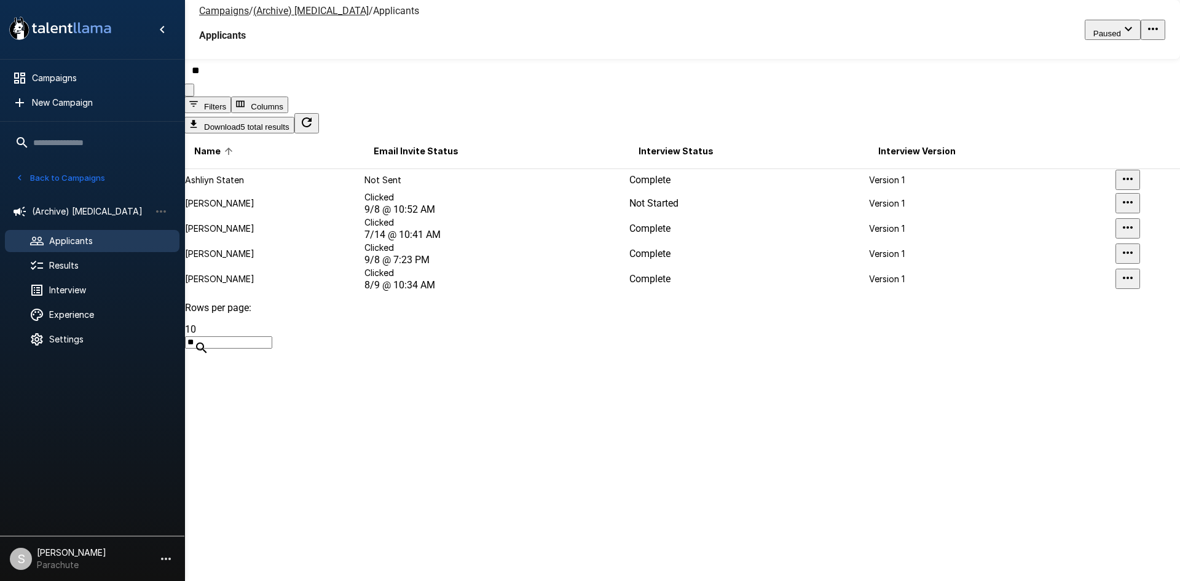
type input "*"
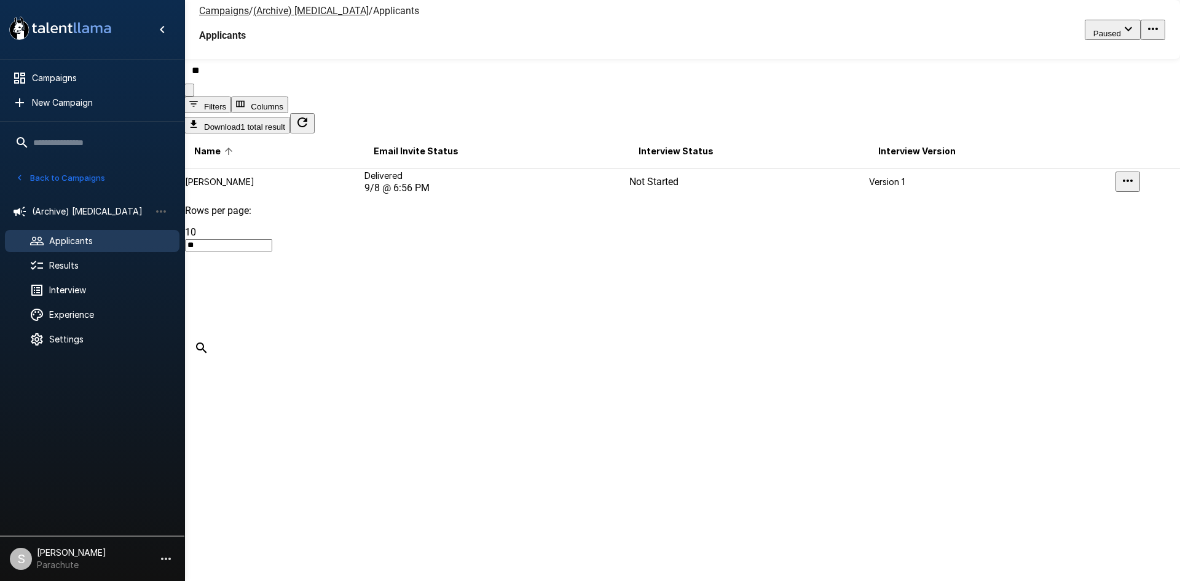
type input "*"
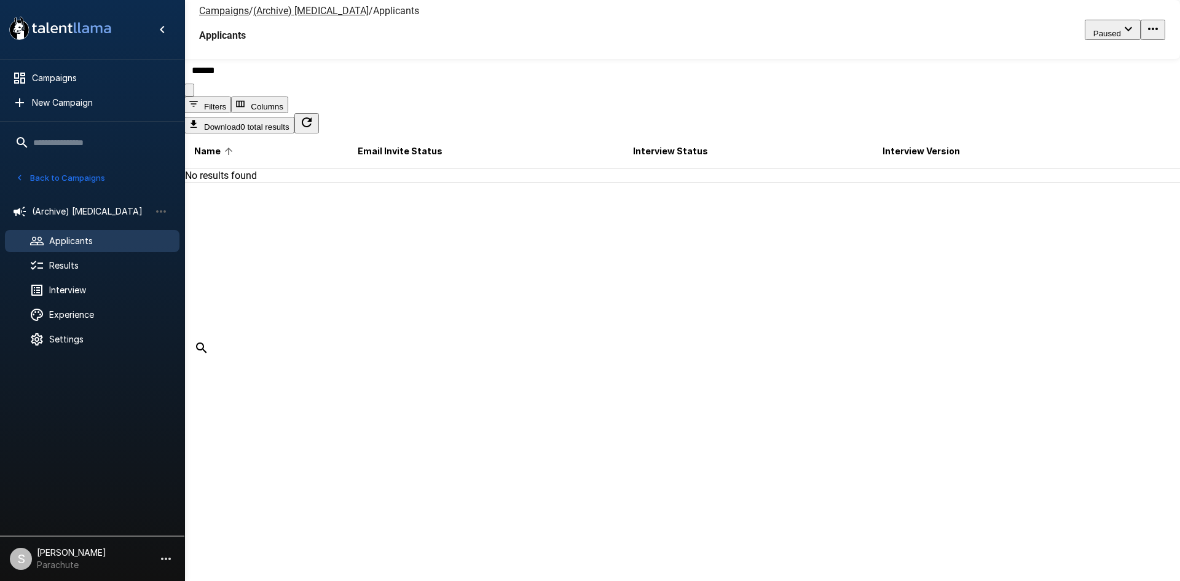
type input "******"
click at [39, 182] on button "Back to Campaigns" at bounding box center [60, 177] width 96 height 19
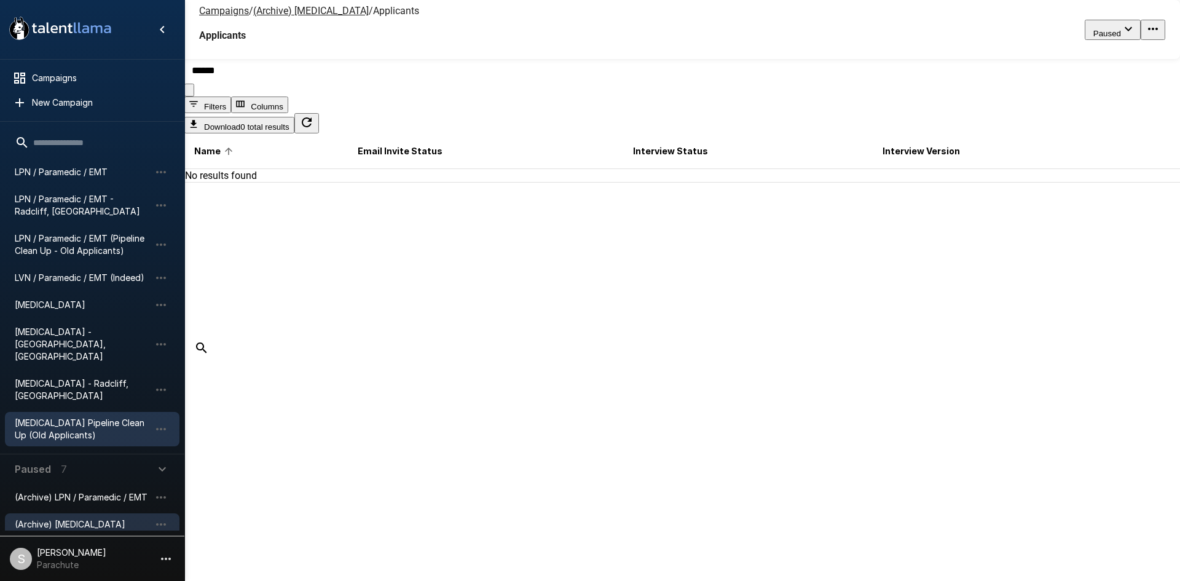
click at [61, 417] on span "[MEDICAL_DATA] Pipeline Clean Up (Old Applicants)" at bounding box center [82, 429] width 135 height 25
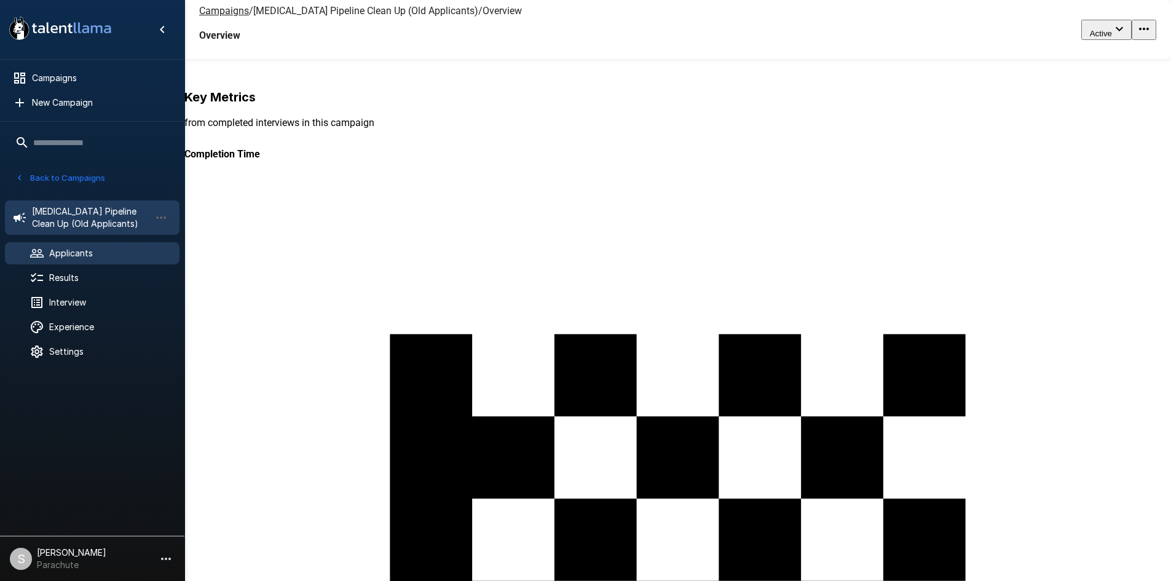
click at [97, 259] on span "Applicants" at bounding box center [109, 253] width 120 height 12
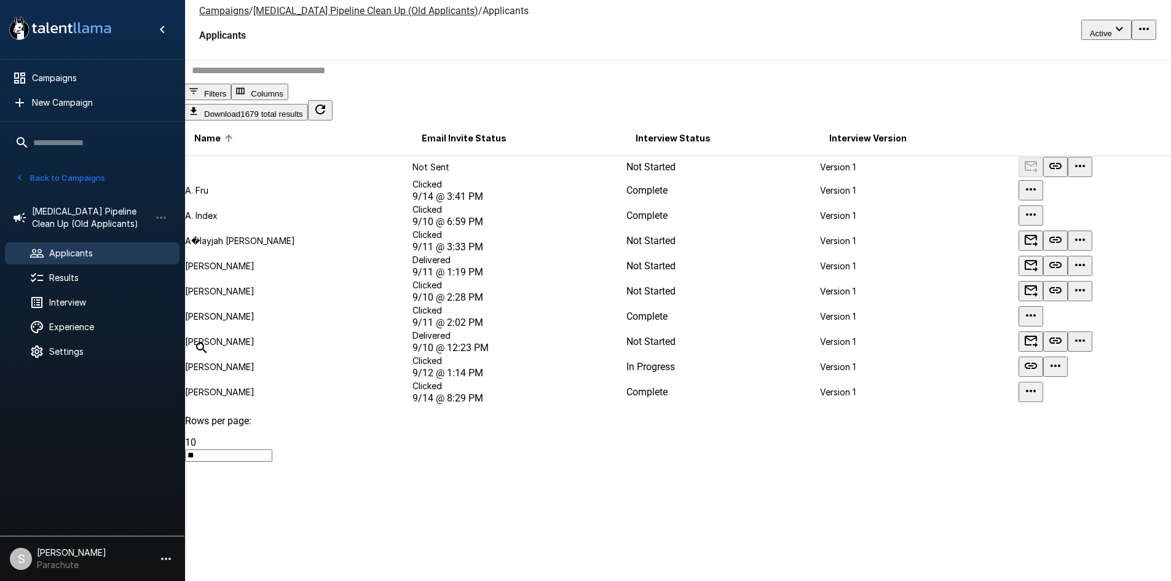
click at [282, 84] on input "text" at bounding box center [684, 70] width 1001 height 26
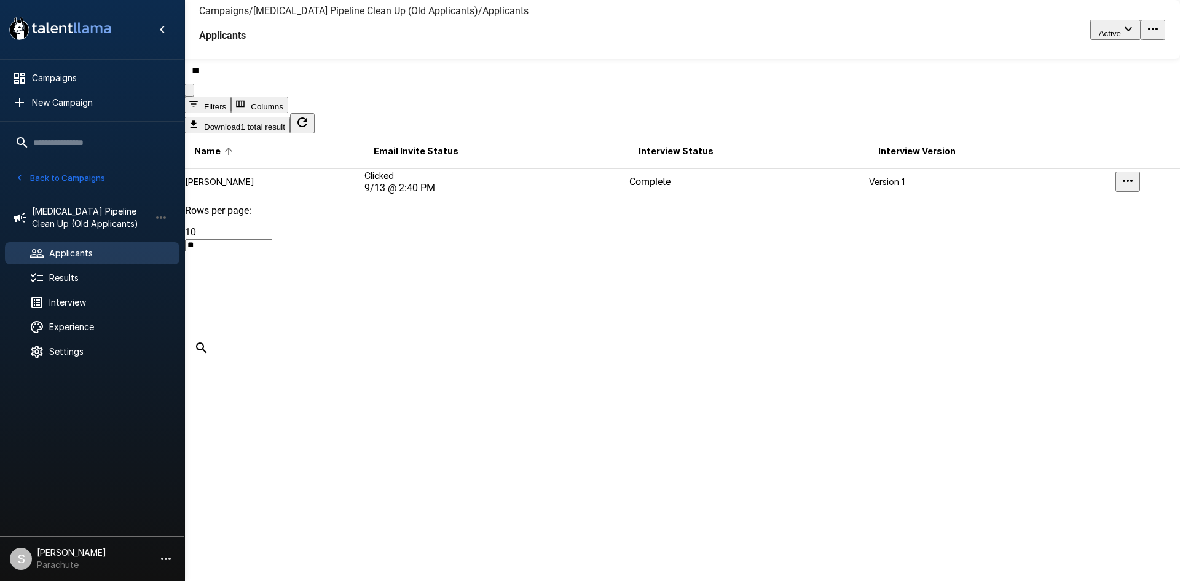
type input "*"
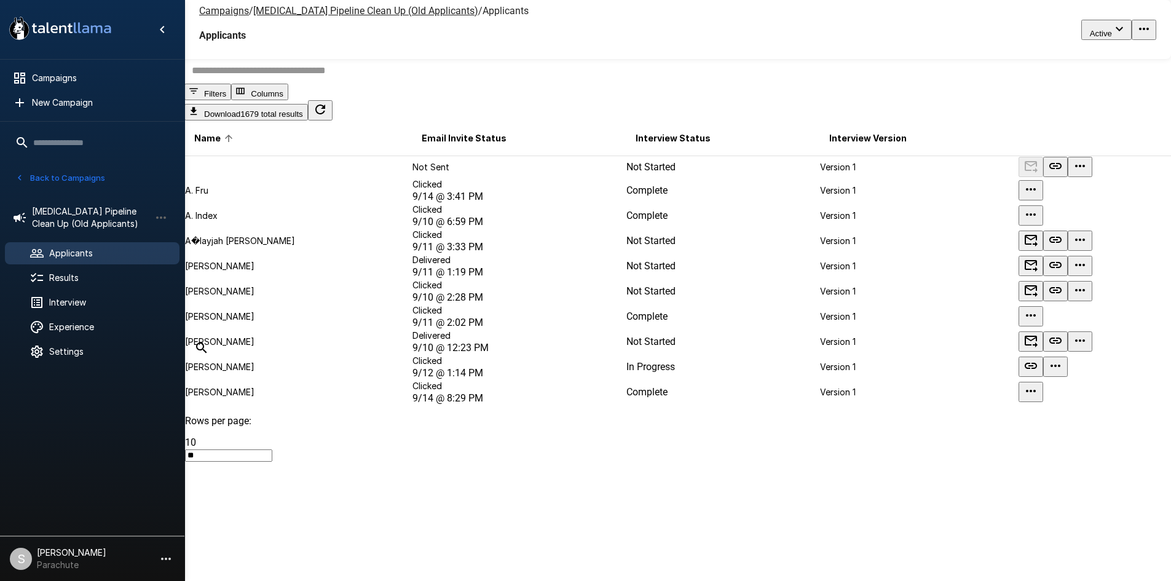
click at [87, 175] on button "Back to Campaigns" at bounding box center [60, 177] width 96 height 19
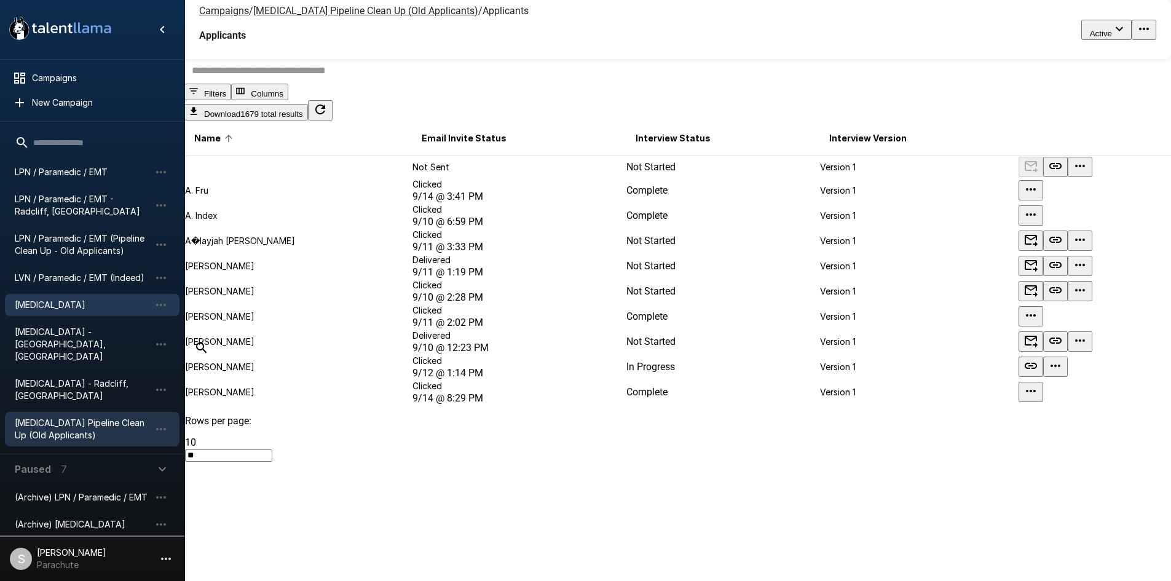
click at [66, 310] on span "[MEDICAL_DATA]" at bounding box center [82, 305] width 135 height 12
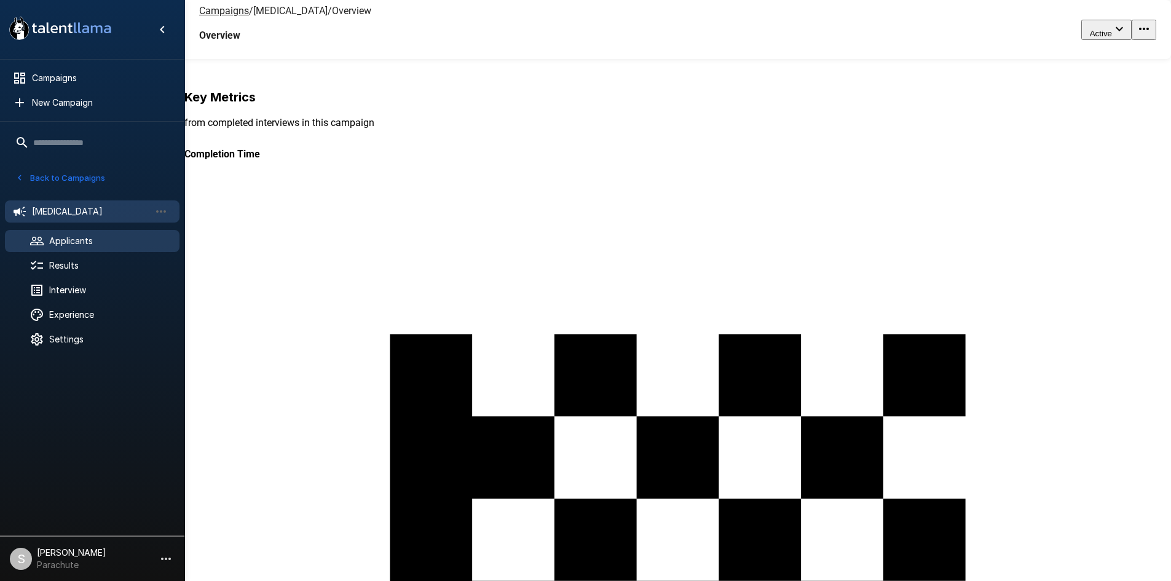
click at [120, 238] on span "Applicants" at bounding box center [109, 241] width 120 height 12
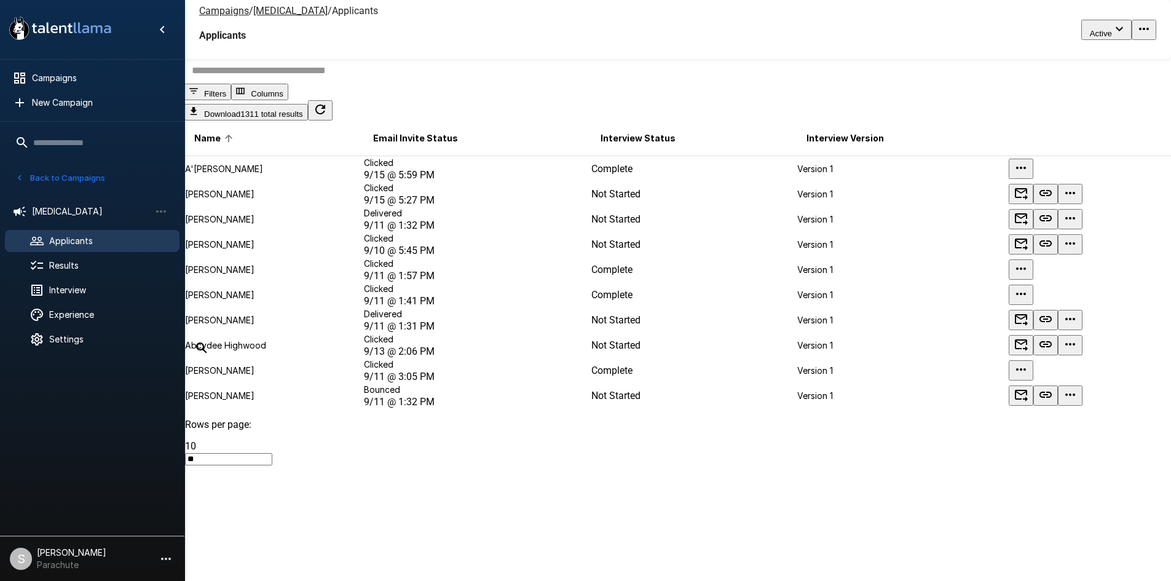
click at [351, 84] on input "text" at bounding box center [684, 70] width 1001 height 26
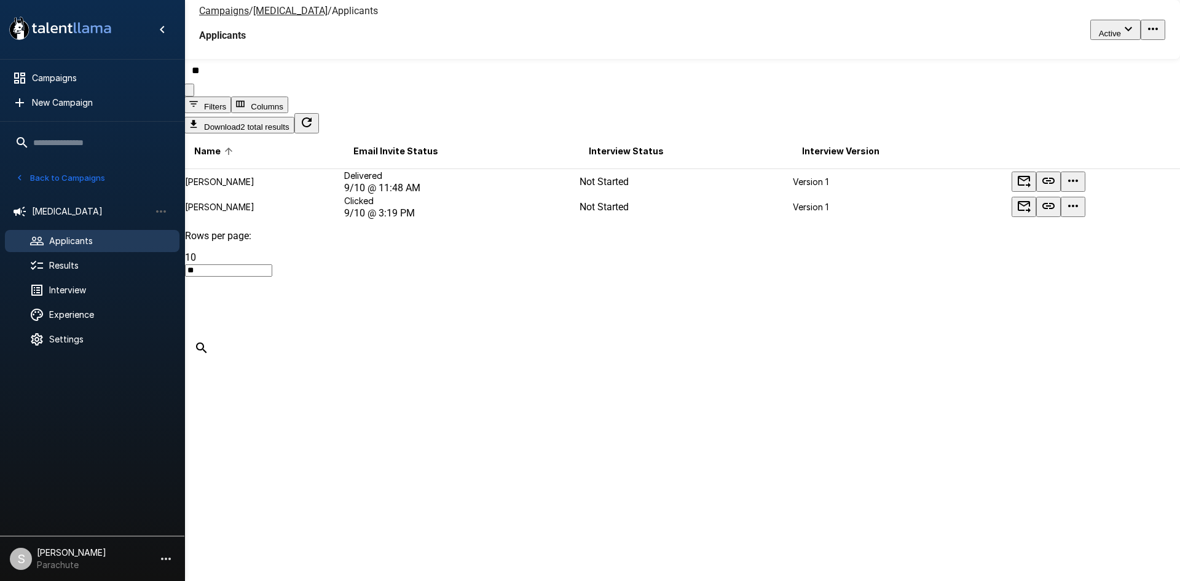
type input "*"
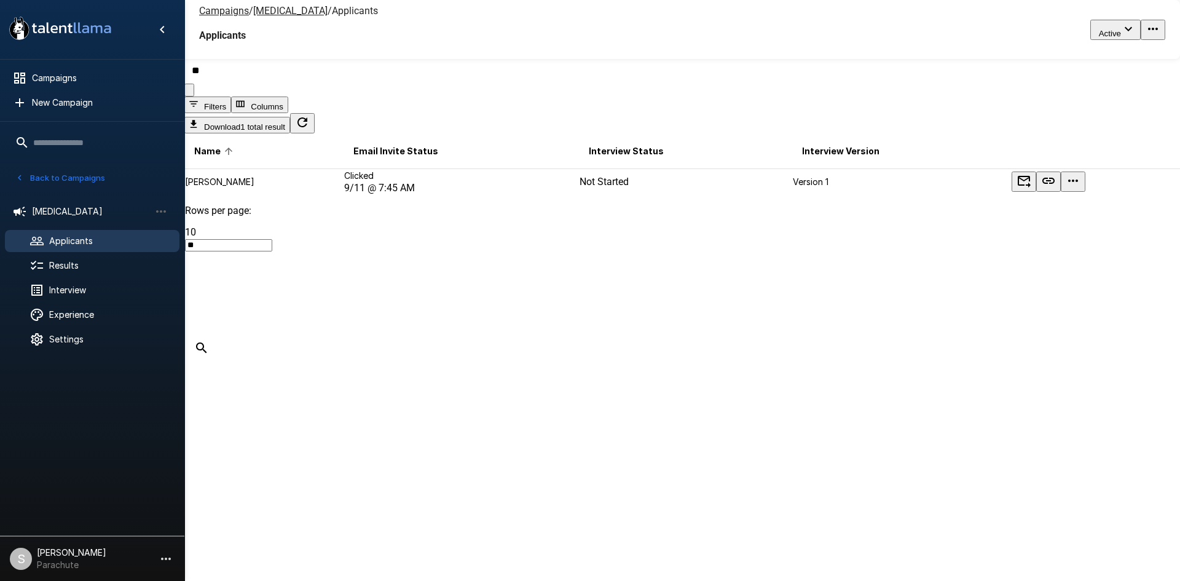
type input "*"
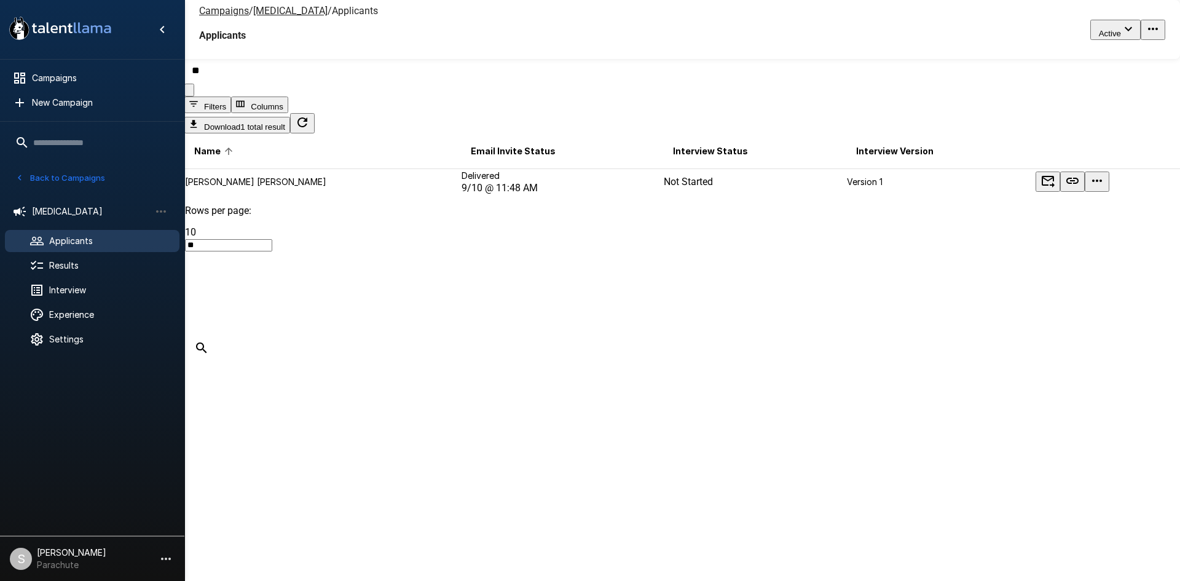
type input "*"
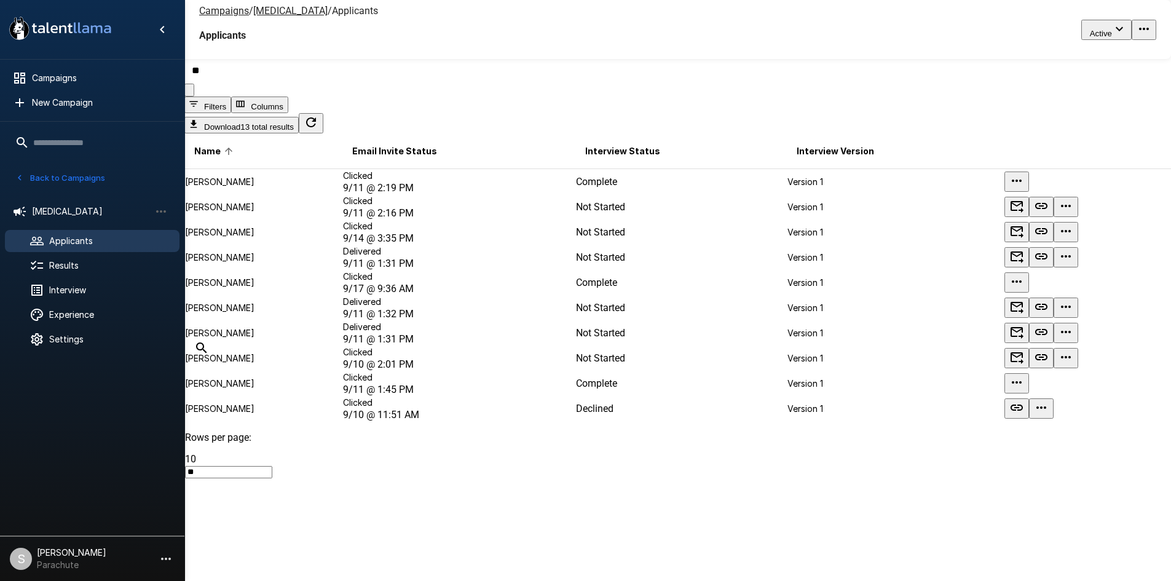
type input "*"
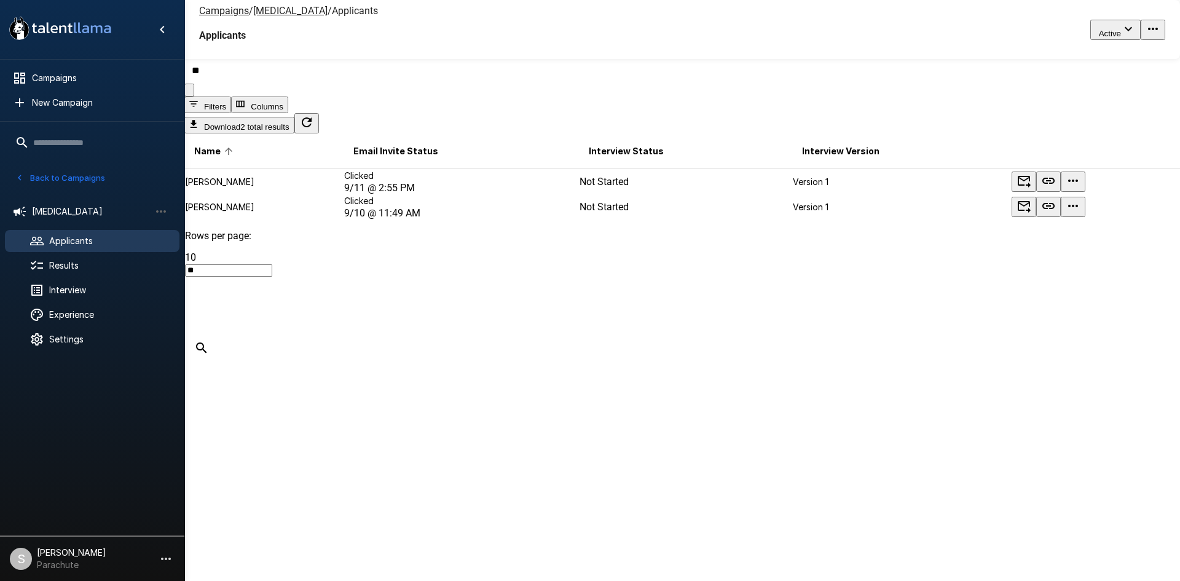
type input "*"
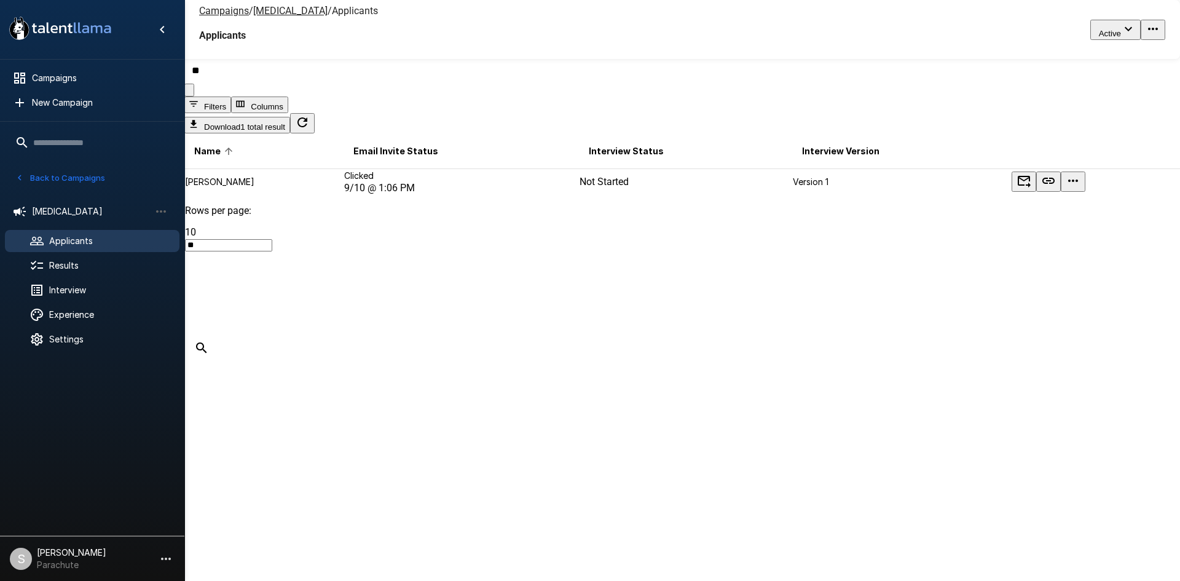
type input "*"
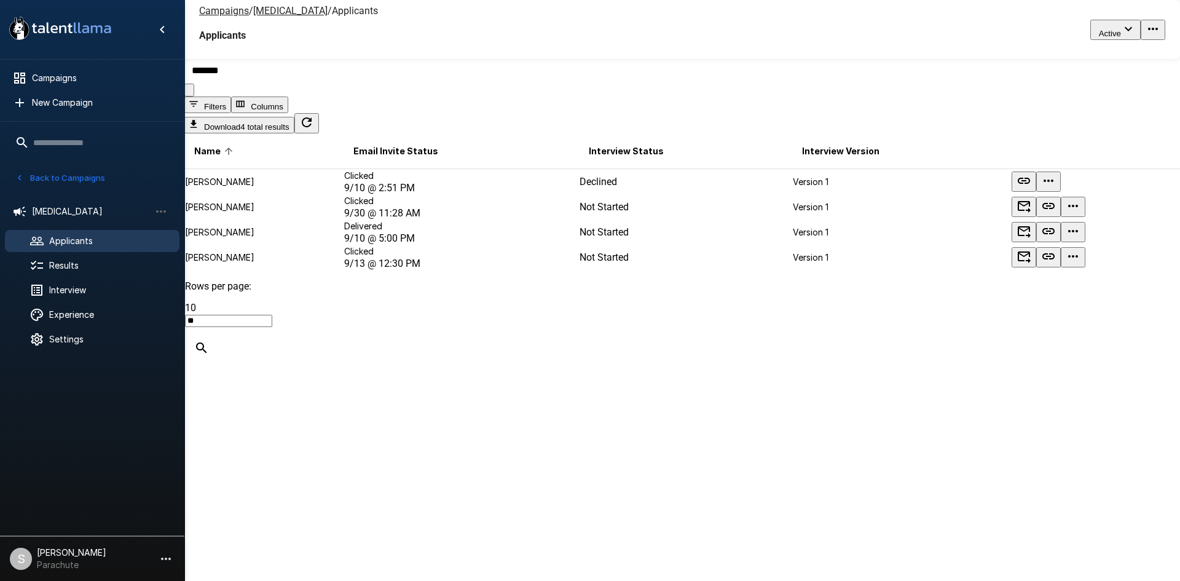
type input "*******"
